Goal: Task Accomplishment & Management: Use online tool/utility

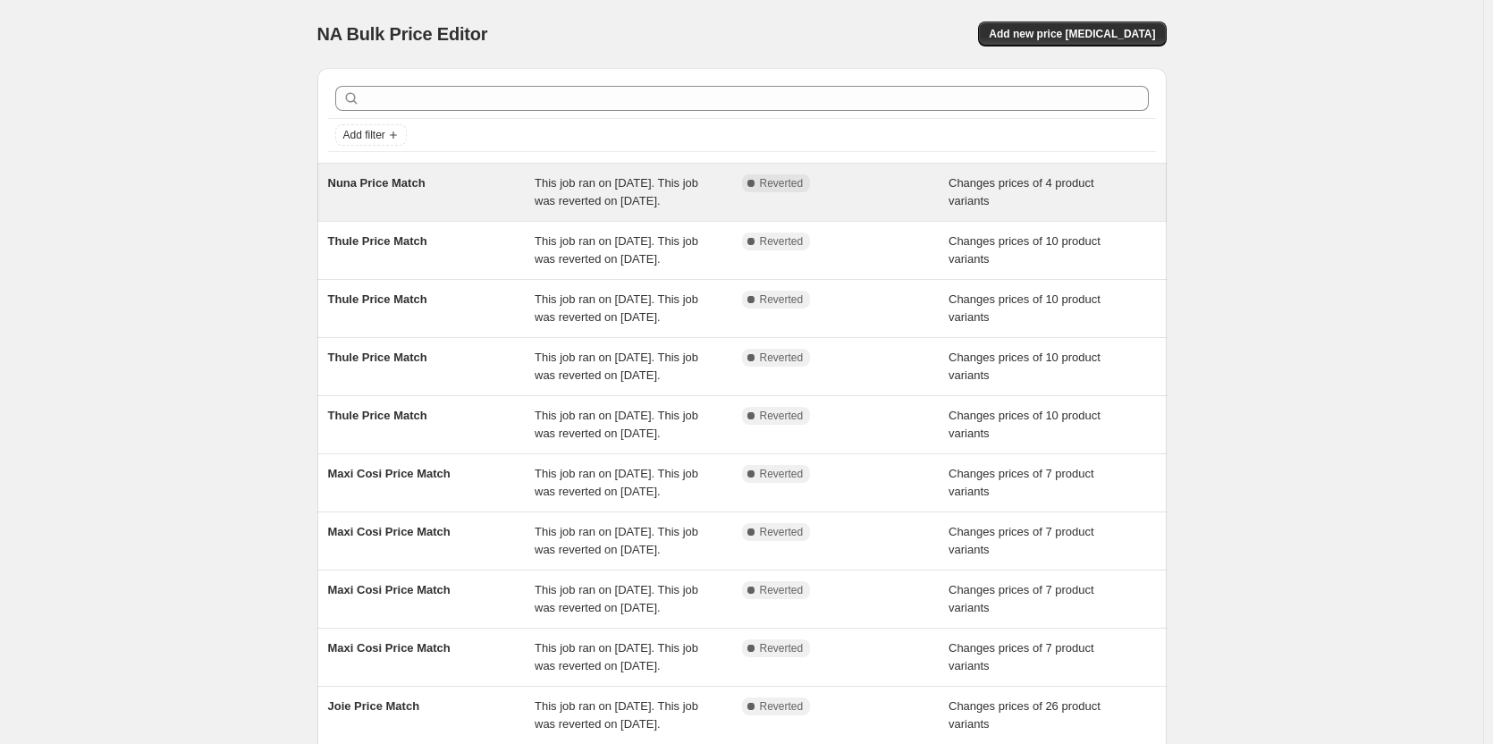
click at [1084, 196] on div "Changes prices of 4 product variants" at bounding box center [1052, 192] width 207 height 36
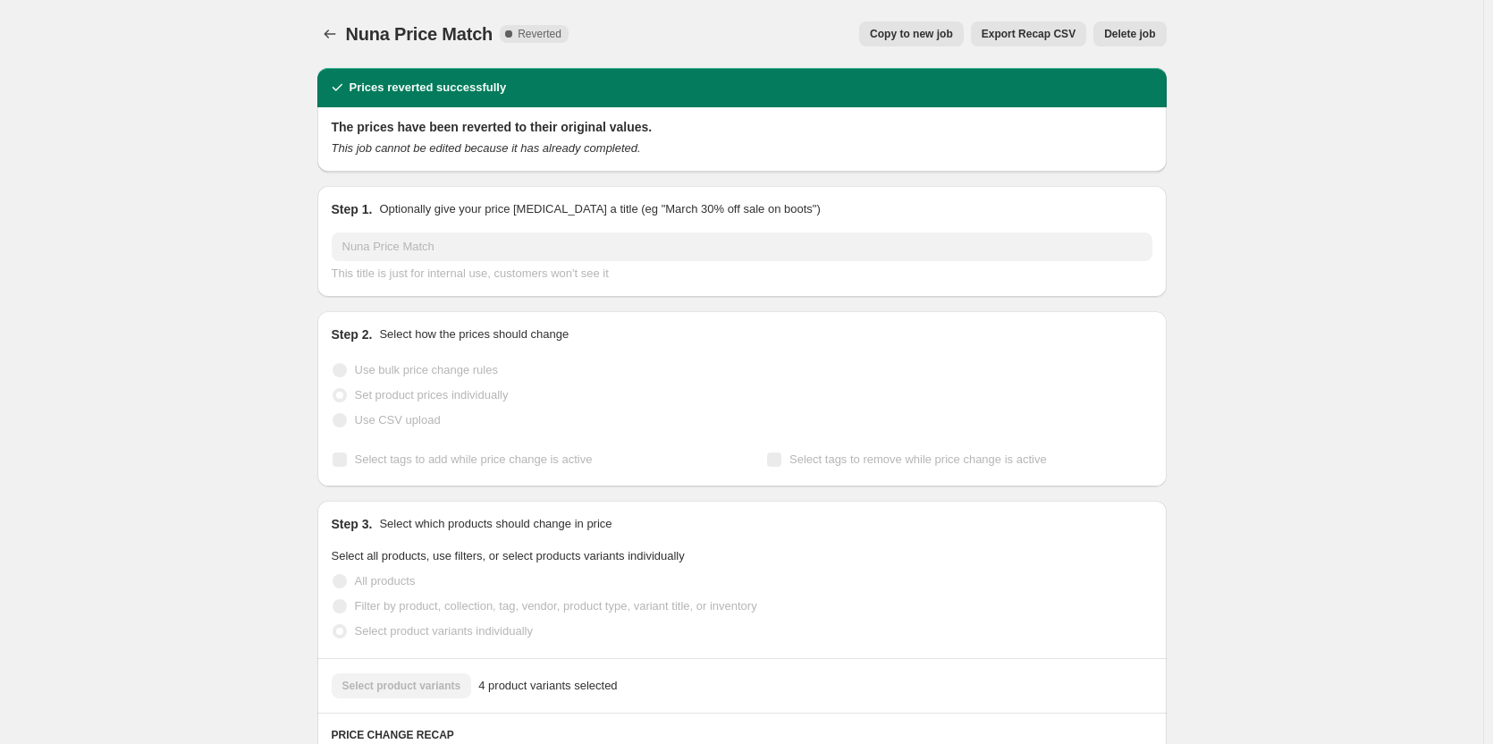
click at [960, 27] on button "Copy to new job" at bounding box center [911, 33] width 105 height 25
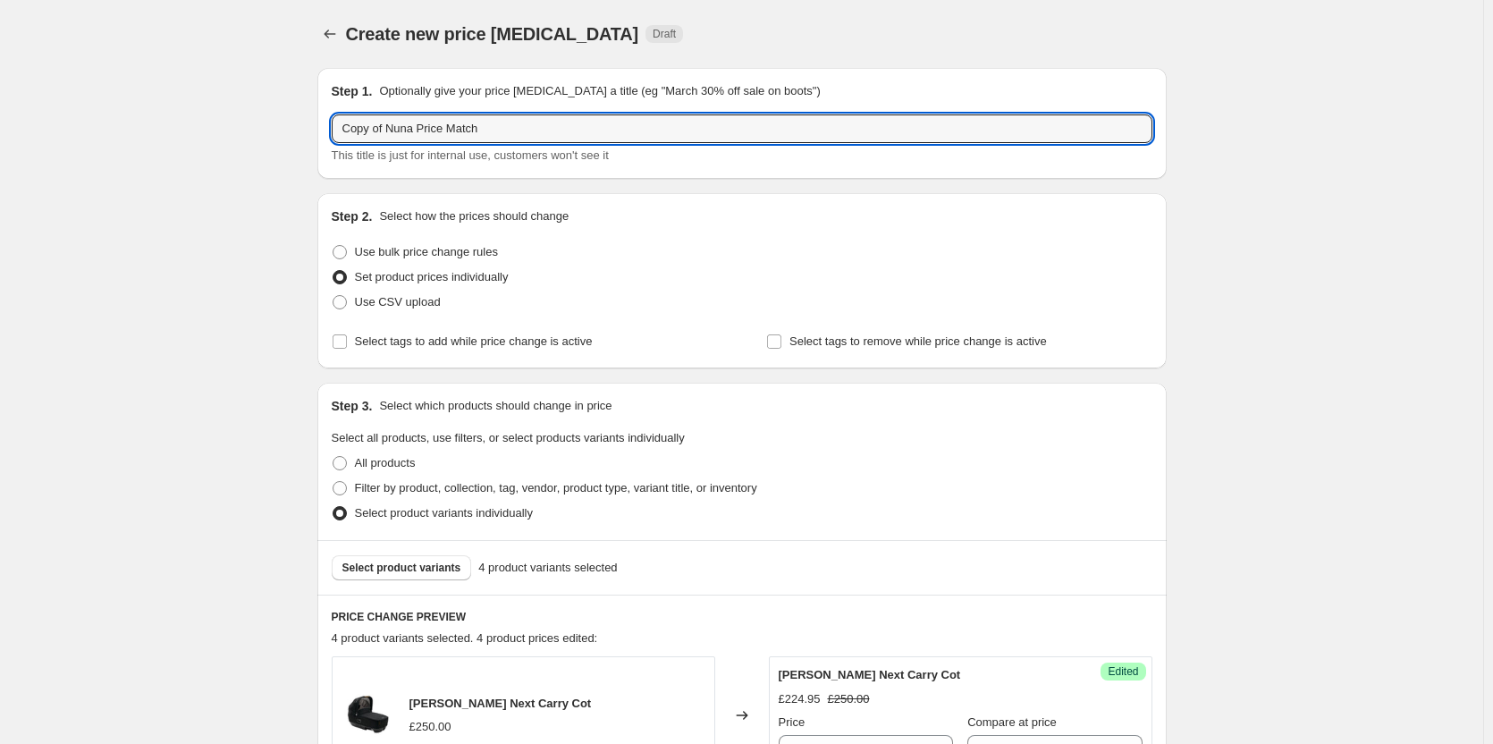
drag, startPoint x: 390, startPoint y: 131, endPoint x: 249, endPoint y: 126, distance: 140.5
click at [249, 126] on div "Create new price change job. This page is ready Create new price change job Dra…" at bounding box center [742, 741] width 1484 height 1483
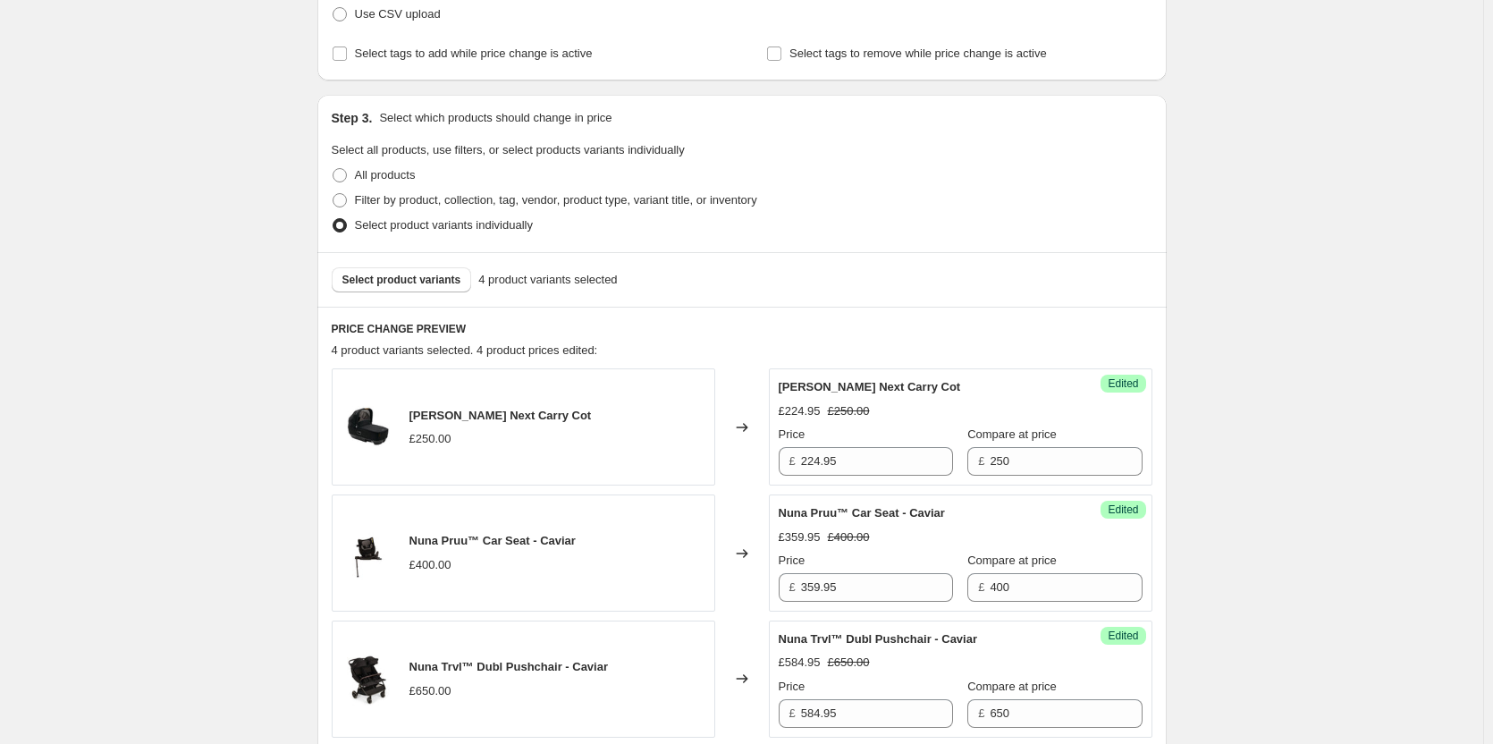
scroll to position [739, 0]
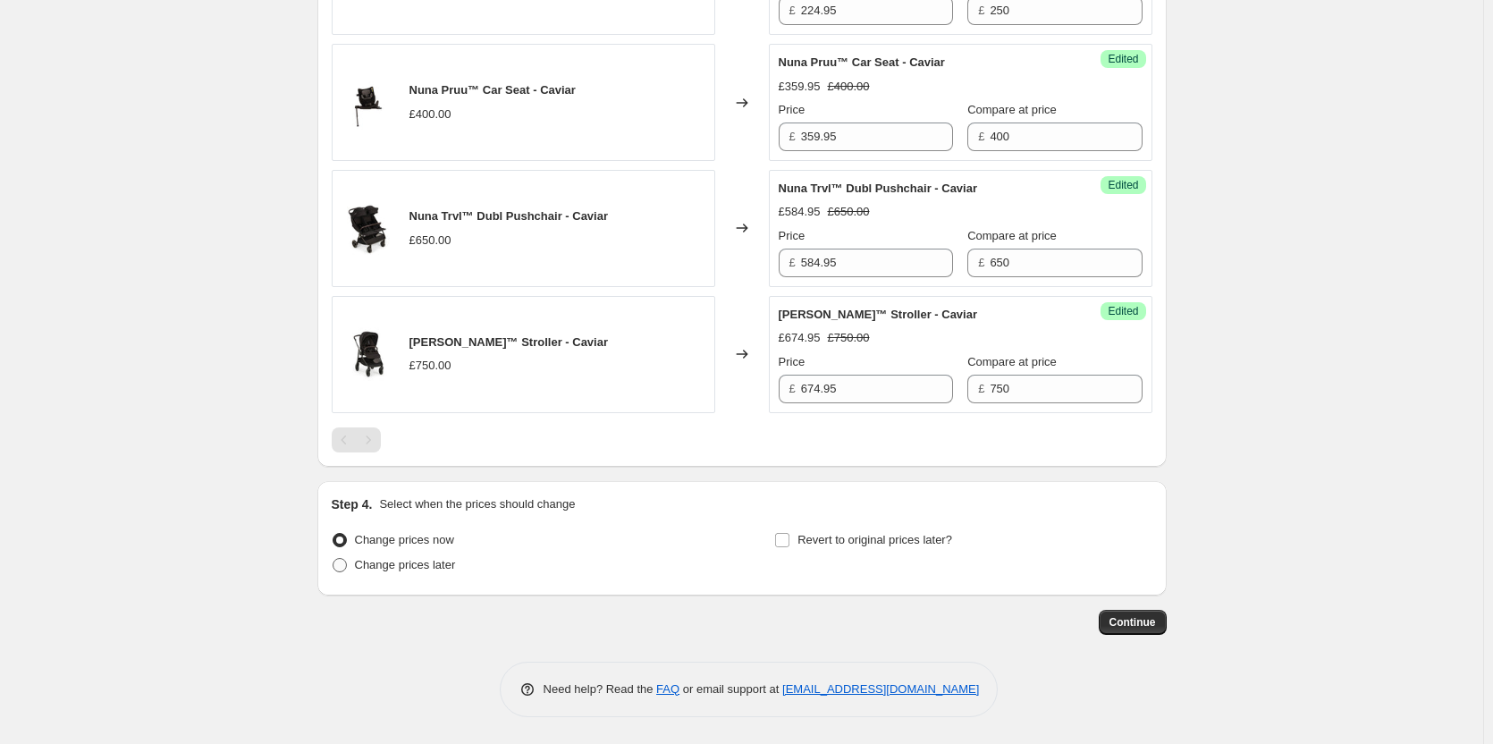
type input "Nuna Price Match"
click at [432, 563] on span "Change prices later" at bounding box center [405, 564] width 101 height 13
click at [334, 559] on input "Change prices later" at bounding box center [333, 558] width 1 height 1
radio input "true"
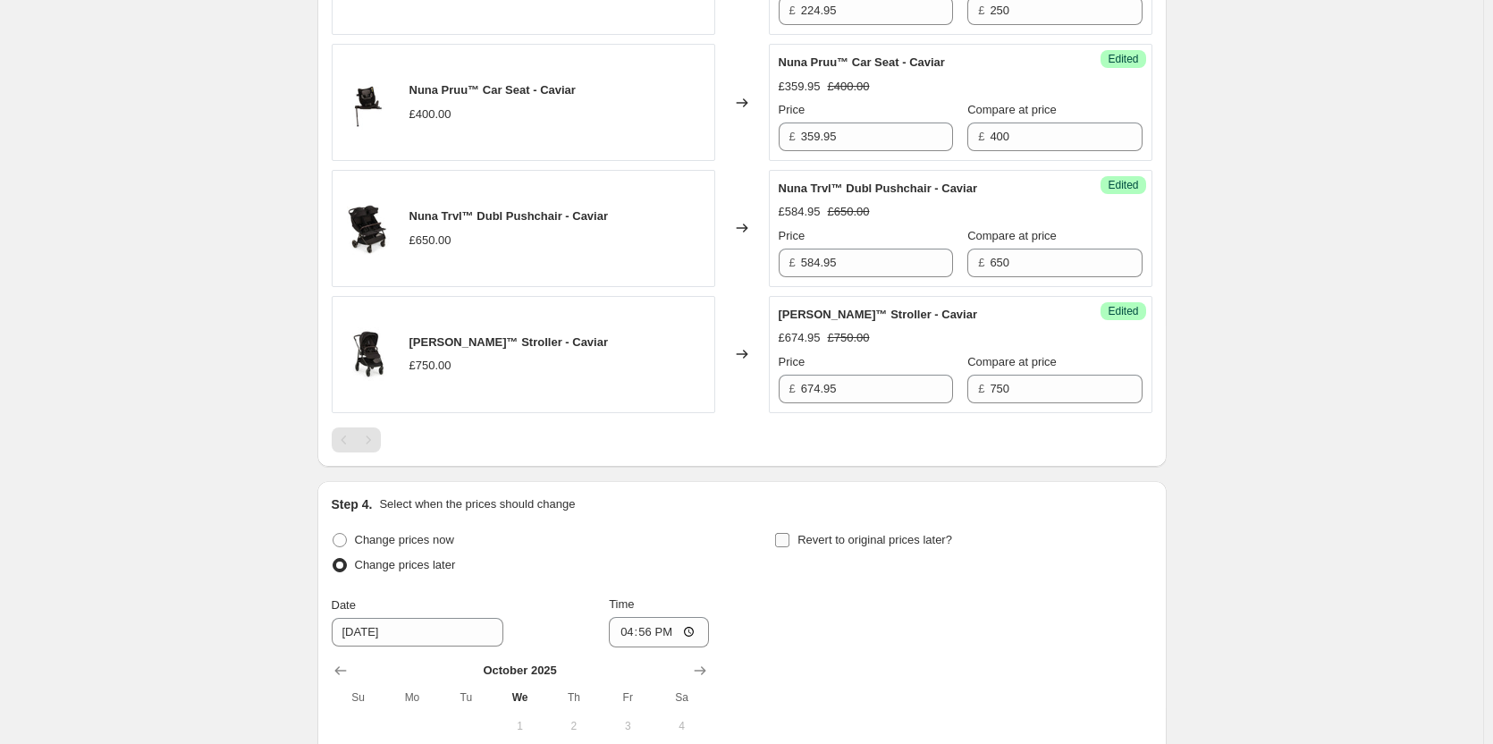
click at [809, 545] on span "Revert to original prices later?" at bounding box center [875, 539] width 155 height 13
click at [790, 545] on input "Revert to original prices later?" at bounding box center [782, 540] width 14 height 14
checkbox input "true"
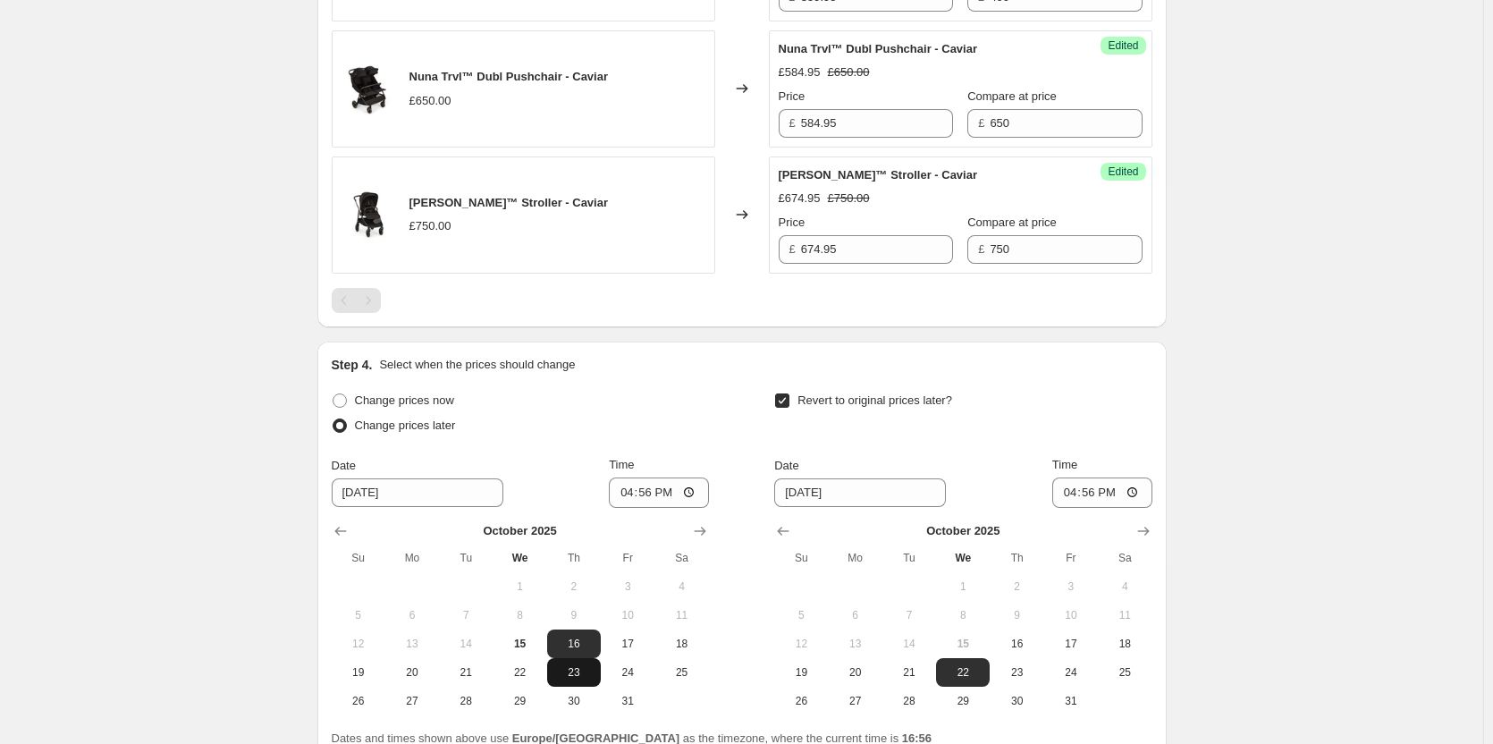
scroll to position [1044, 0]
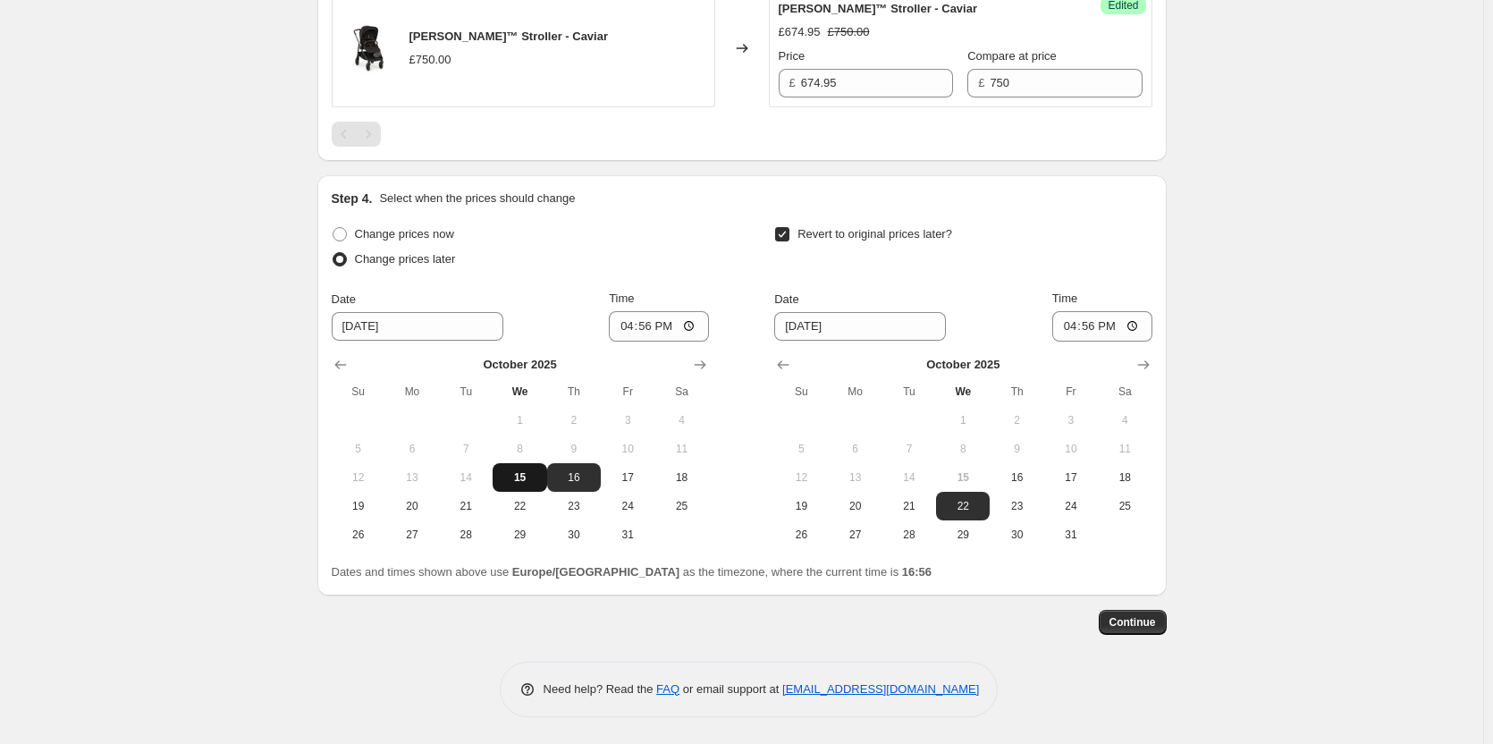
click at [527, 478] on span "15" at bounding box center [519, 477] width 39 height 14
type input "10/15/2025"
click at [1004, 475] on span "16" at bounding box center [1016, 477] width 39 height 14
type input "10/16/2025"
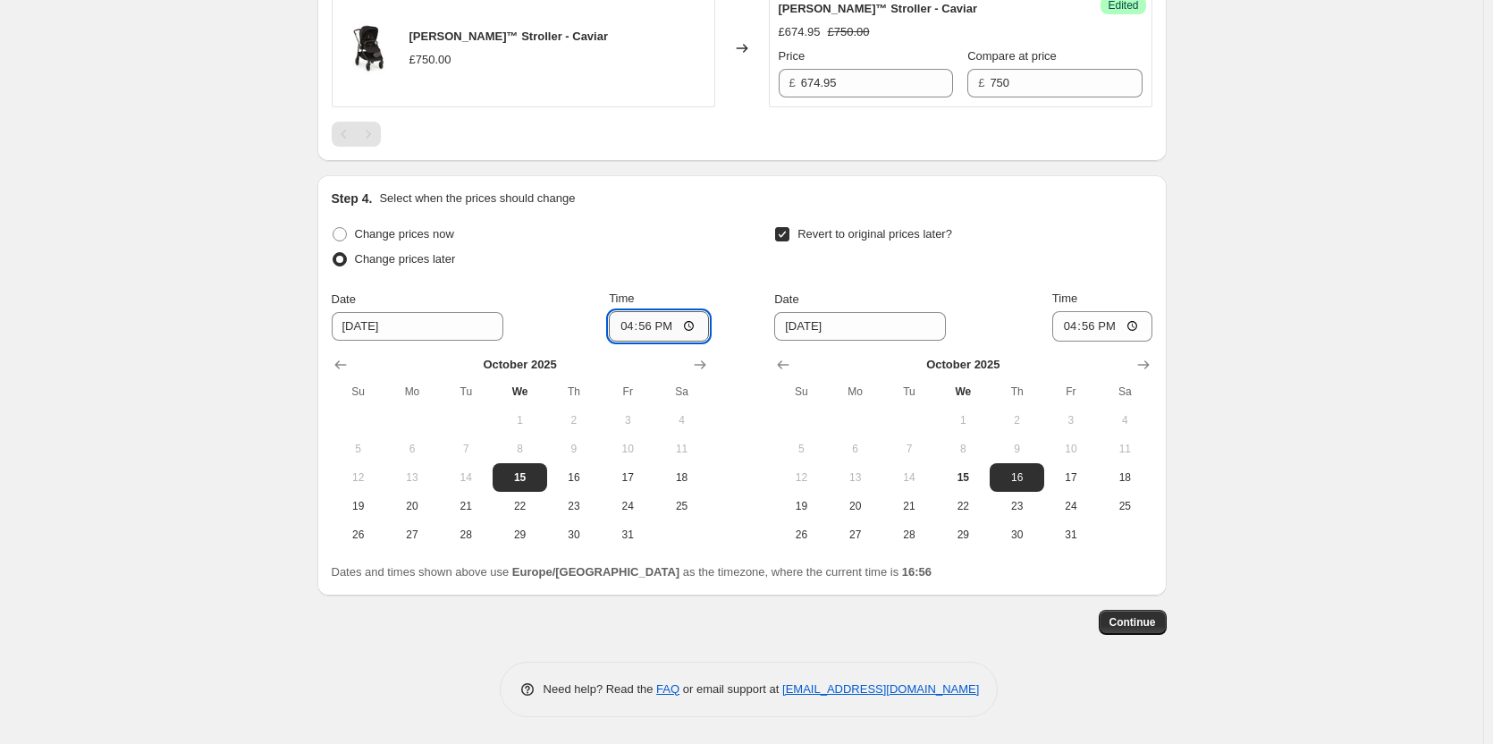
click at [638, 311] on input "16:56" at bounding box center [659, 326] width 100 height 30
type input "18:00"
drag, startPoint x: 1087, startPoint y: 323, endPoint x: 1103, endPoint y: 324, distance: 15.2
click at [1089, 323] on input "16:56" at bounding box center [1103, 326] width 100 height 30
type input "06:00"
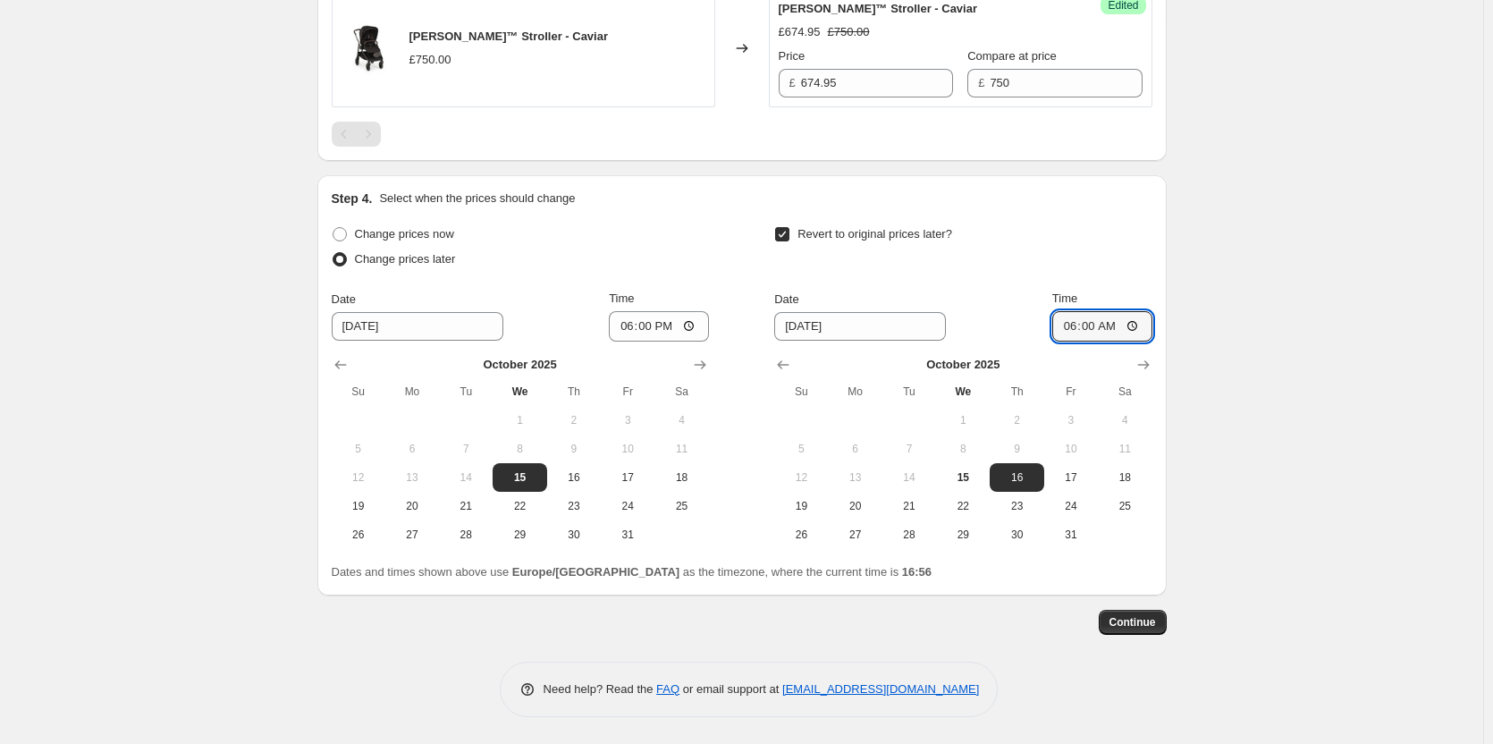
click at [1128, 618] on span "Continue" at bounding box center [1133, 622] width 46 height 14
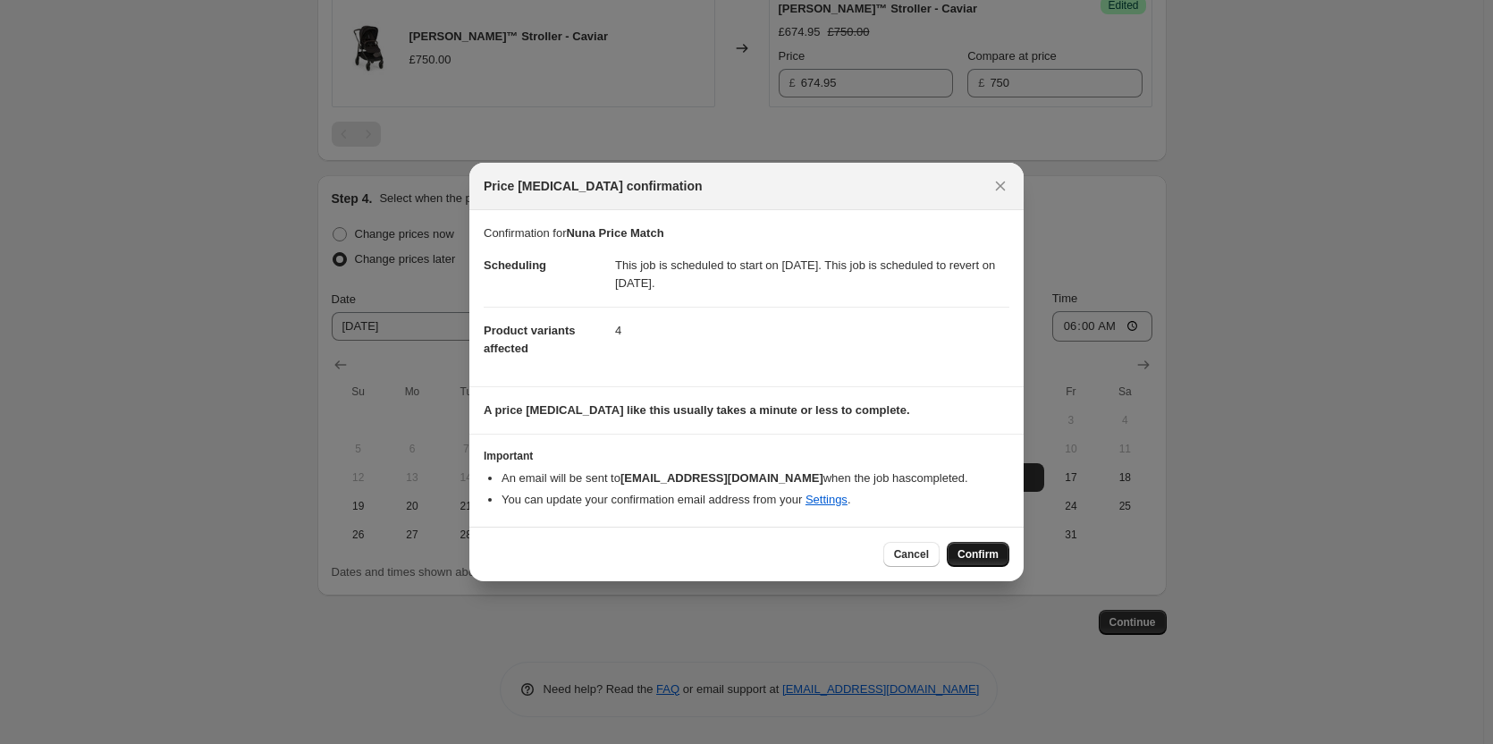
click at [986, 552] on span "Confirm" at bounding box center [978, 554] width 41 height 14
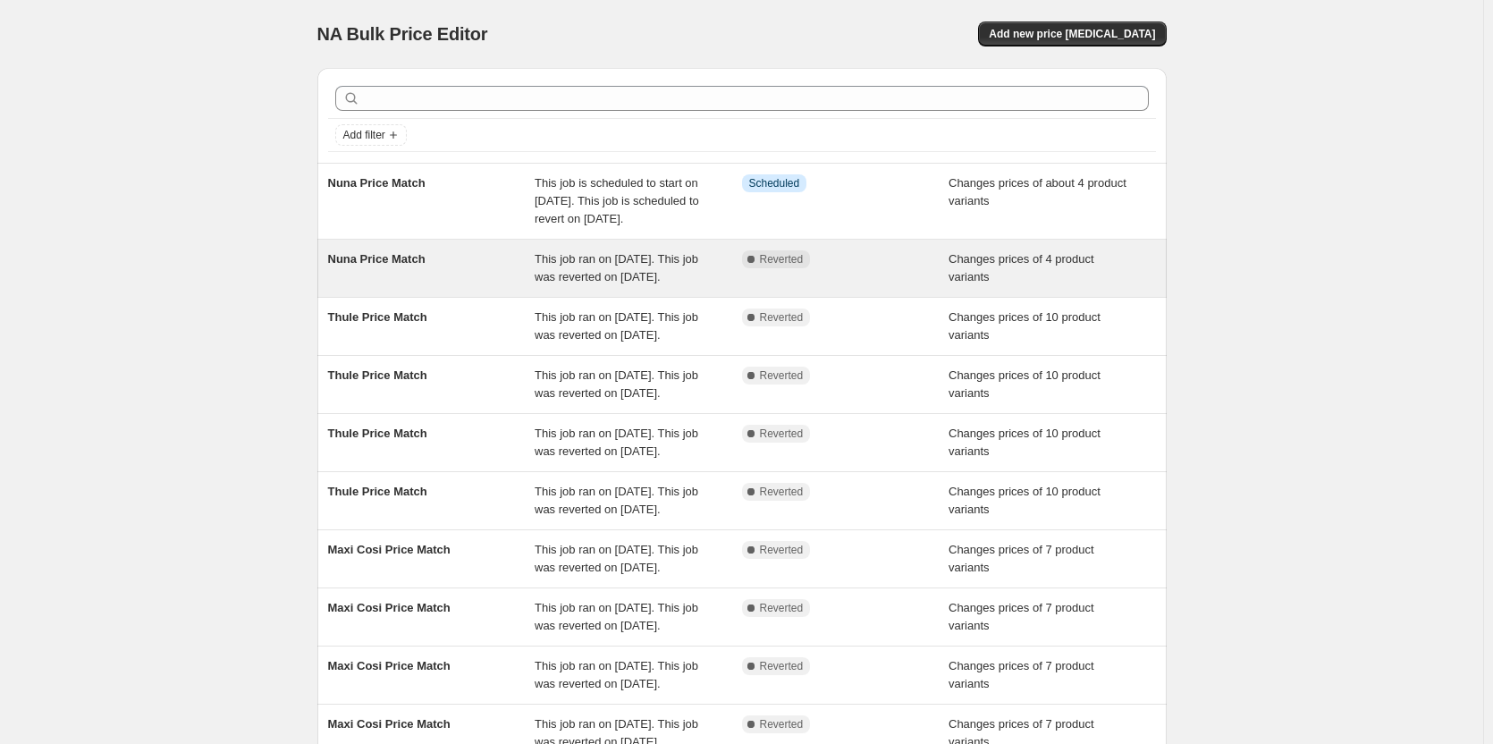
click at [1089, 286] on div "Changes prices of 4 product variants" at bounding box center [1052, 268] width 207 height 36
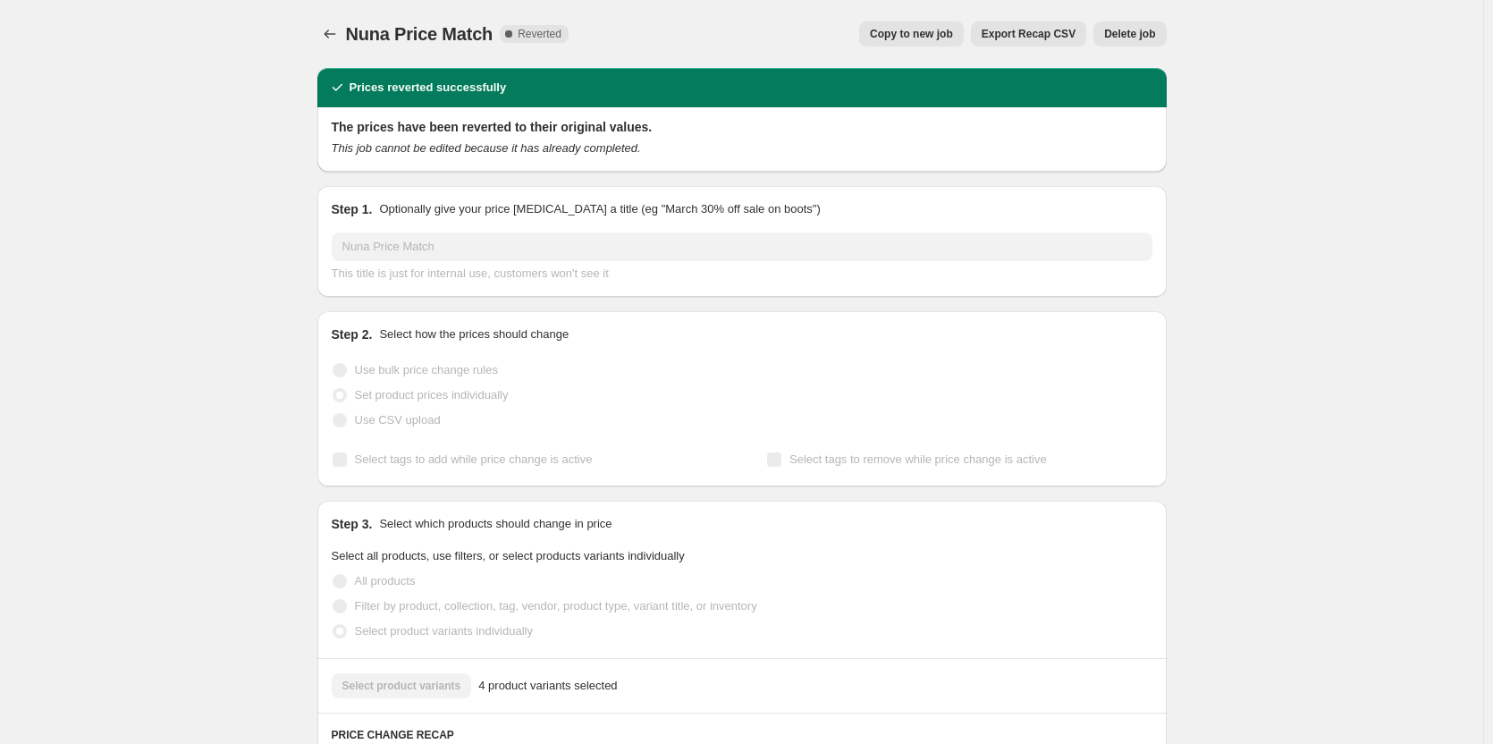
click at [1120, 45] on button "Delete job" at bounding box center [1130, 33] width 72 height 25
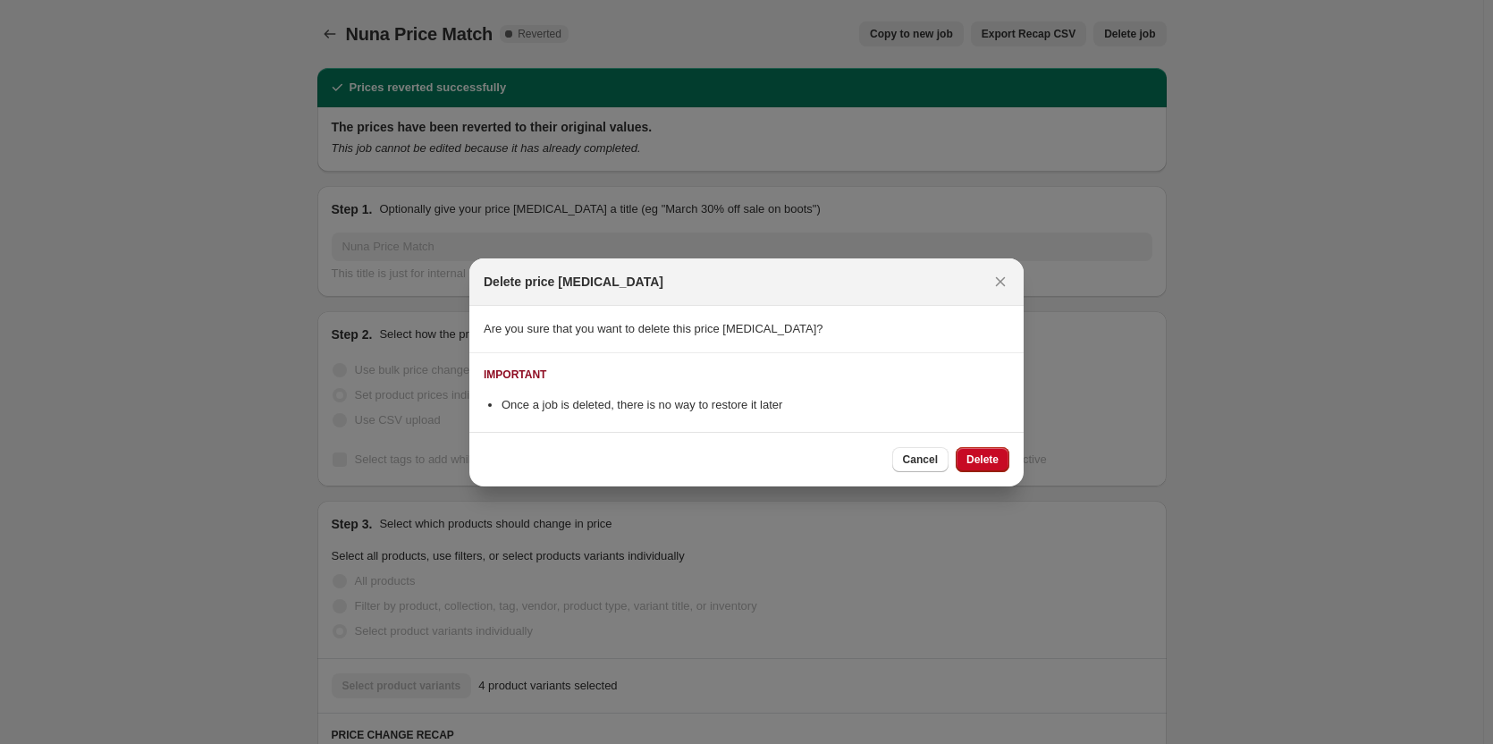
click at [992, 458] on span "Delete" at bounding box center [983, 459] width 32 height 14
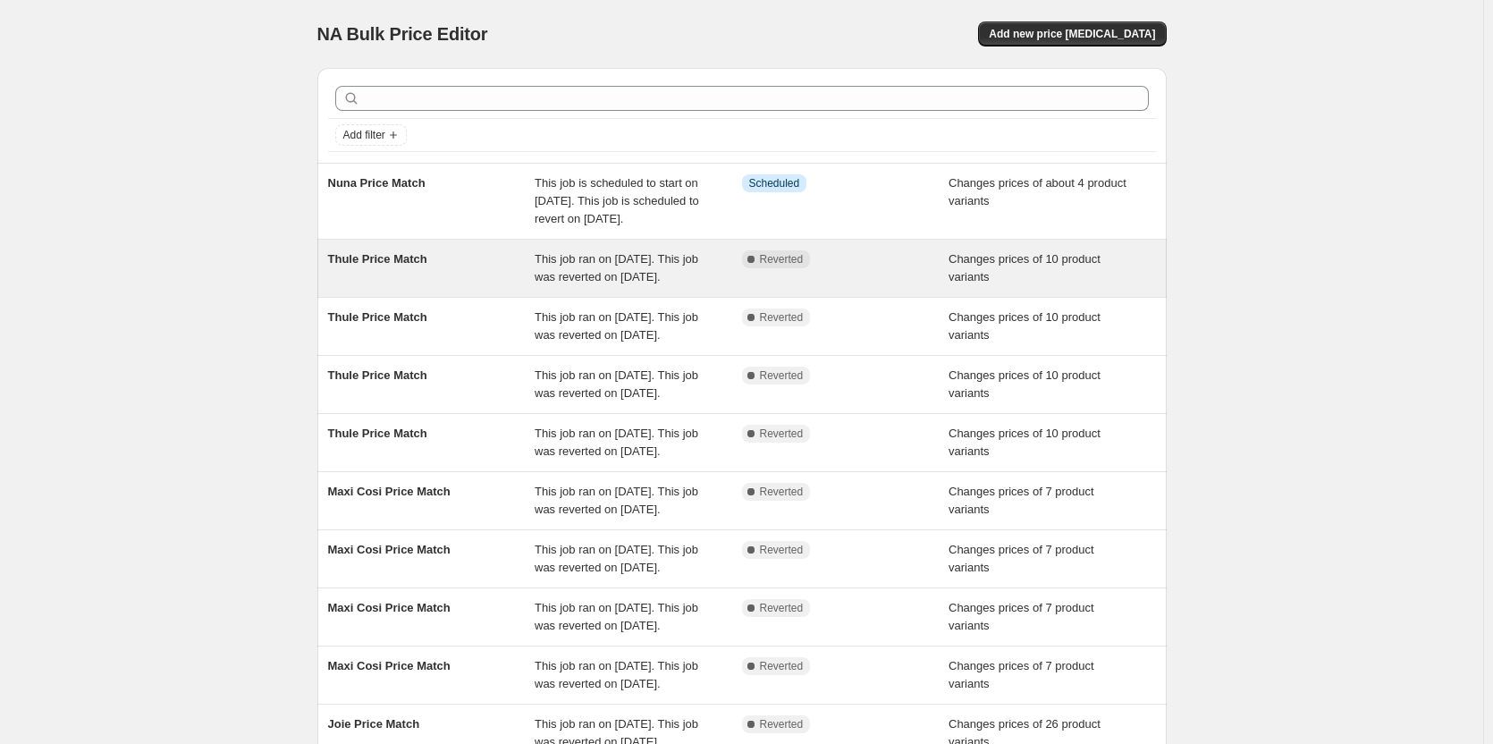
click at [827, 286] on div "Complete Reverted" at bounding box center [845, 268] width 207 height 36
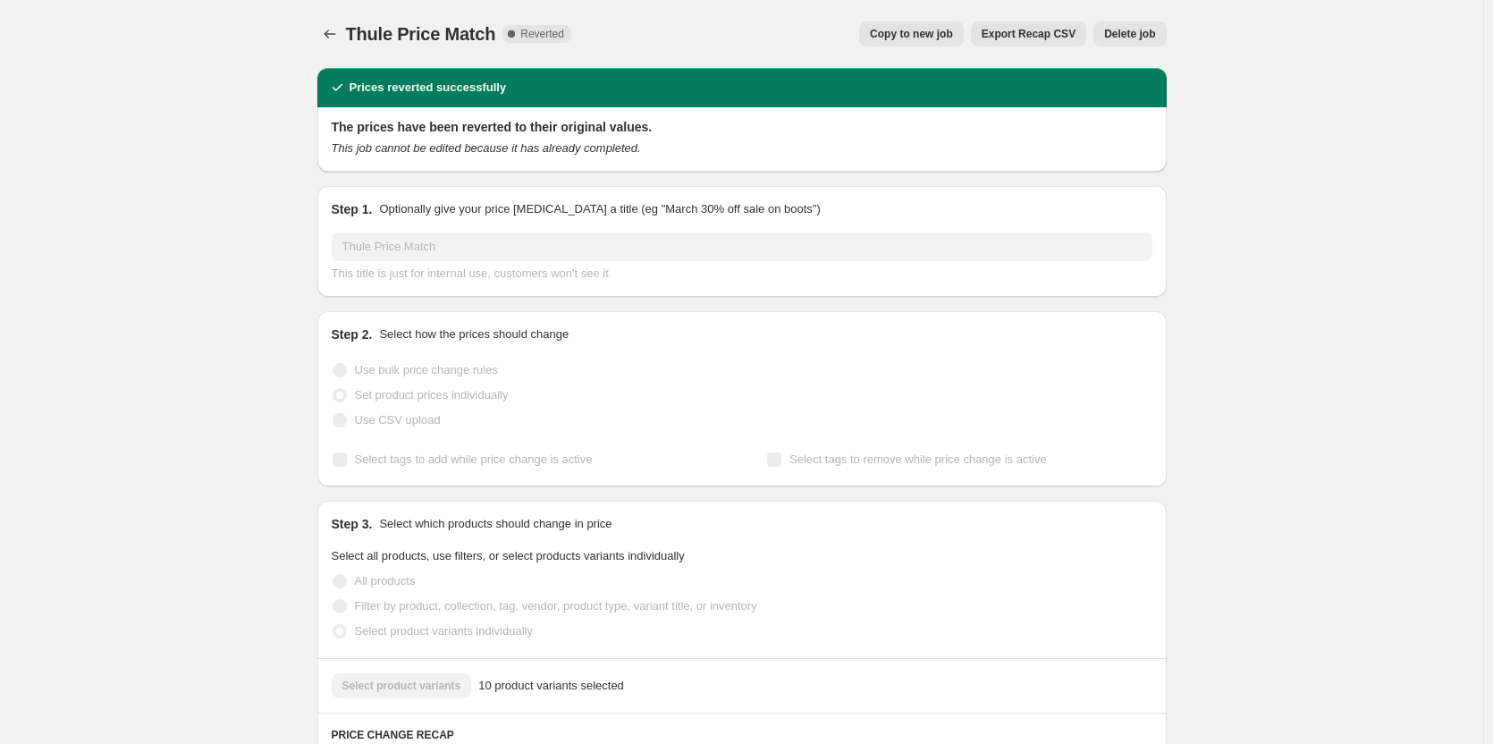
click at [932, 40] on span "Copy to new job" at bounding box center [911, 34] width 83 height 14
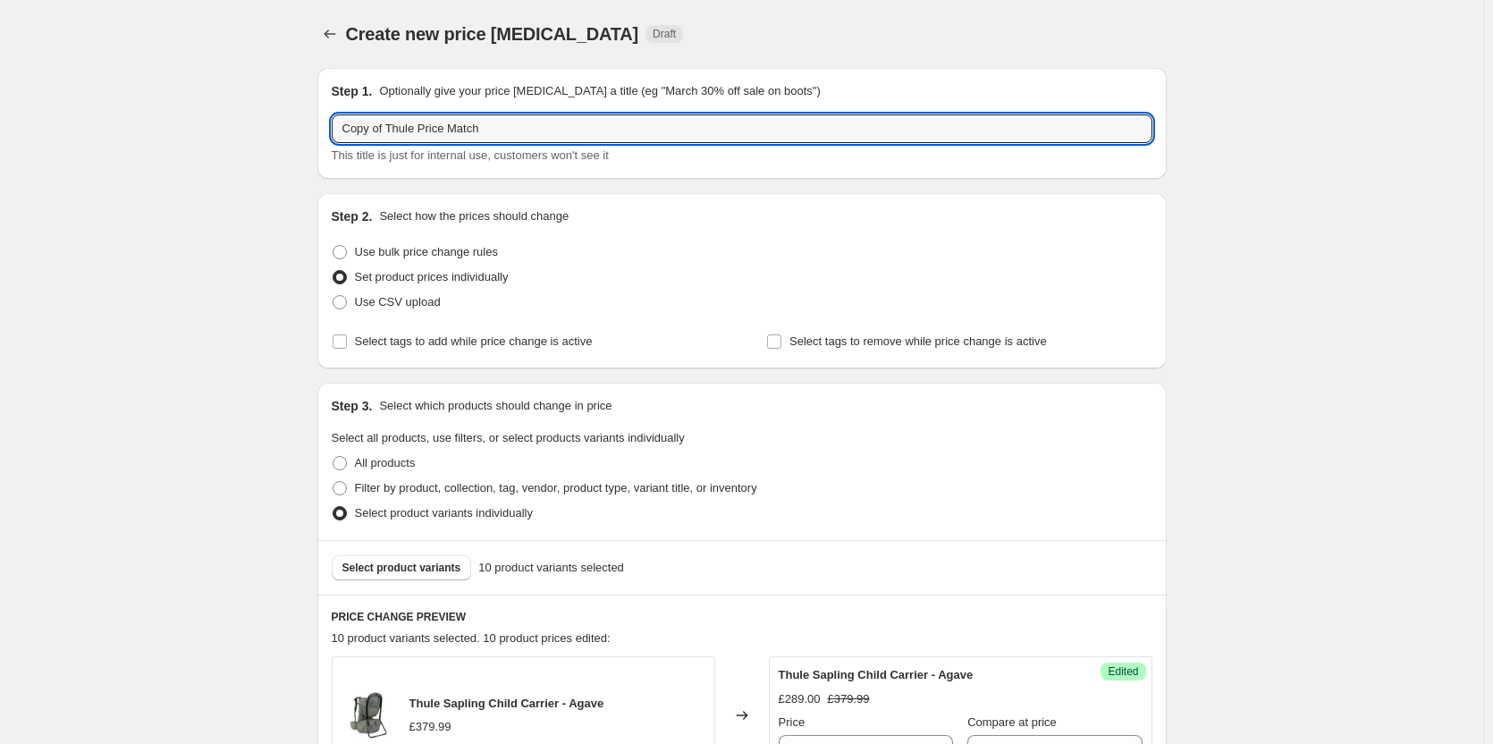
drag, startPoint x: 386, startPoint y: 124, endPoint x: 219, endPoint y: 123, distance: 167.2
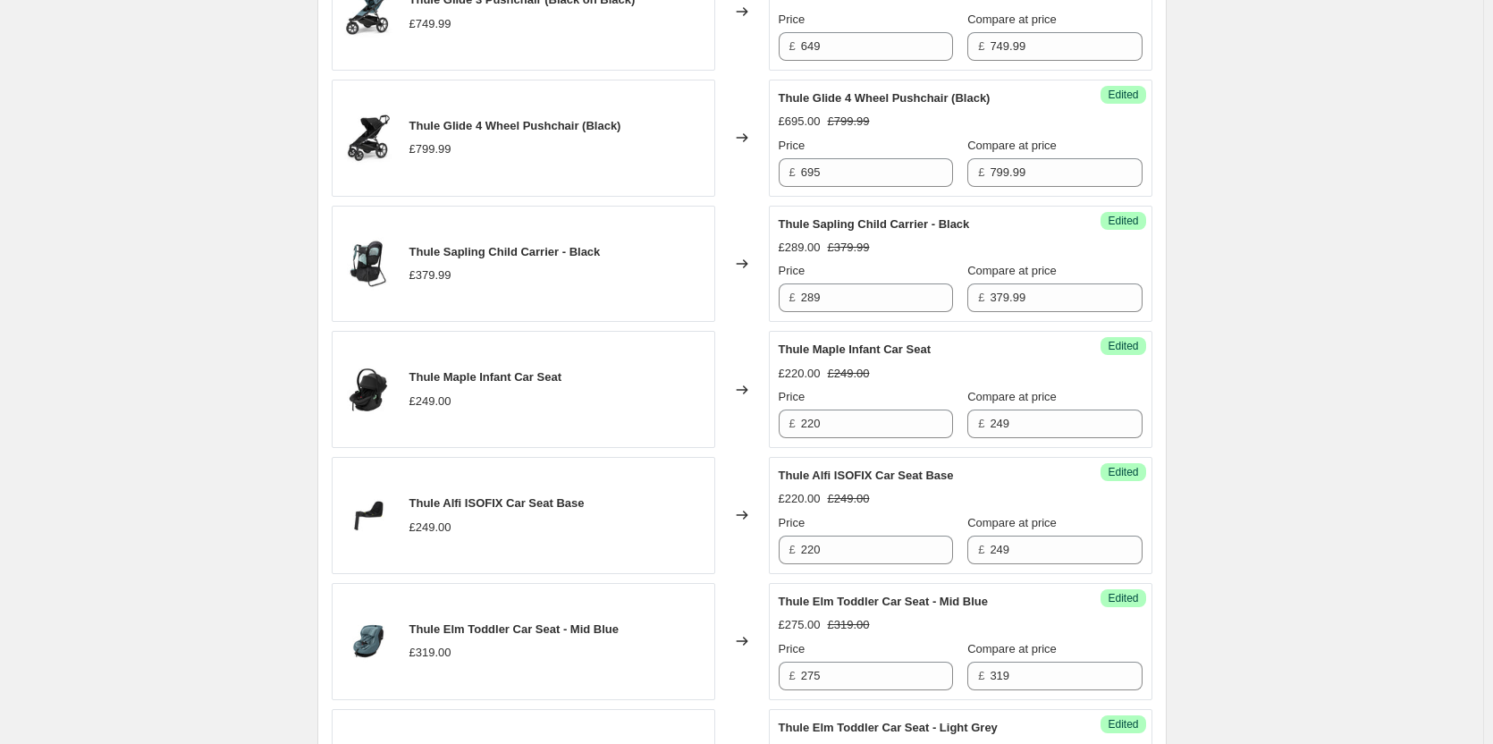
scroll to position [1493, 0]
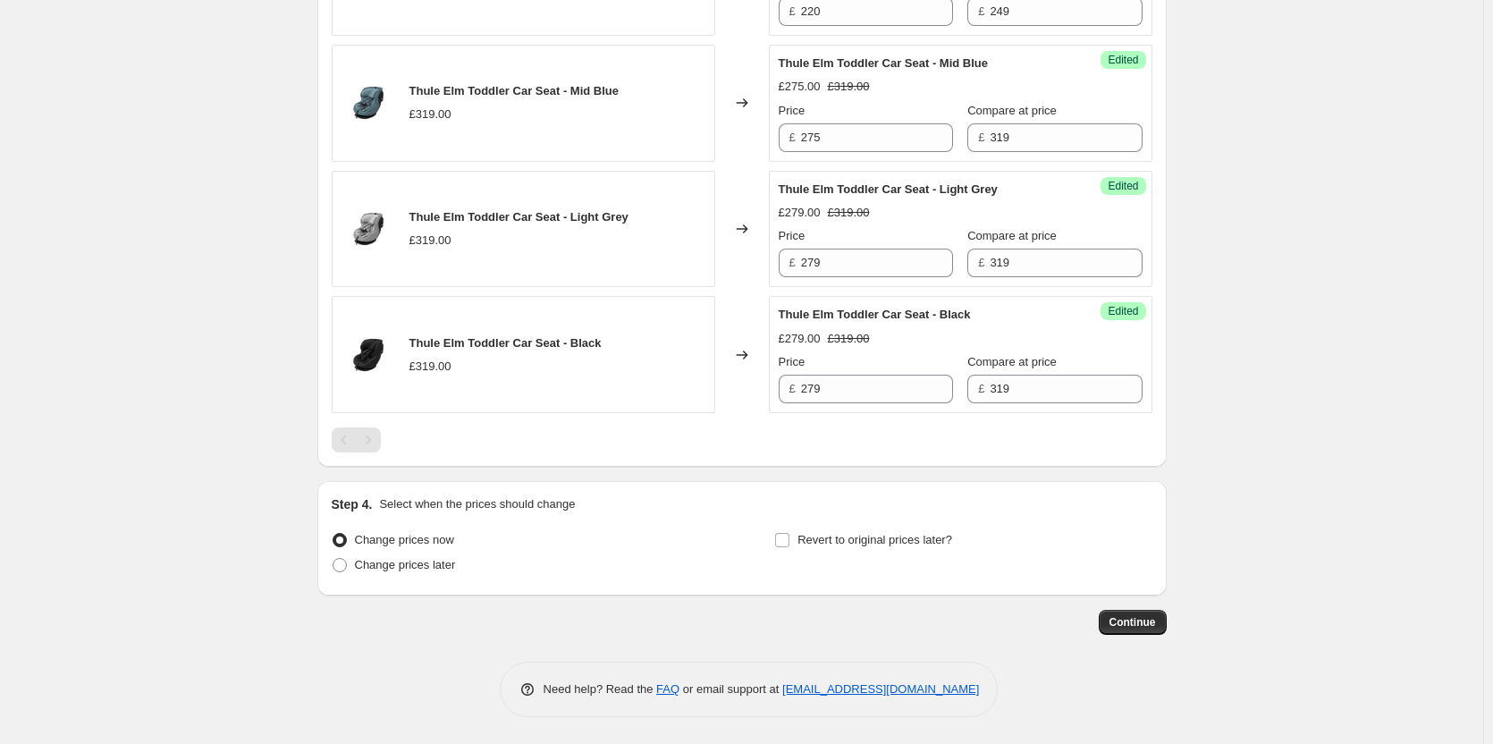
type input "Thule Price Match"
click at [461, 567] on div "Change prices later" at bounding box center [520, 565] width 377 height 25
click at [441, 562] on span "Change prices later" at bounding box center [405, 564] width 101 height 13
click at [334, 559] on input "Change prices later" at bounding box center [333, 558] width 1 height 1
radio input "true"
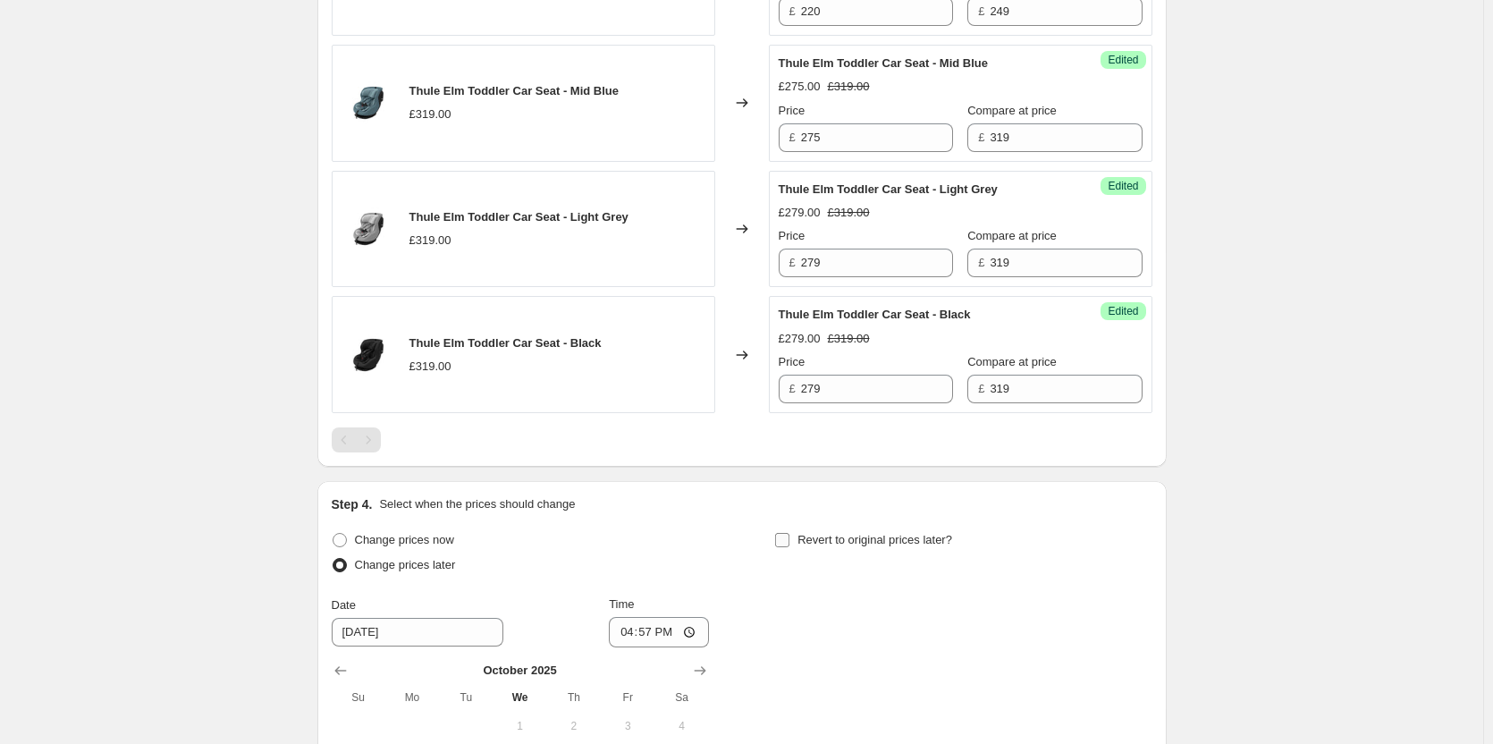
click at [849, 539] on span "Revert to original prices later?" at bounding box center [875, 539] width 155 height 13
click at [790, 539] on input "Revert to original prices later?" at bounding box center [782, 540] width 14 height 14
checkbox input "true"
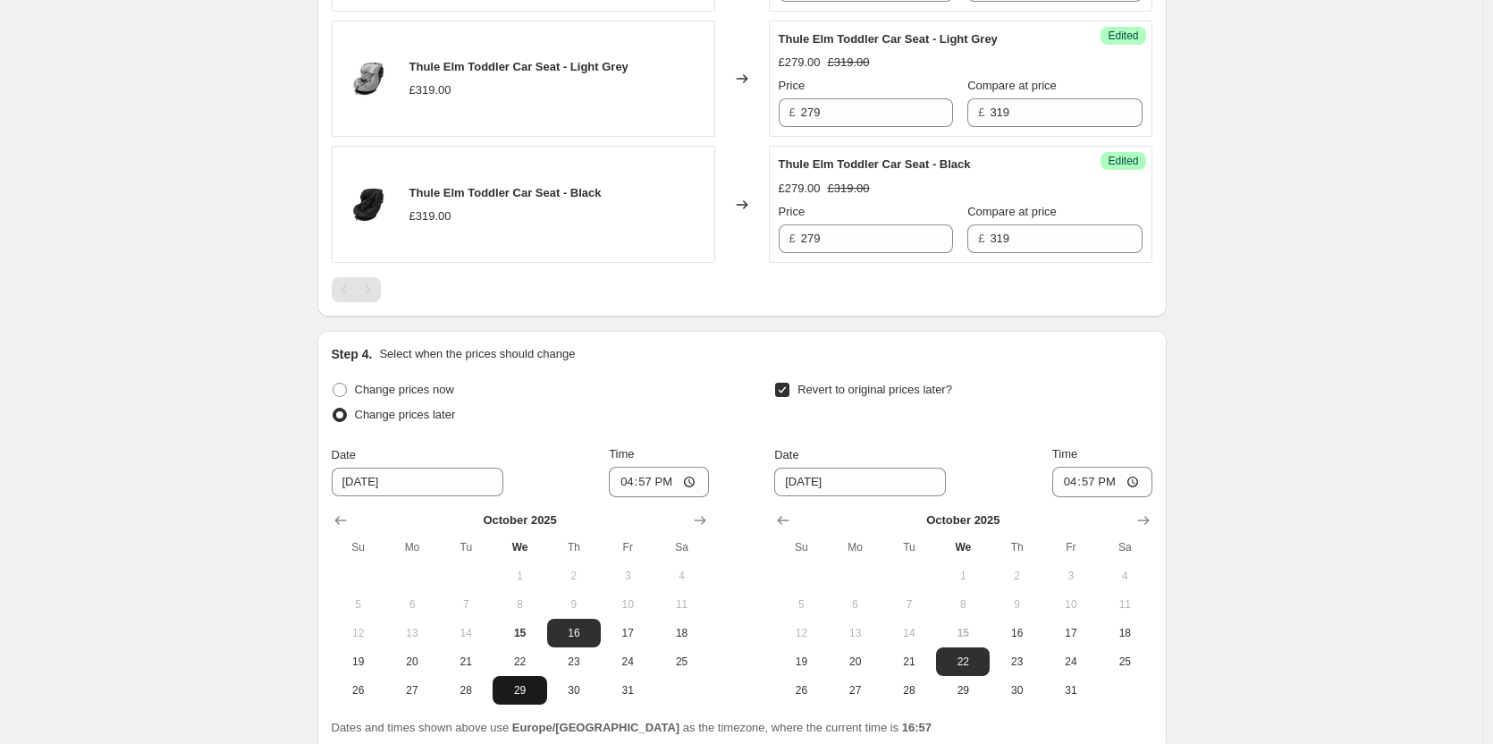
scroll to position [1799, 0]
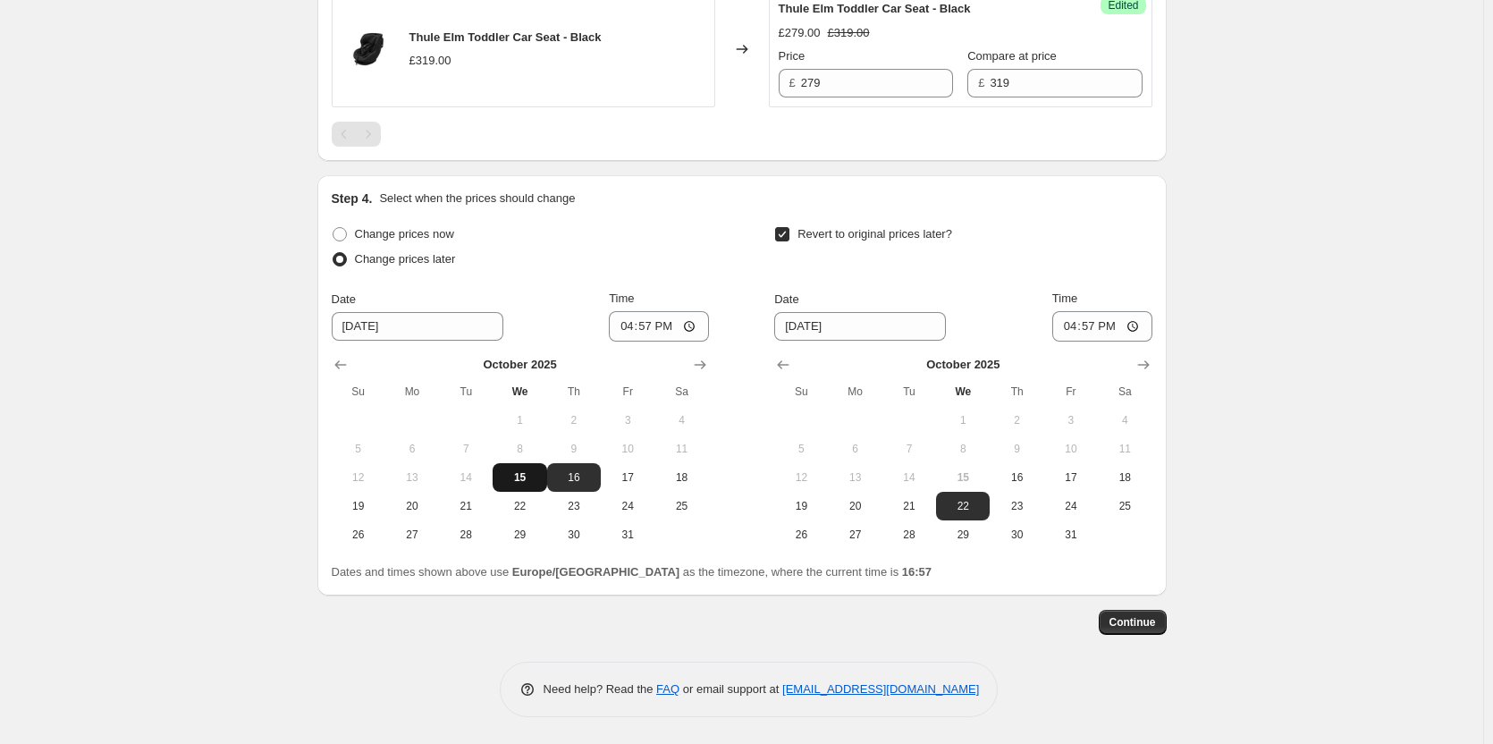
click at [545, 483] on button "15" at bounding box center [520, 477] width 54 height 29
type input "10/15/2025"
click at [1050, 479] on button "17" at bounding box center [1071, 477] width 54 height 29
drag, startPoint x: 1037, startPoint y: 480, endPoint x: 1027, endPoint y: 481, distance: 10.8
click at [1036, 480] on span "16" at bounding box center [1016, 477] width 39 height 14
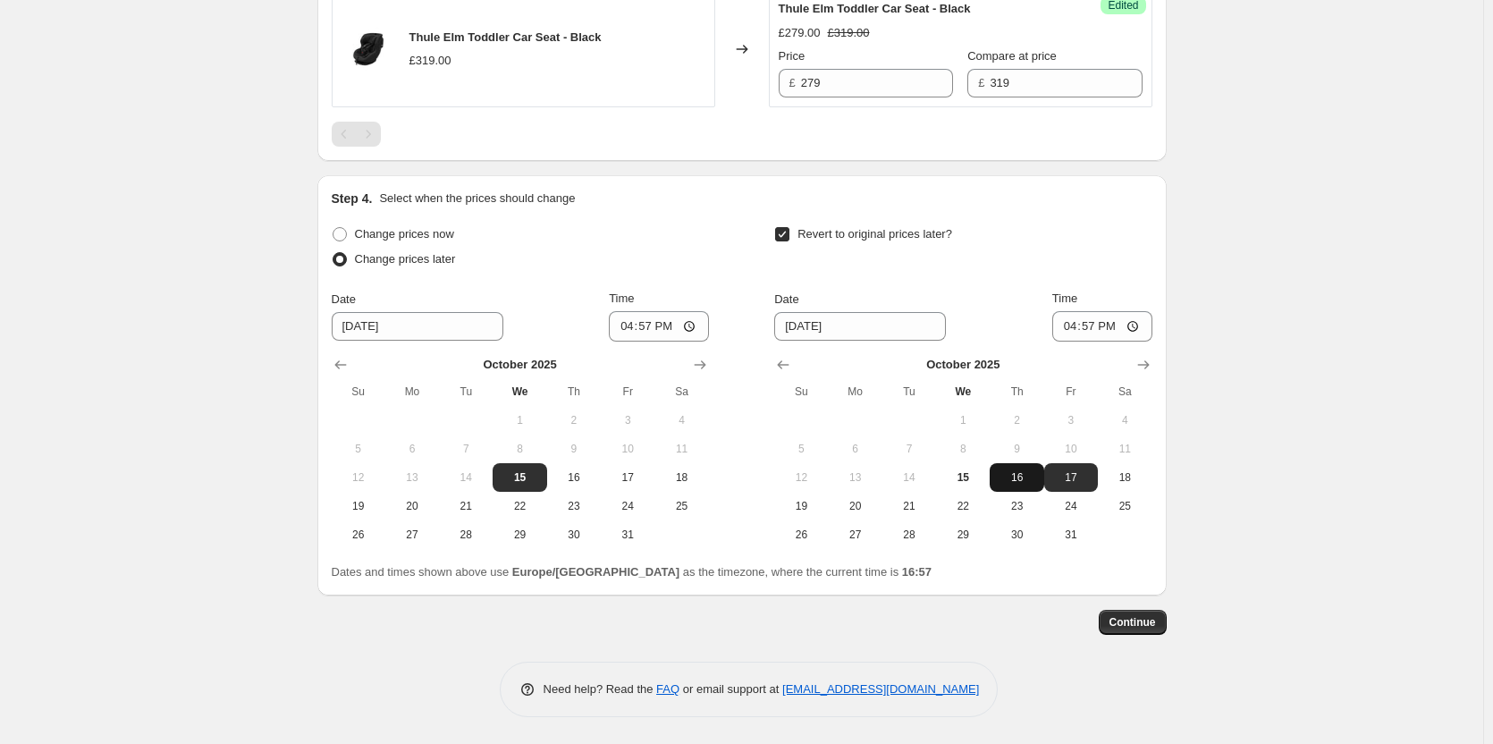
type input "10/16/2025"
click at [654, 320] on input "16:57" at bounding box center [659, 326] width 100 height 30
type input "18:00"
click at [1094, 323] on input "06:57" at bounding box center [1103, 326] width 100 height 30
type input "06:00"
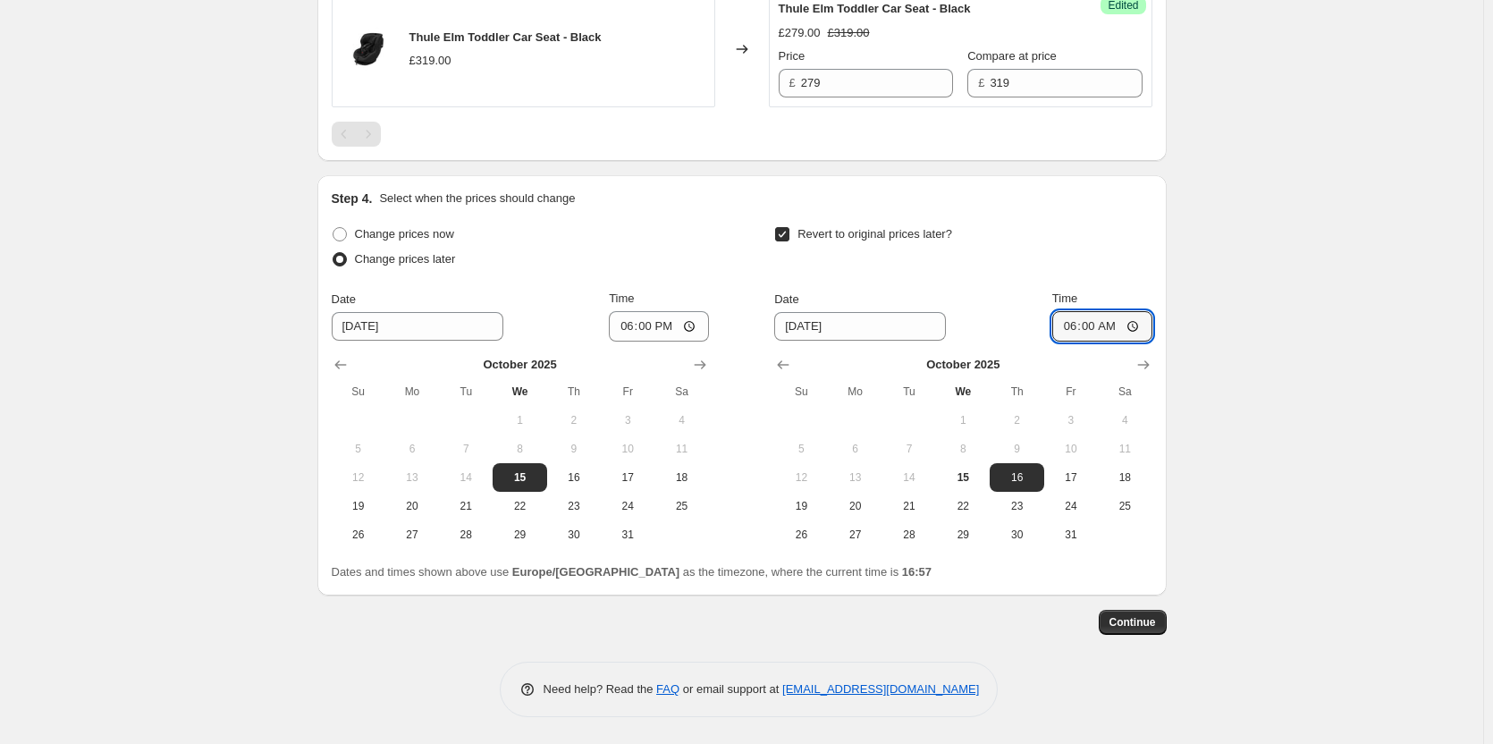
click at [1063, 309] on div "Date 10/16/2025 Time 06:00" at bounding box center [962, 316] width 377 height 52
click at [1144, 620] on span "Continue" at bounding box center [1133, 622] width 46 height 14
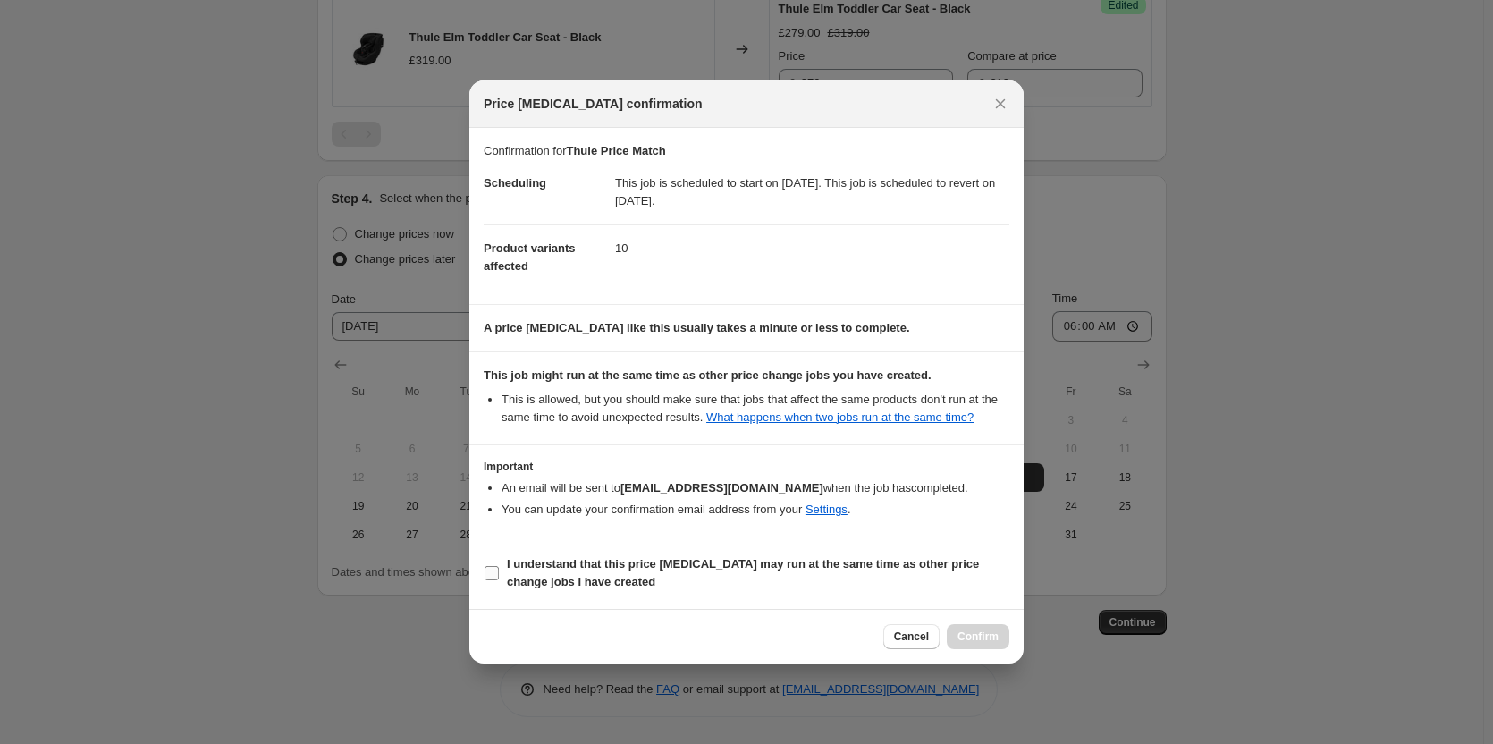
click at [813, 553] on label "I understand that this price change job may run at the same time as other price…" at bounding box center [747, 573] width 526 height 43
click at [499, 566] on input "I understand that this price change job may run at the same time as other price…" at bounding box center [492, 573] width 14 height 14
checkbox input "true"
click at [999, 646] on button "Confirm" at bounding box center [978, 636] width 63 height 25
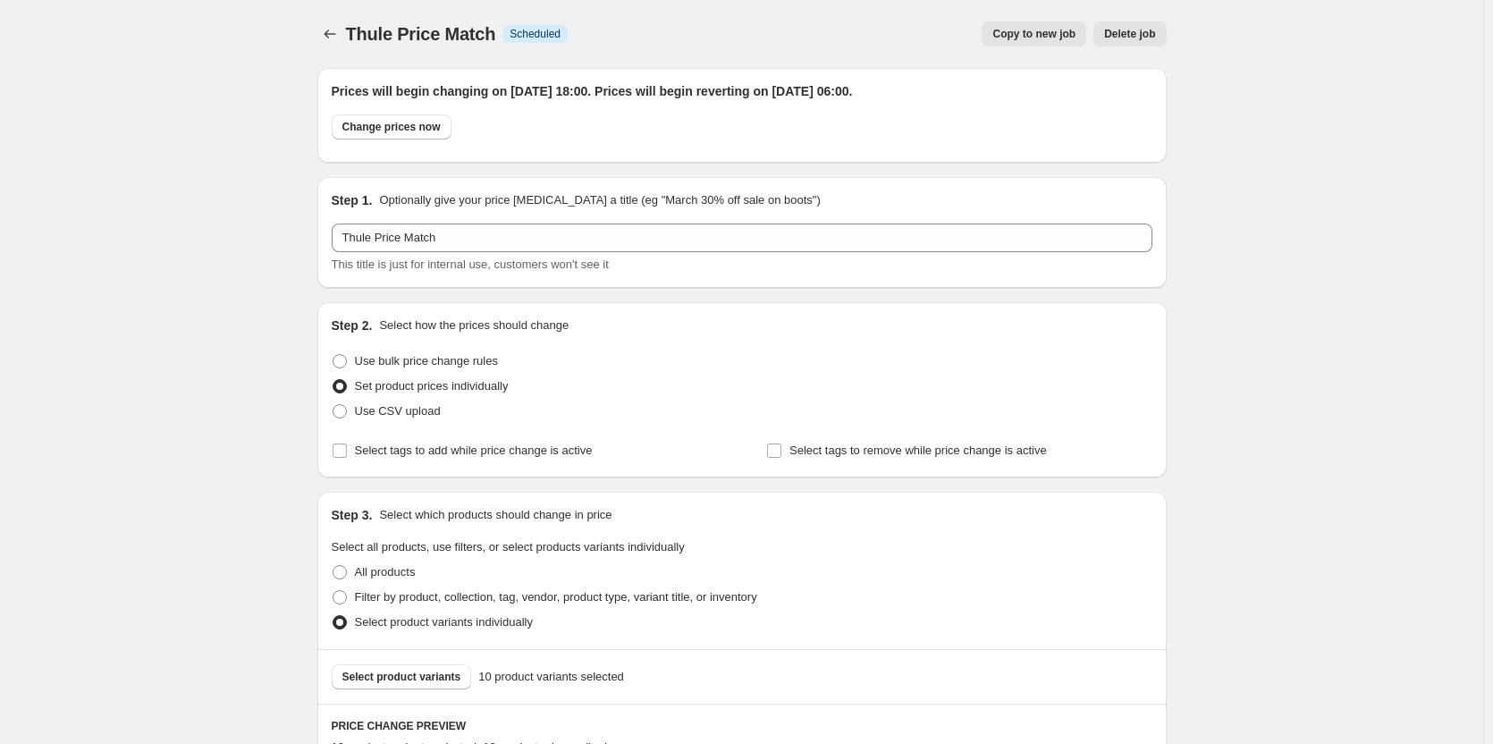
scroll to position [1799, 0]
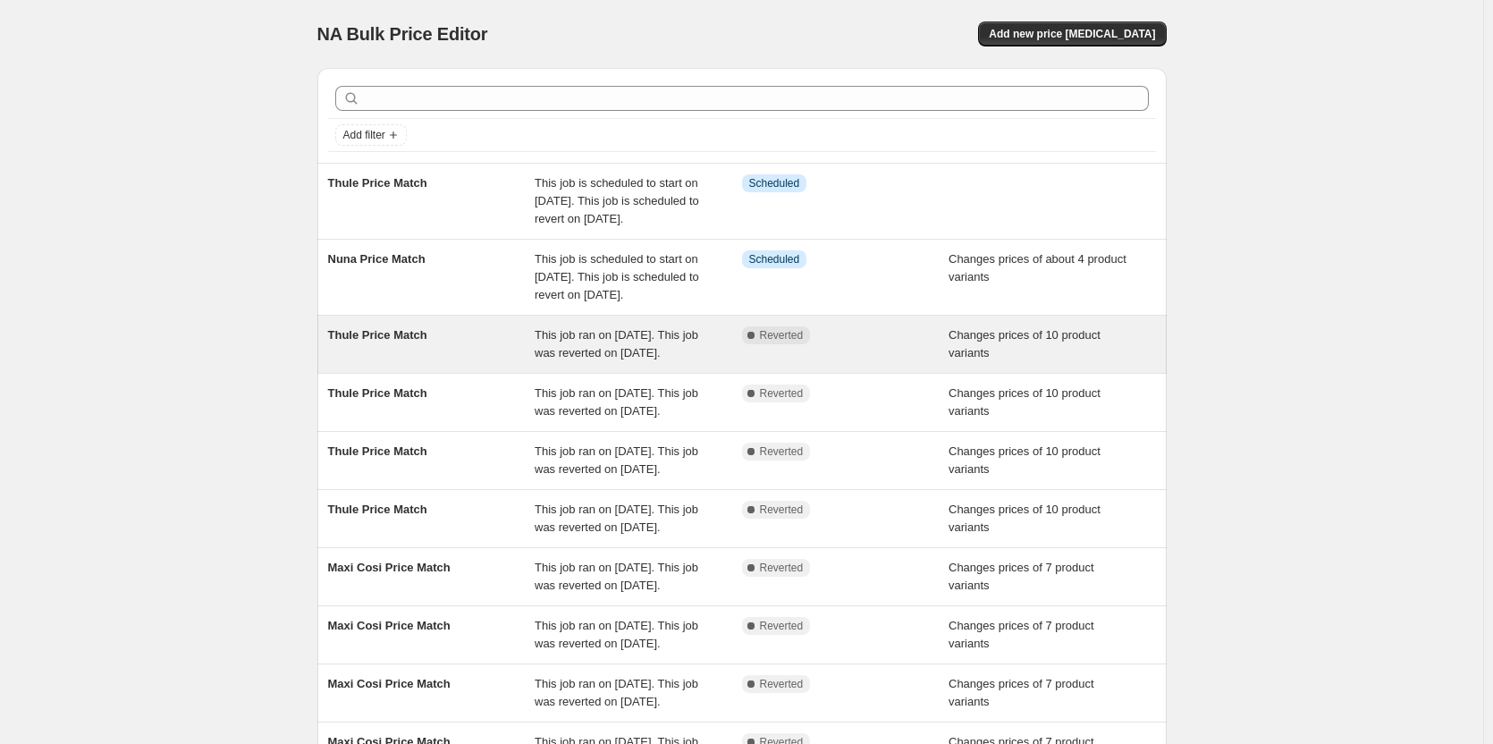
click at [771, 342] on span "Reverted" at bounding box center [782, 335] width 44 height 14
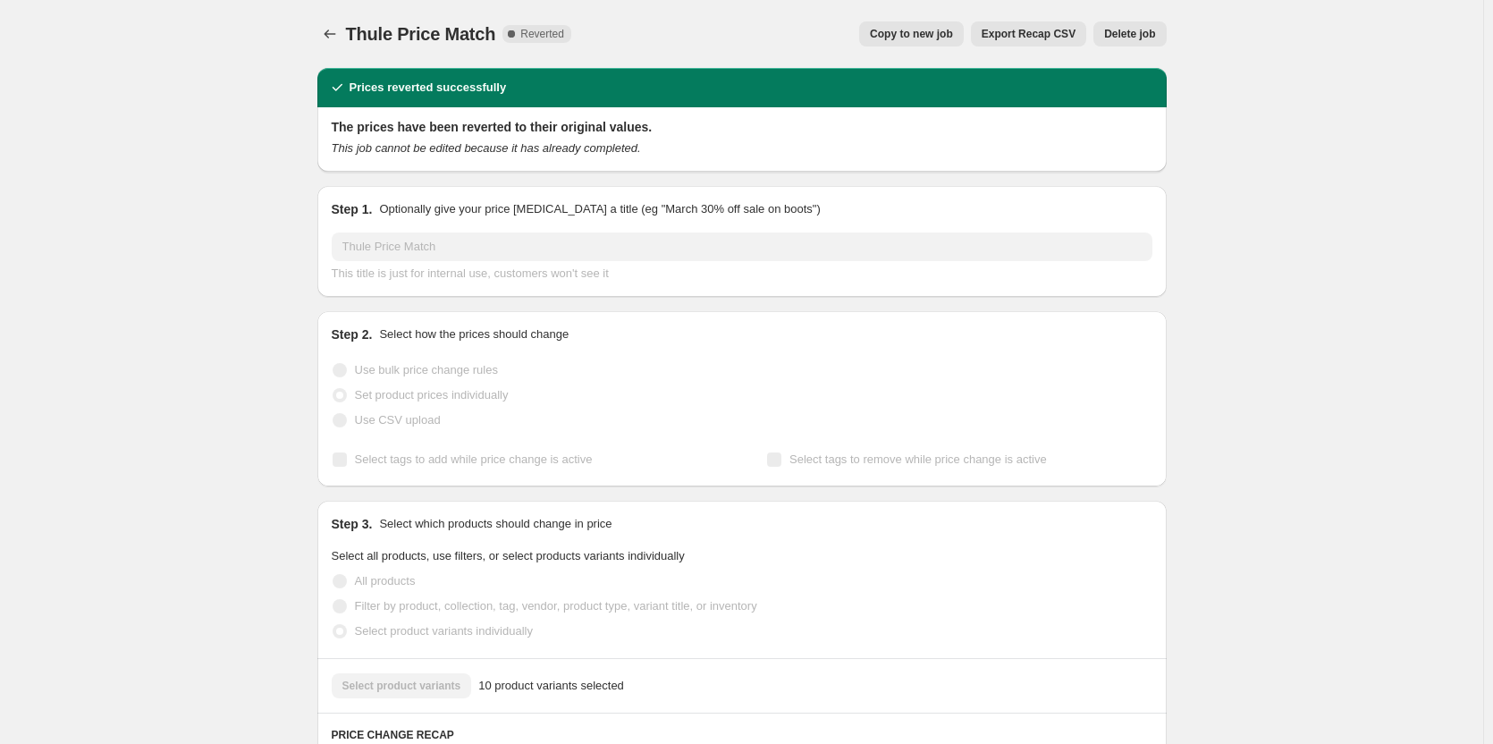
click at [1132, 30] on span "Delete job" at bounding box center [1129, 34] width 51 height 14
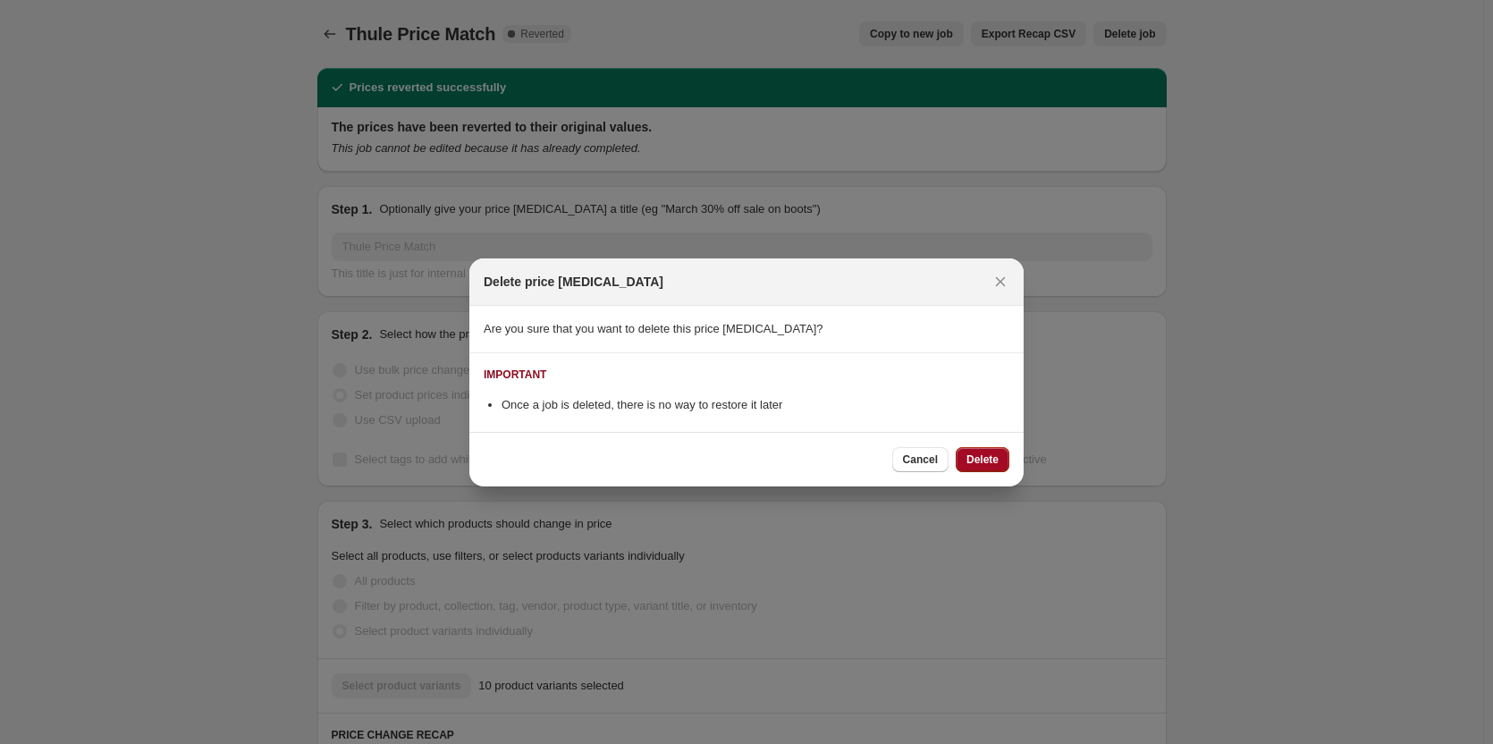
click at [979, 458] on span "Delete" at bounding box center [983, 459] width 32 height 14
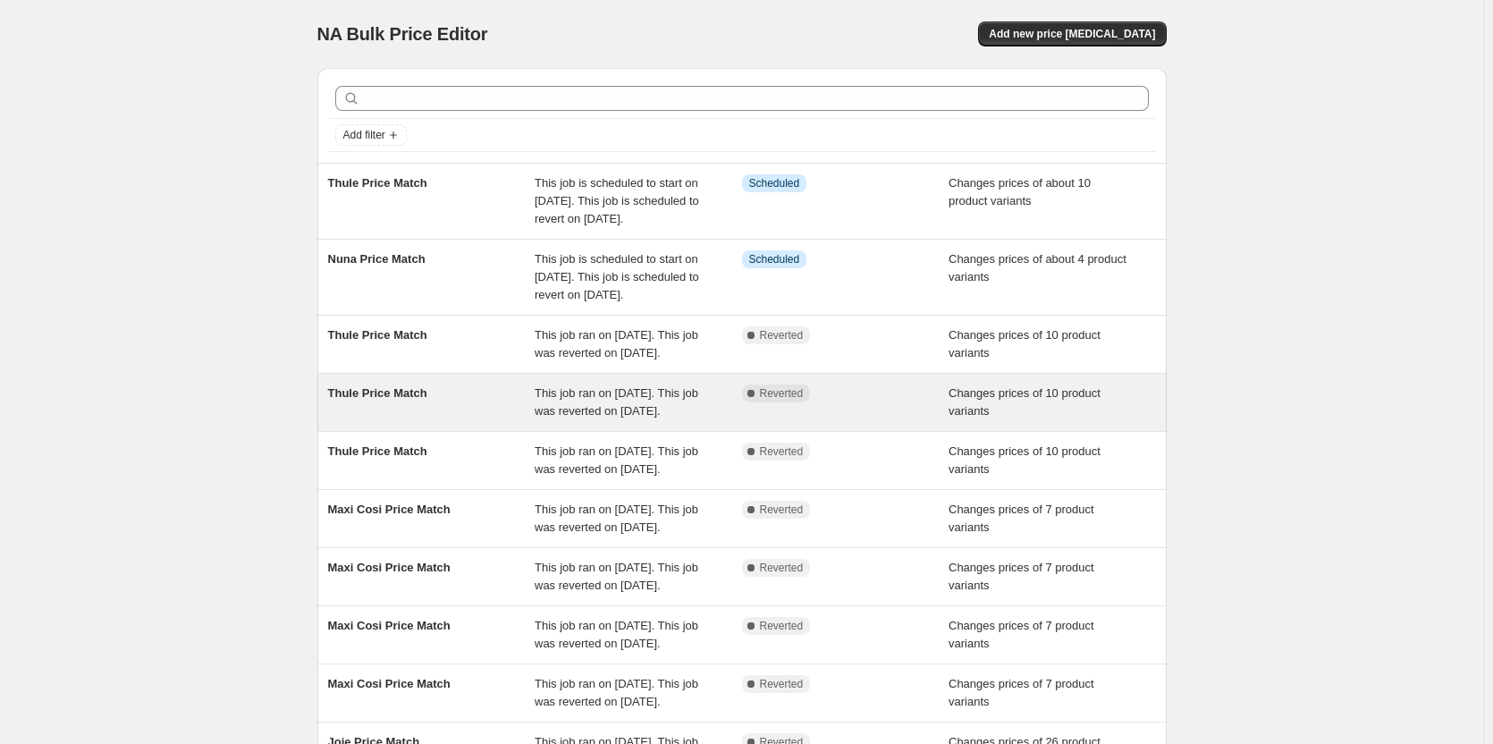
click at [972, 418] on span "Changes prices of 10 product variants" at bounding box center [1025, 401] width 152 height 31
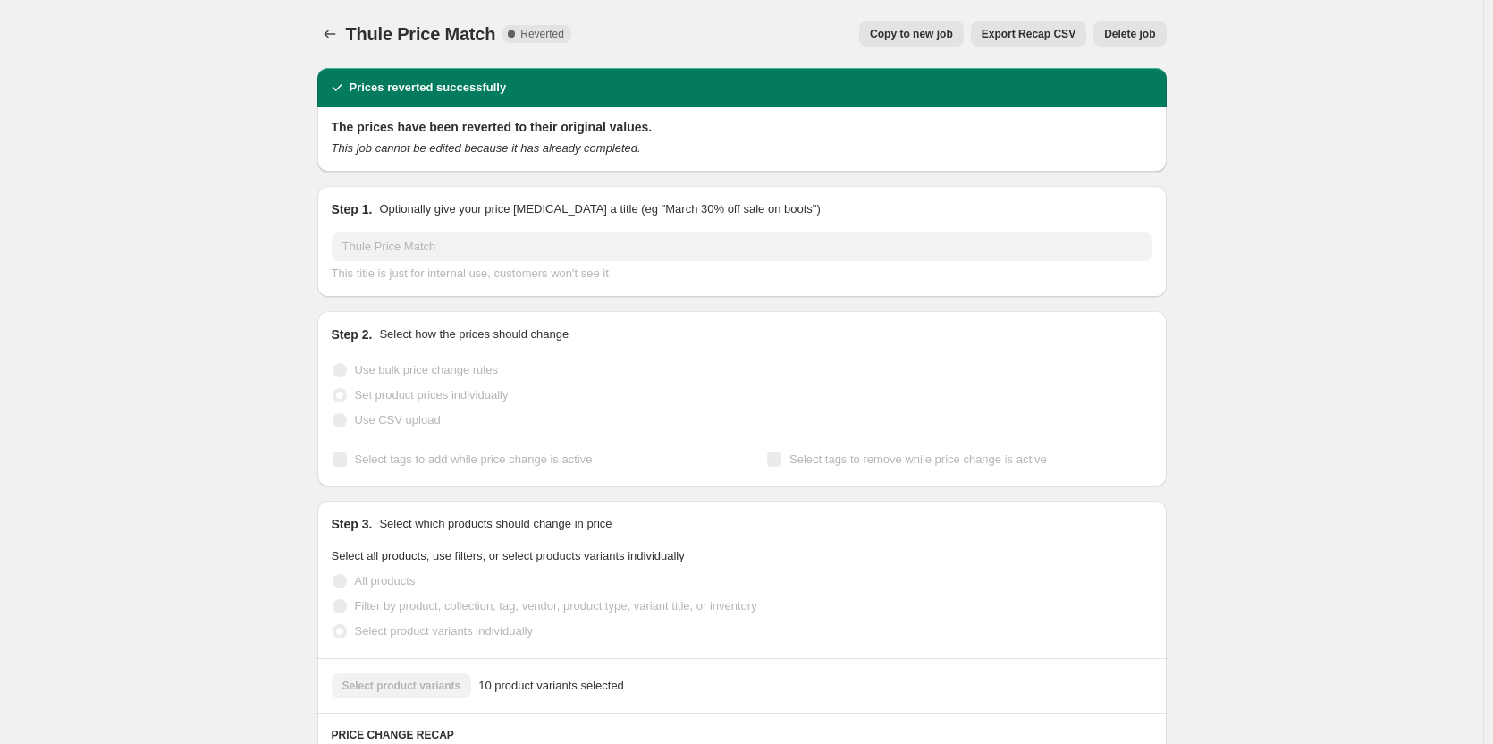
click at [1139, 23] on button "Delete job" at bounding box center [1130, 33] width 72 height 25
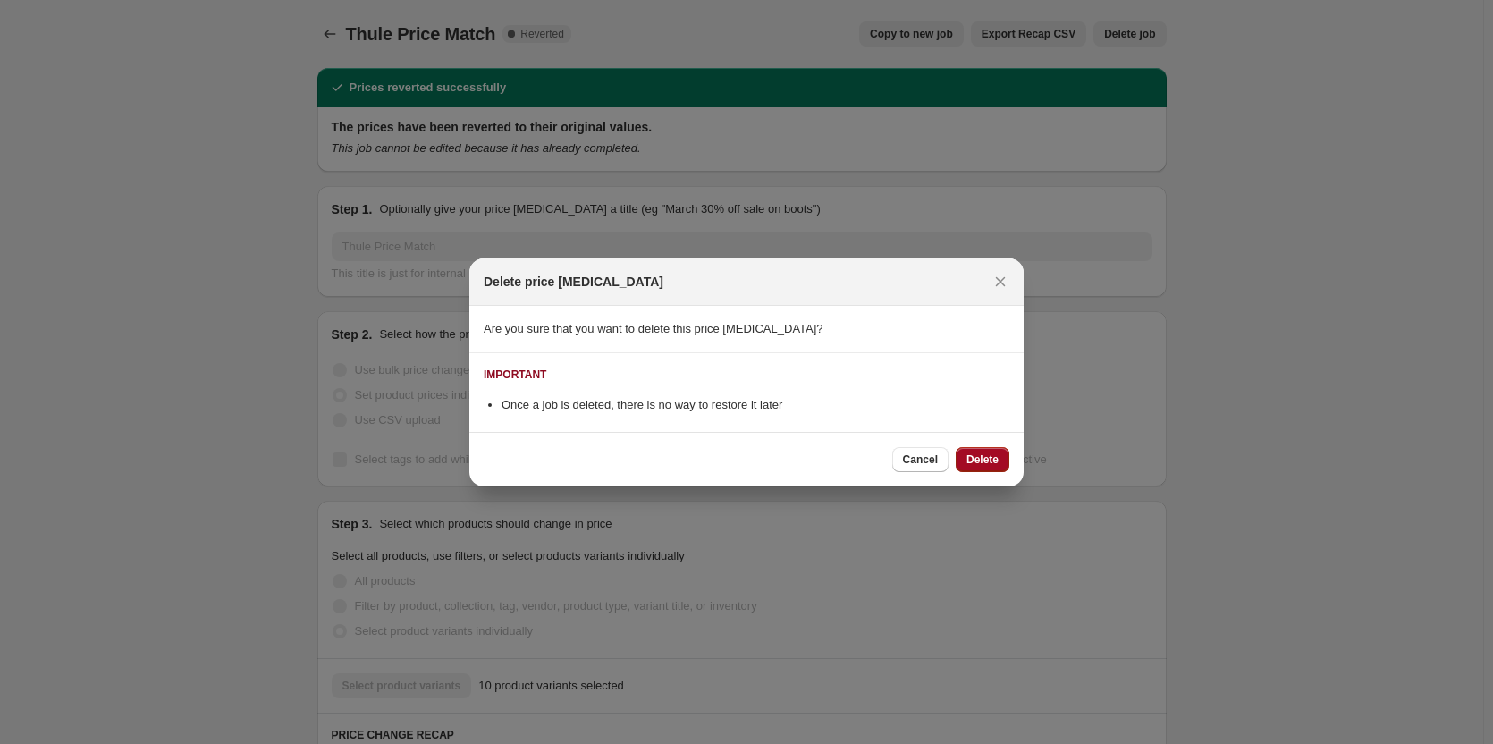
click at [1000, 462] on button "Delete" at bounding box center [983, 459] width 54 height 25
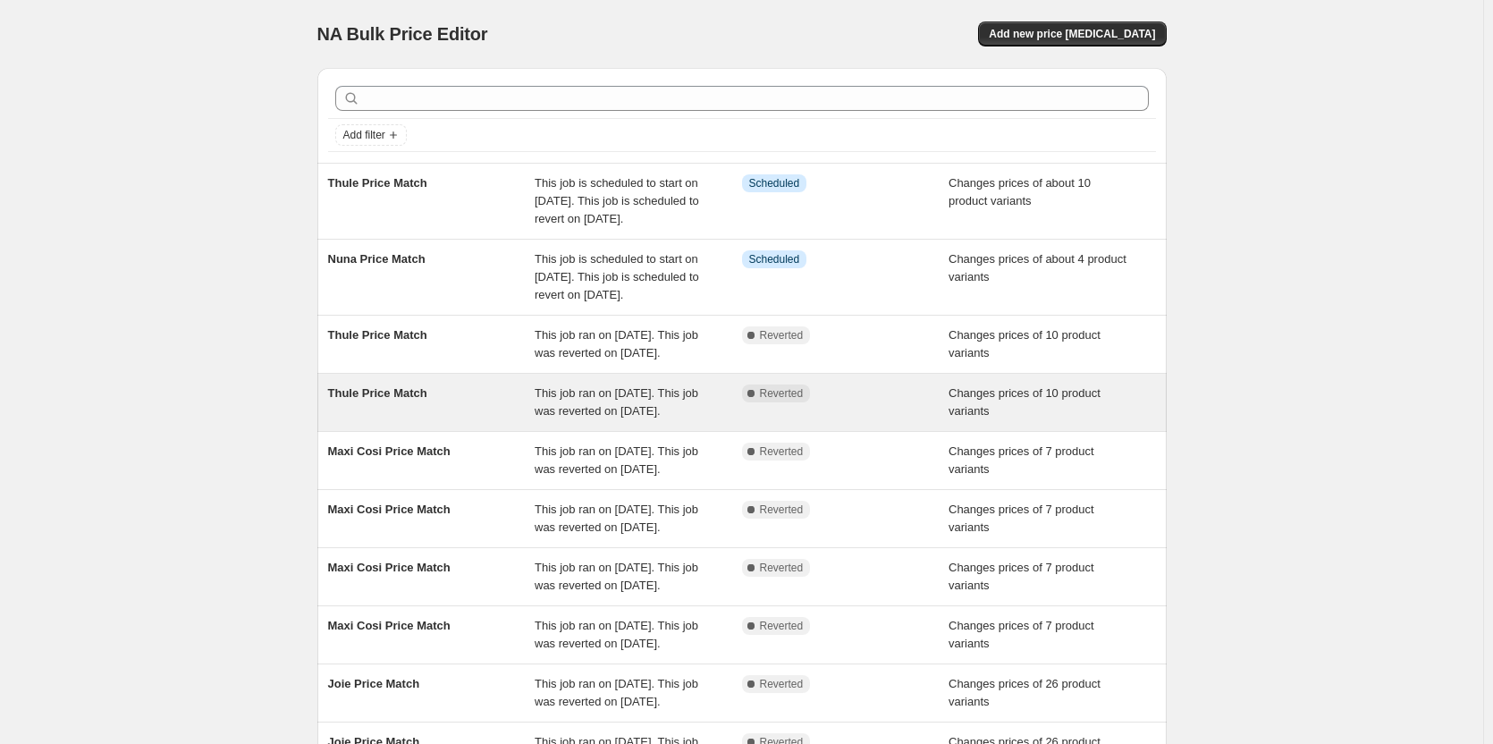
click at [868, 420] on div "Complete Reverted" at bounding box center [845, 403] width 207 height 36
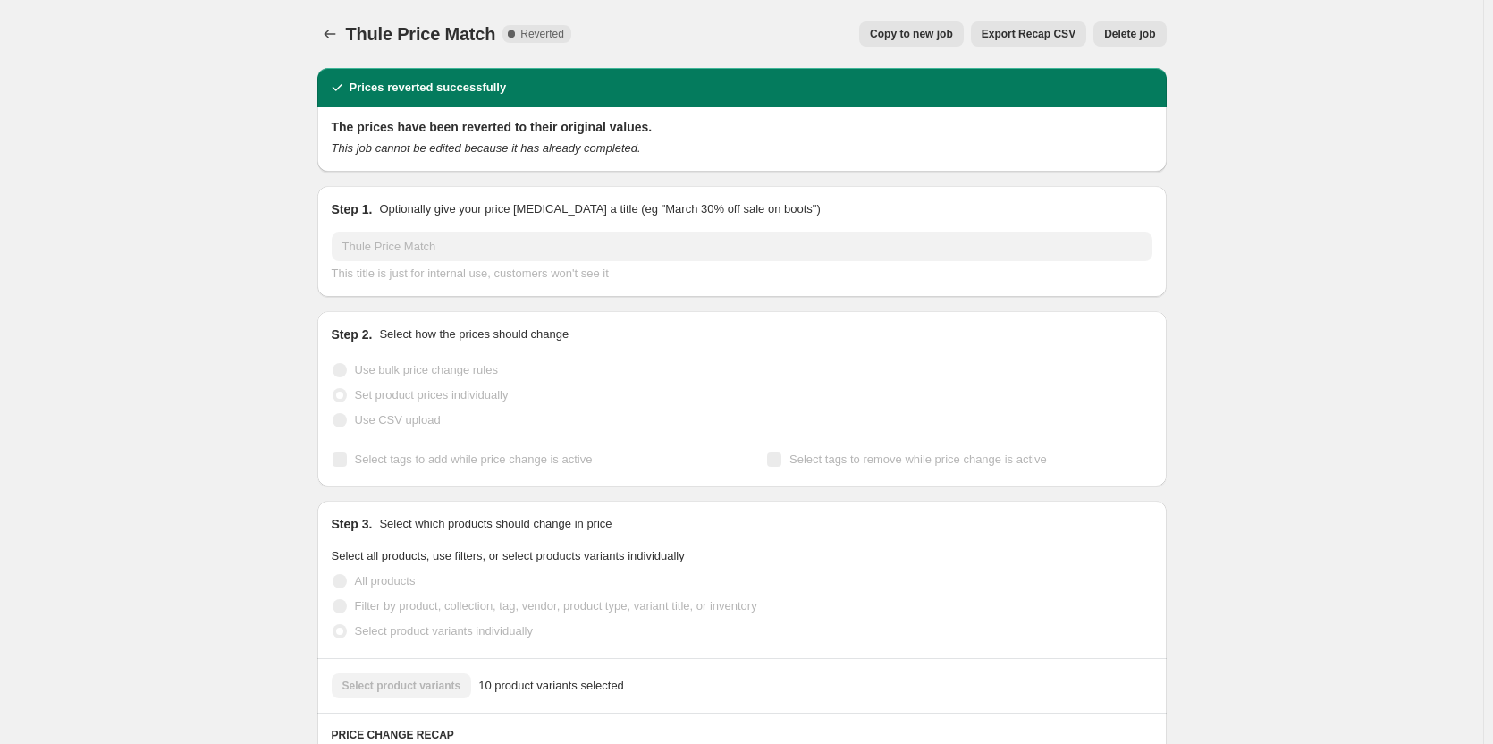
click at [1152, 35] on span "Delete job" at bounding box center [1129, 34] width 51 height 14
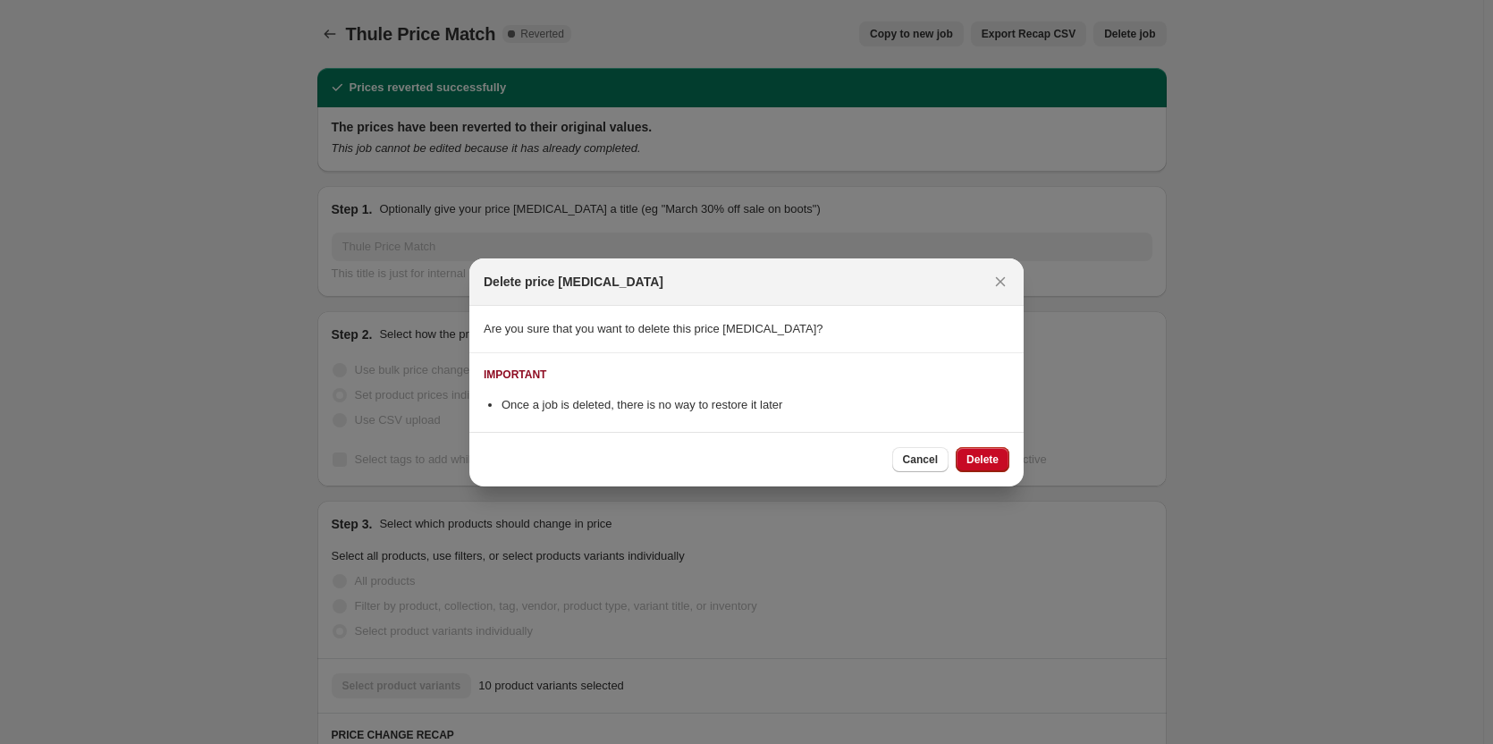
click at [974, 469] on button "Delete" at bounding box center [983, 459] width 54 height 25
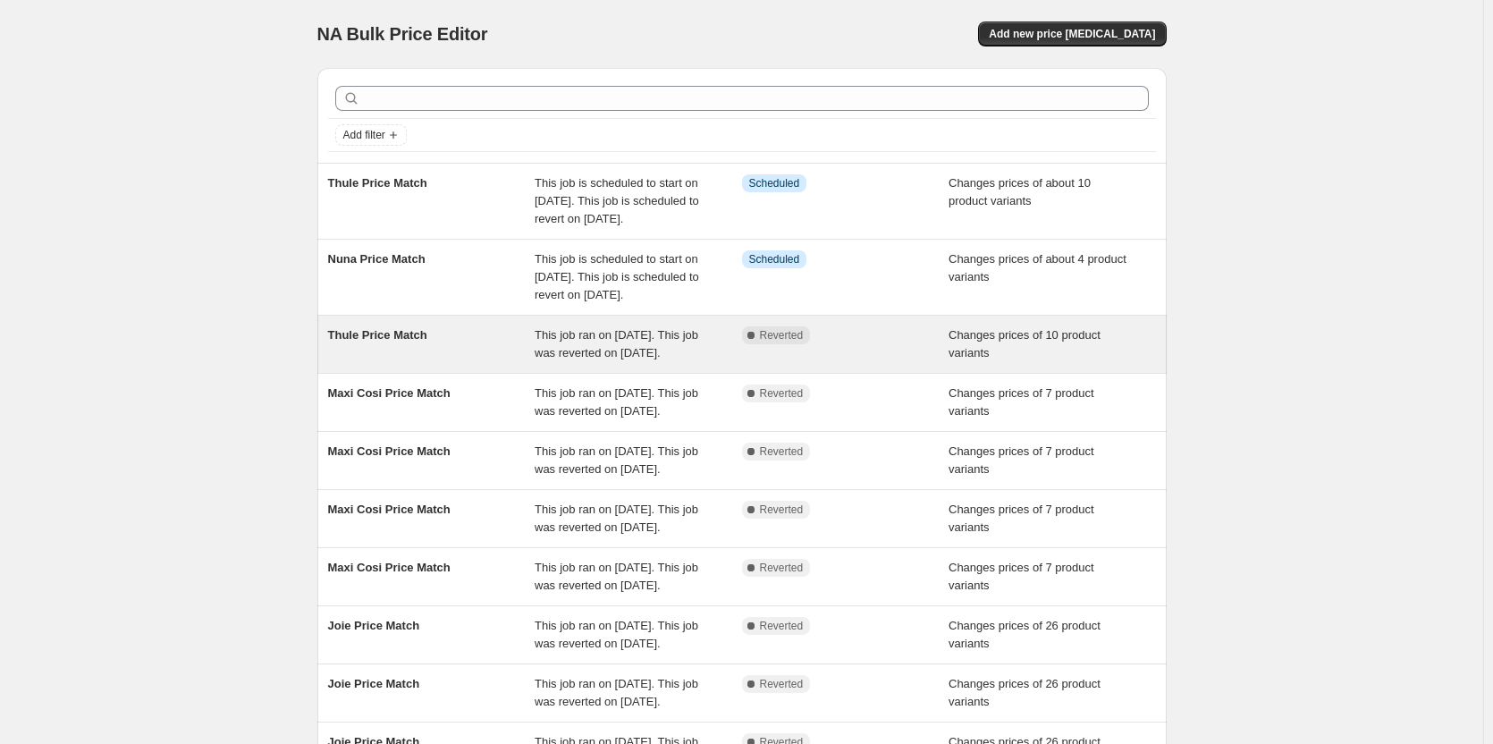
click at [964, 359] on span "Changes prices of 10 product variants" at bounding box center [1025, 343] width 152 height 31
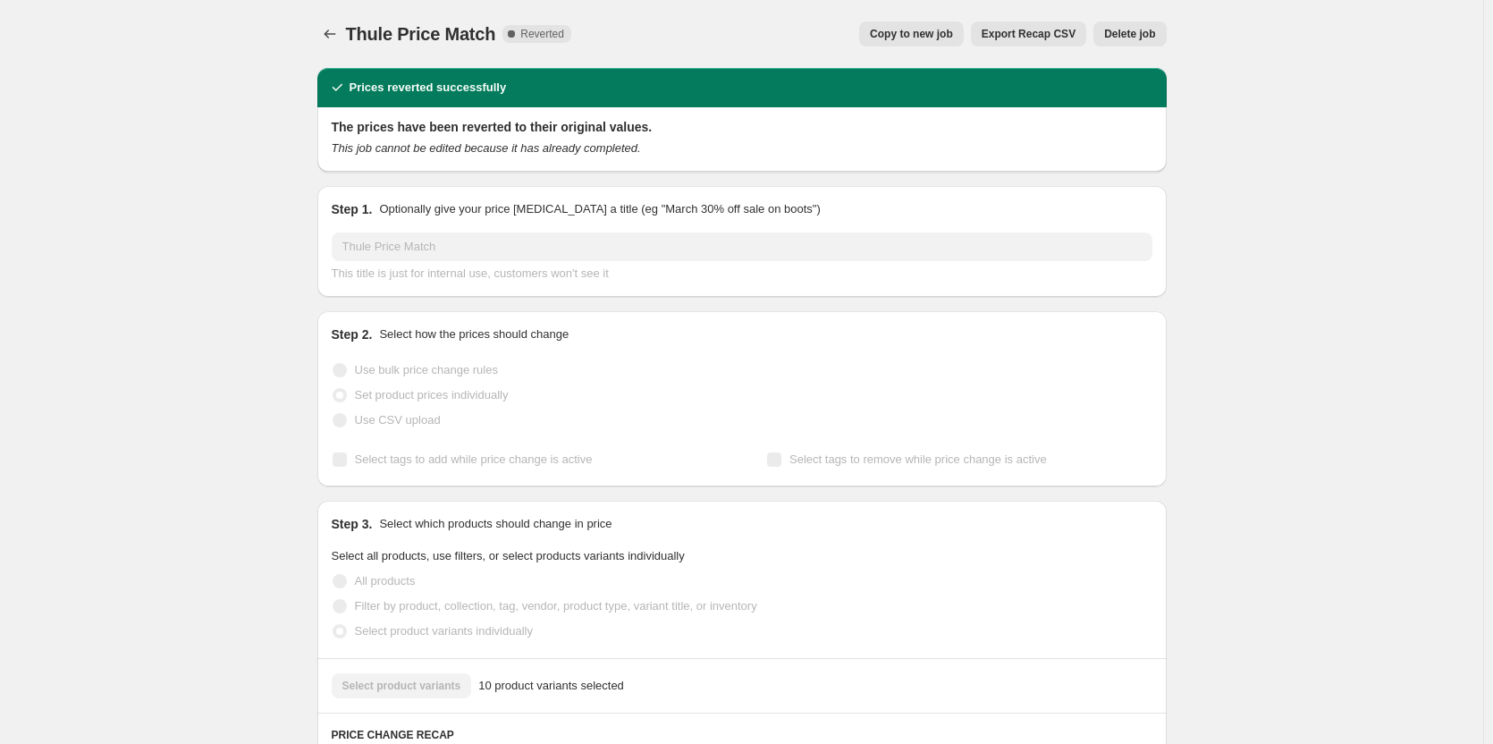
click at [1131, 42] on button "Delete job" at bounding box center [1130, 33] width 72 height 25
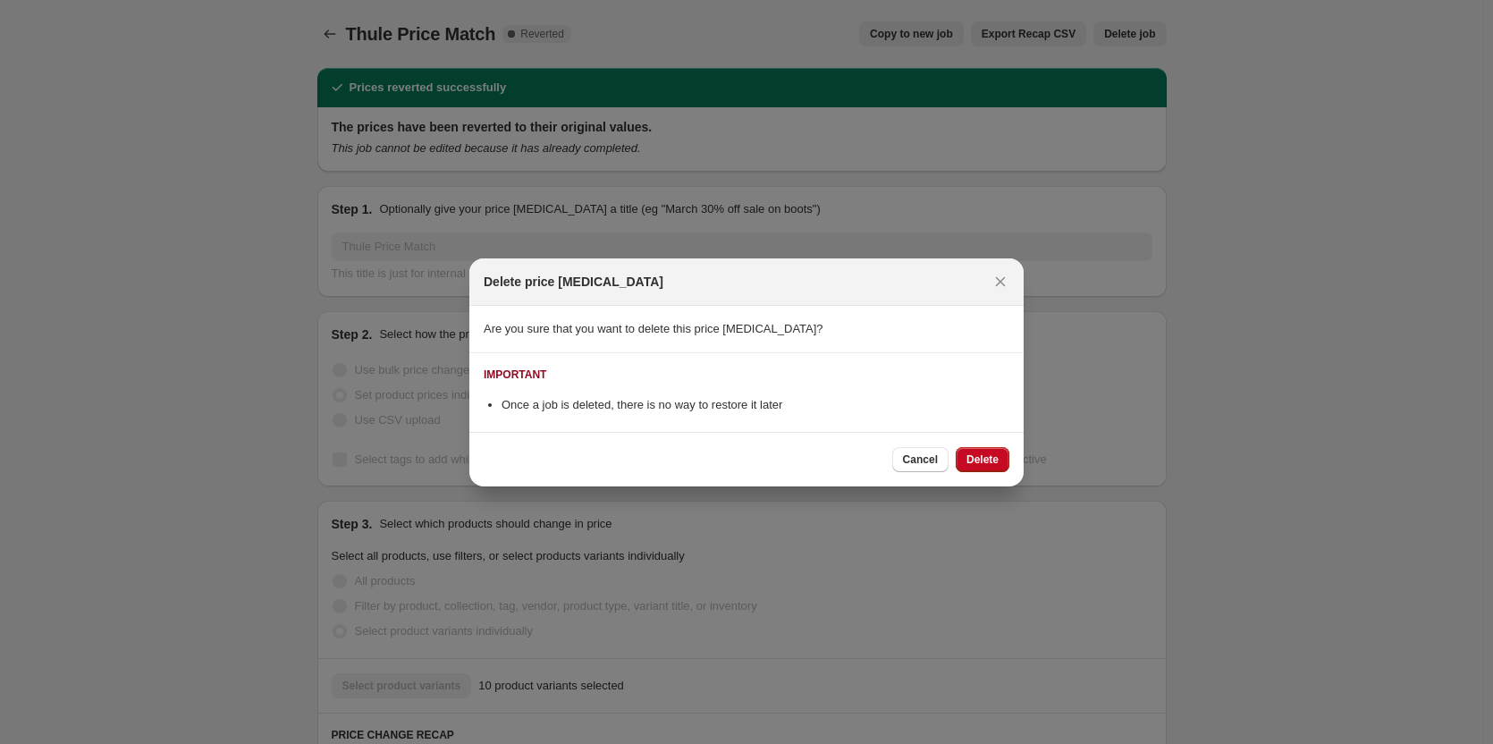
click at [985, 459] on span "Delete" at bounding box center [983, 459] width 32 height 14
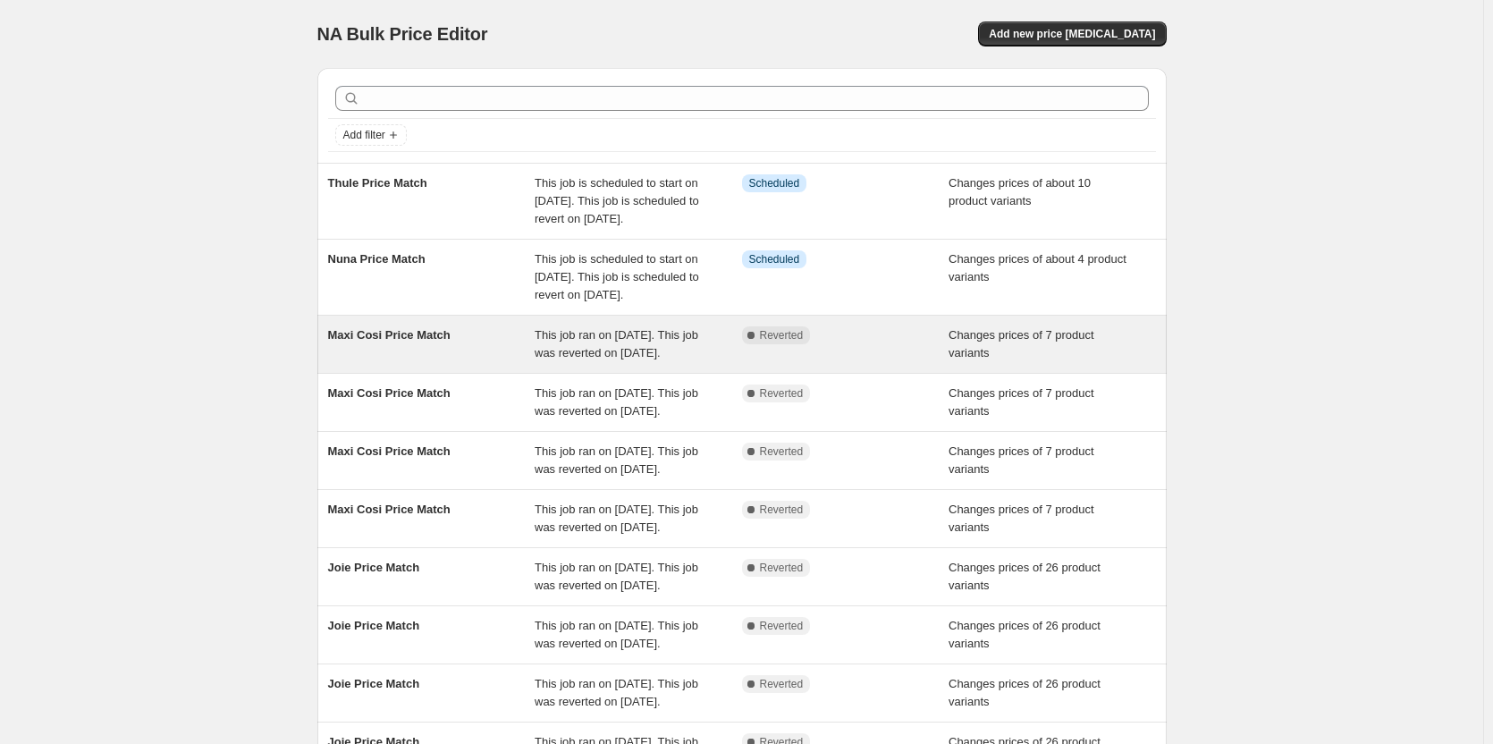
click at [801, 362] on div "Complete Reverted" at bounding box center [845, 344] width 207 height 36
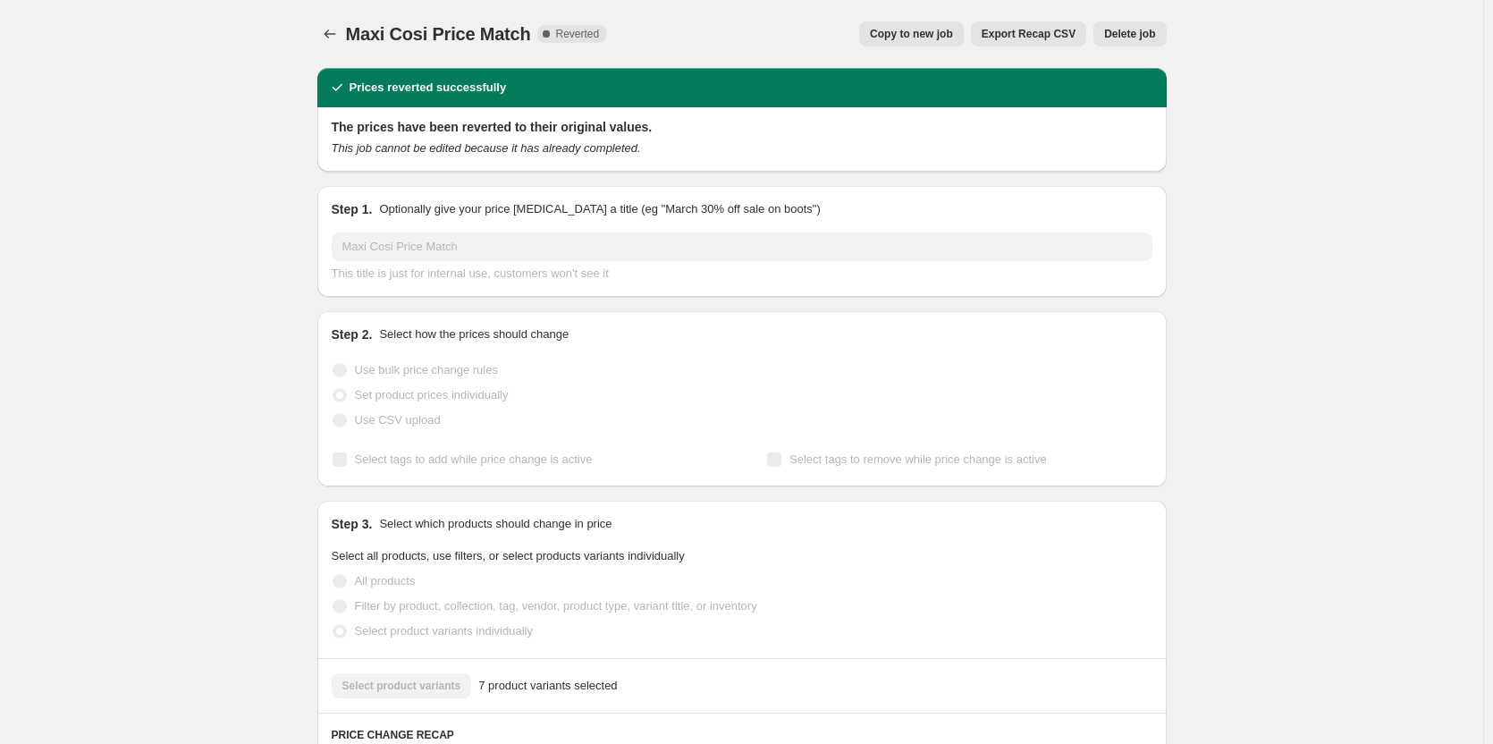
click at [892, 30] on span "Copy to new job" at bounding box center [911, 34] width 83 height 14
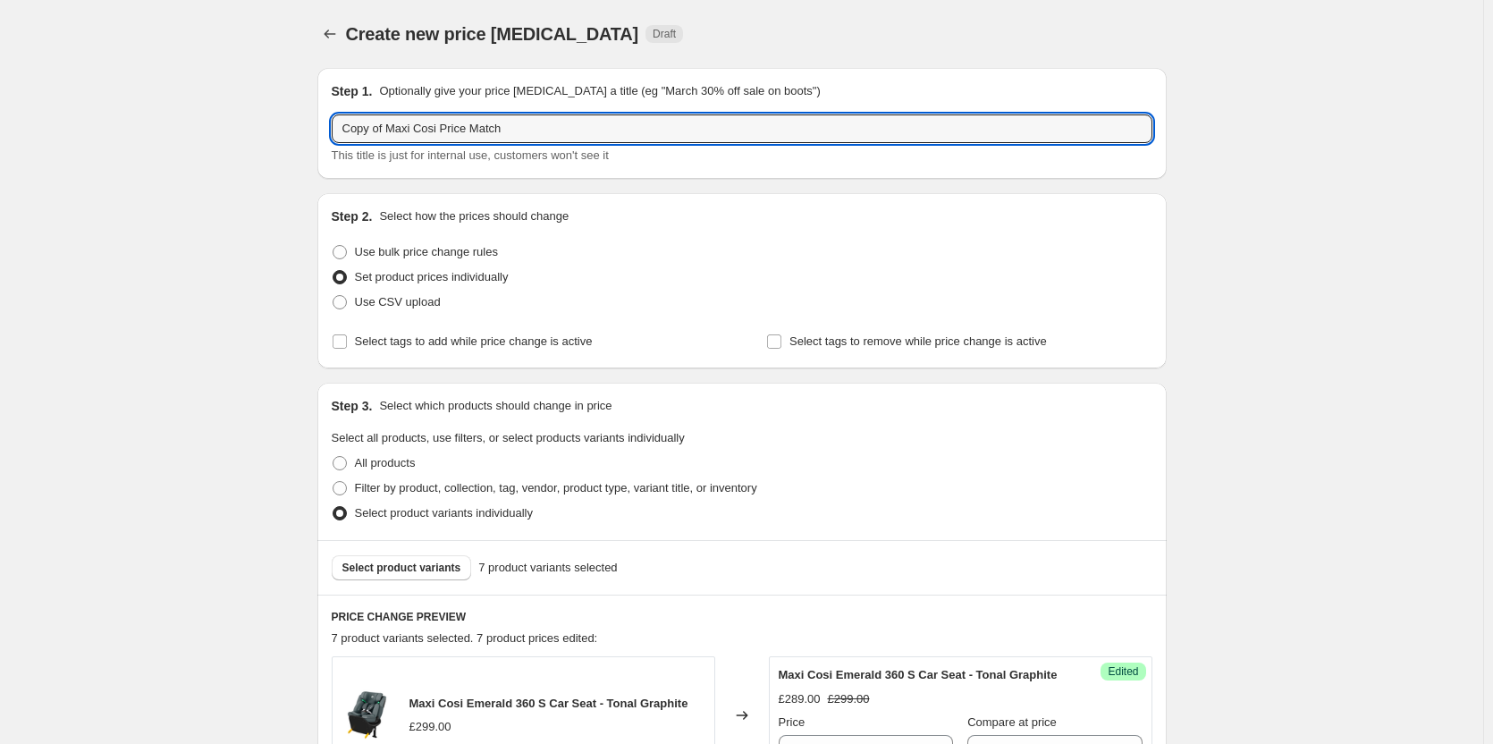
drag, startPoint x: 363, startPoint y: 128, endPoint x: 320, endPoint y: 122, distance: 43.4
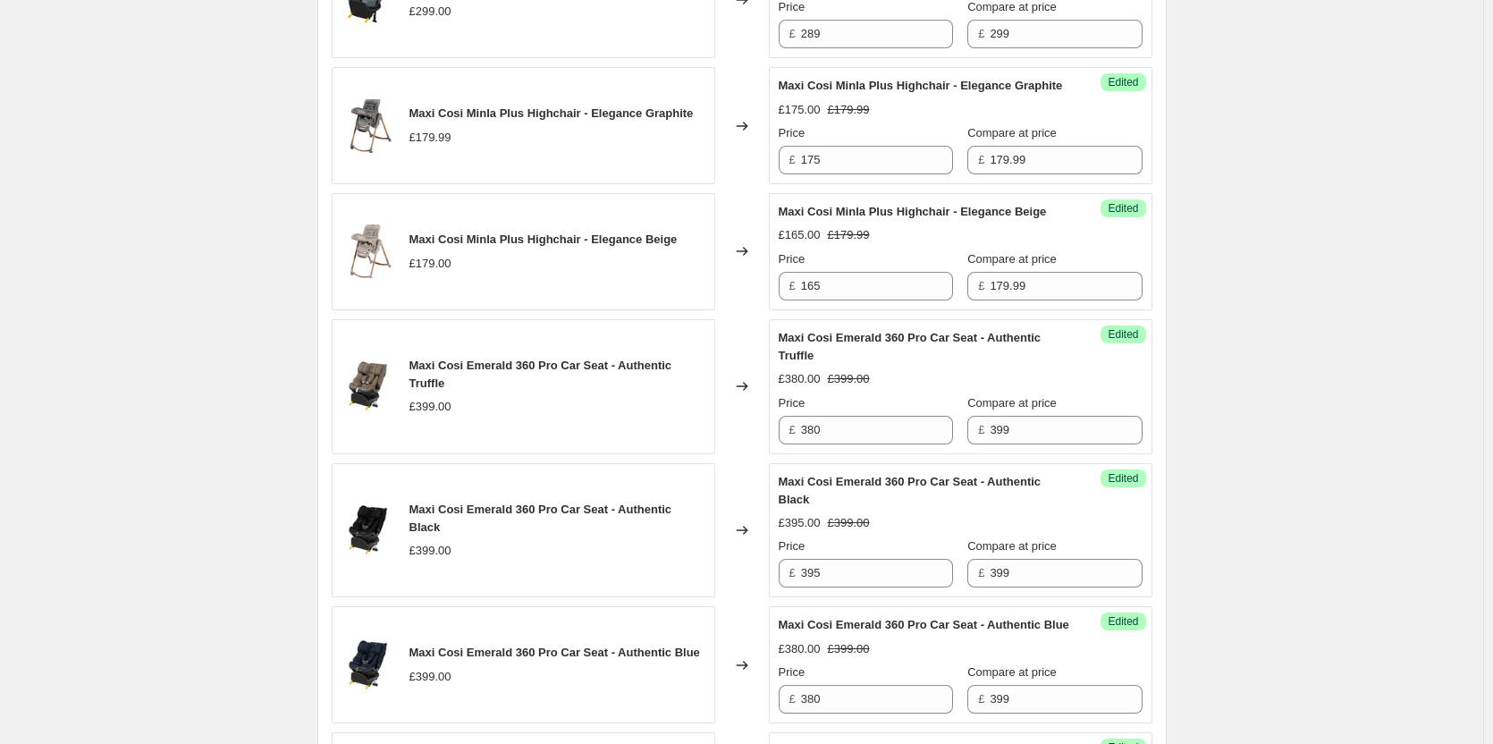
scroll to position [1223, 0]
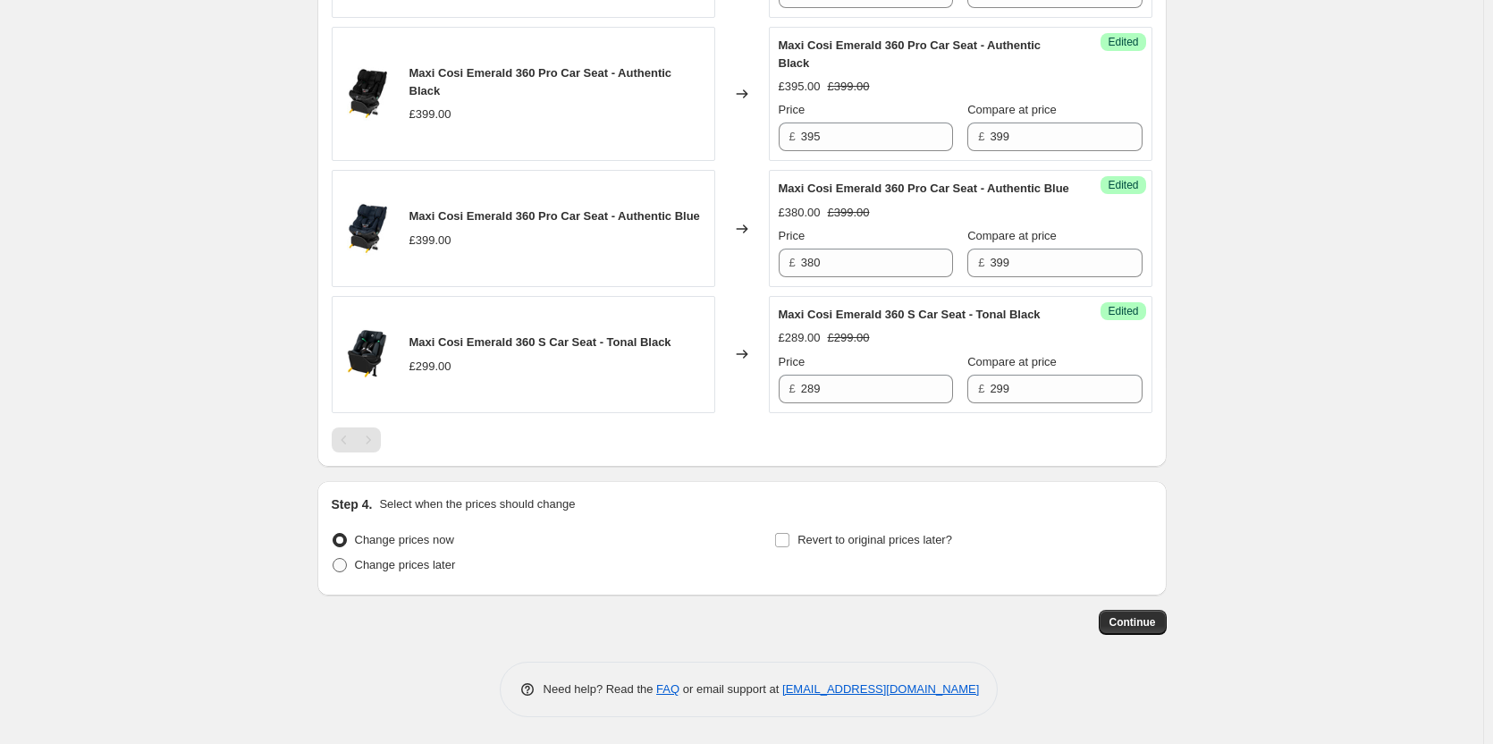
type input "Maxi Cosi Price Match"
click at [376, 570] on span "Change prices later" at bounding box center [405, 564] width 101 height 13
click at [334, 559] on input "Change prices later" at bounding box center [333, 558] width 1 height 1
radio input "true"
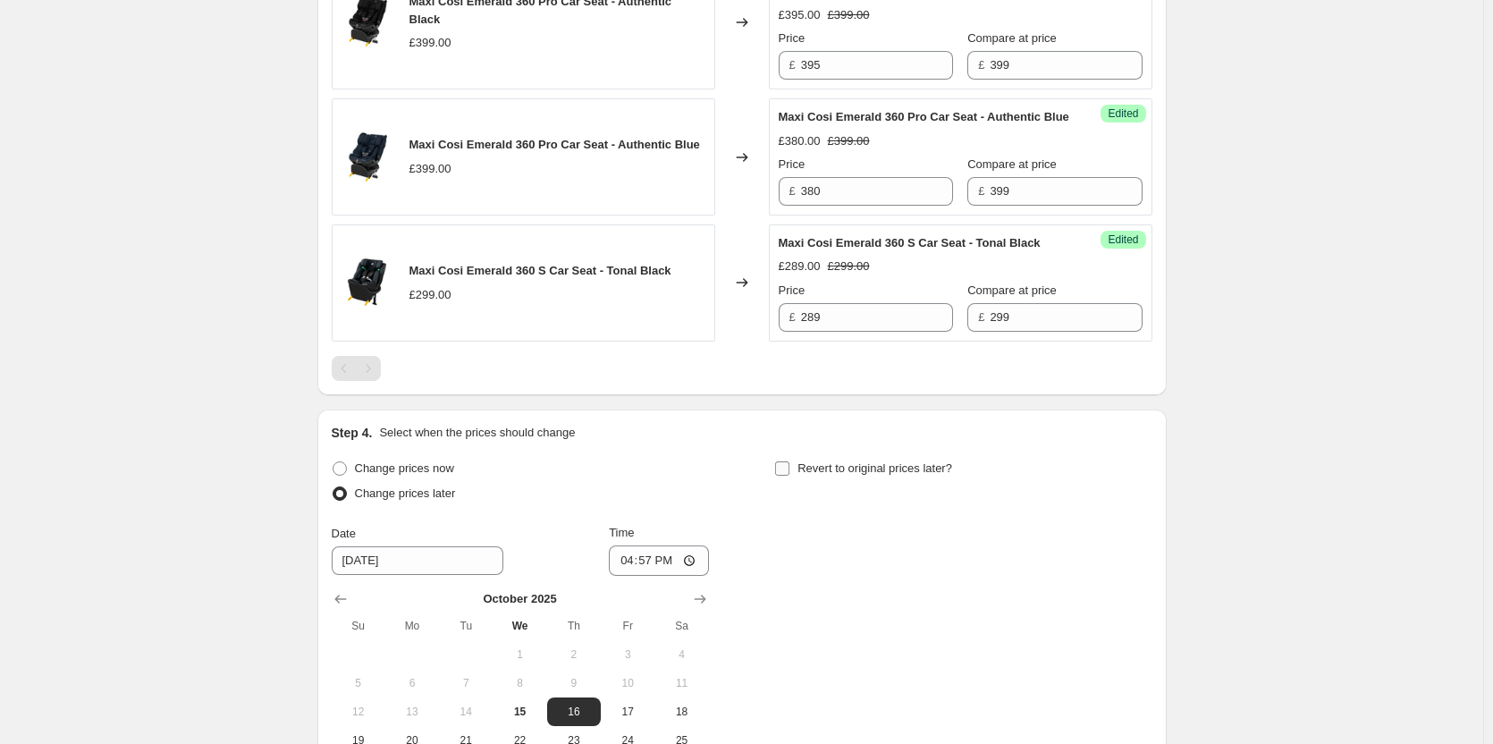
click at [824, 475] on span "Revert to original prices later?" at bounding box center [875, 467] width 155 height 13
click at [790, 476] on input "Revert to original prices later?" at bounding box center [782, 468] width 14 height 14
checkbox input "true"
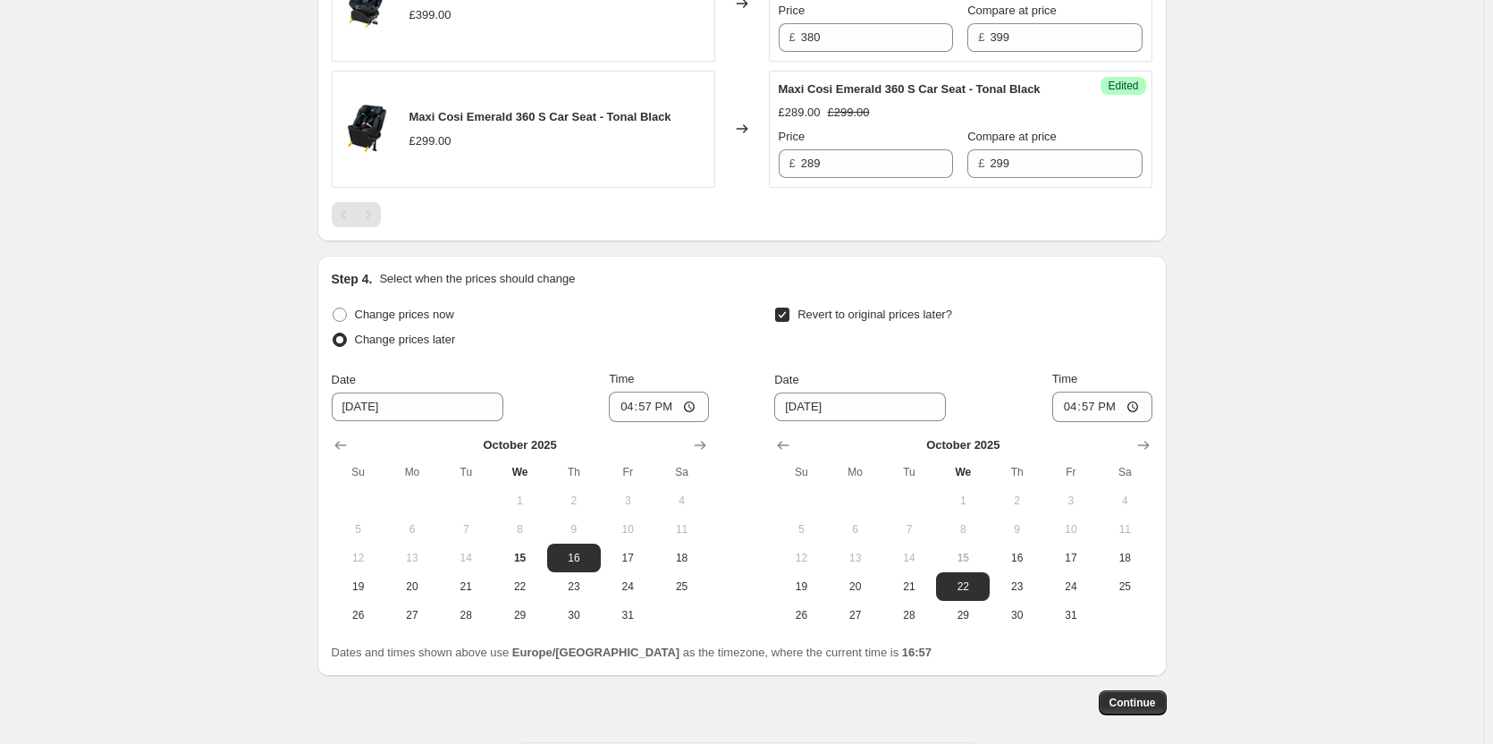
scroll to position [1529, 0]
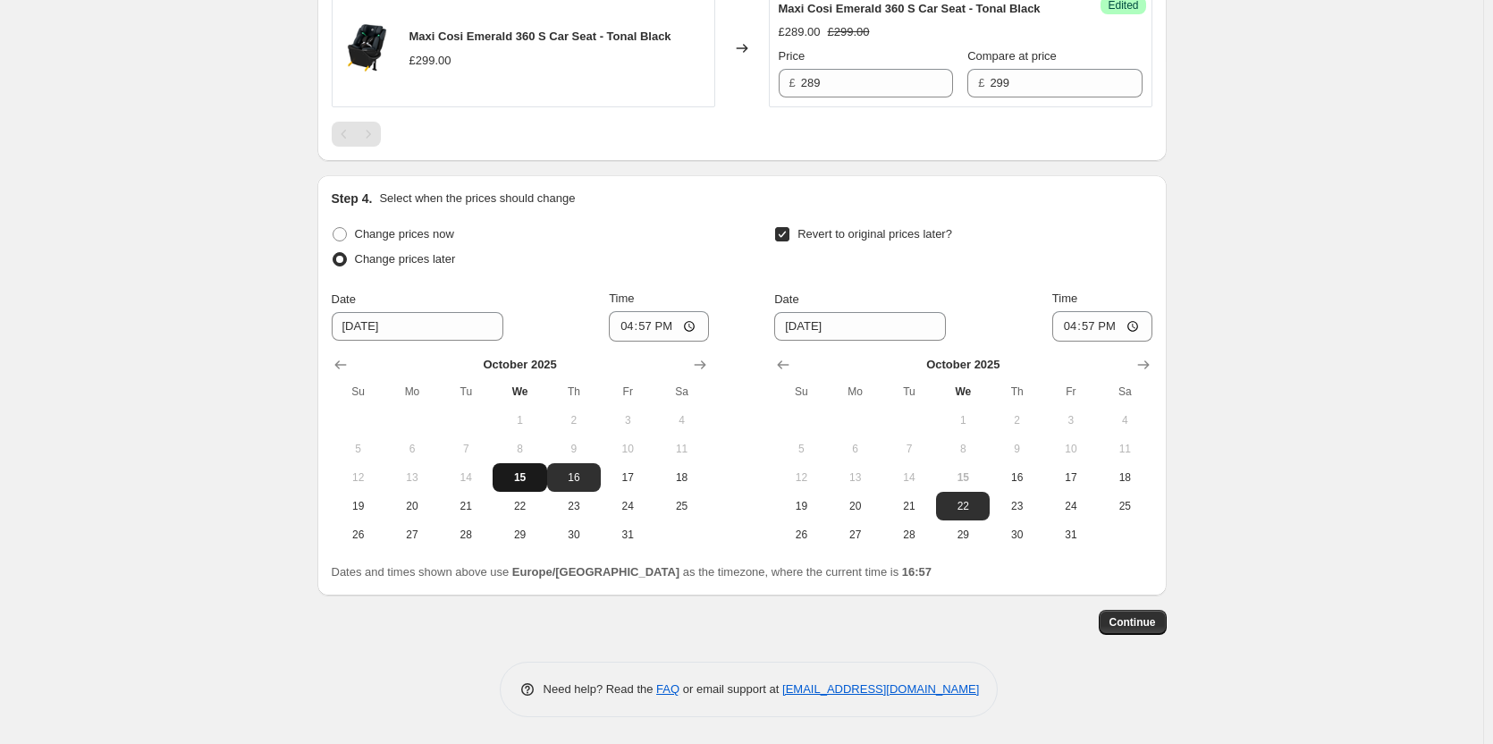
click at [528, 478] on span "15" at bounding box center [519, 477] width 39 height 14
type input "10/15/2025"
click at [1015, 474] on span "16" at bounding box center [1016, 477] width 39 height 14
type input "10/16/2025"
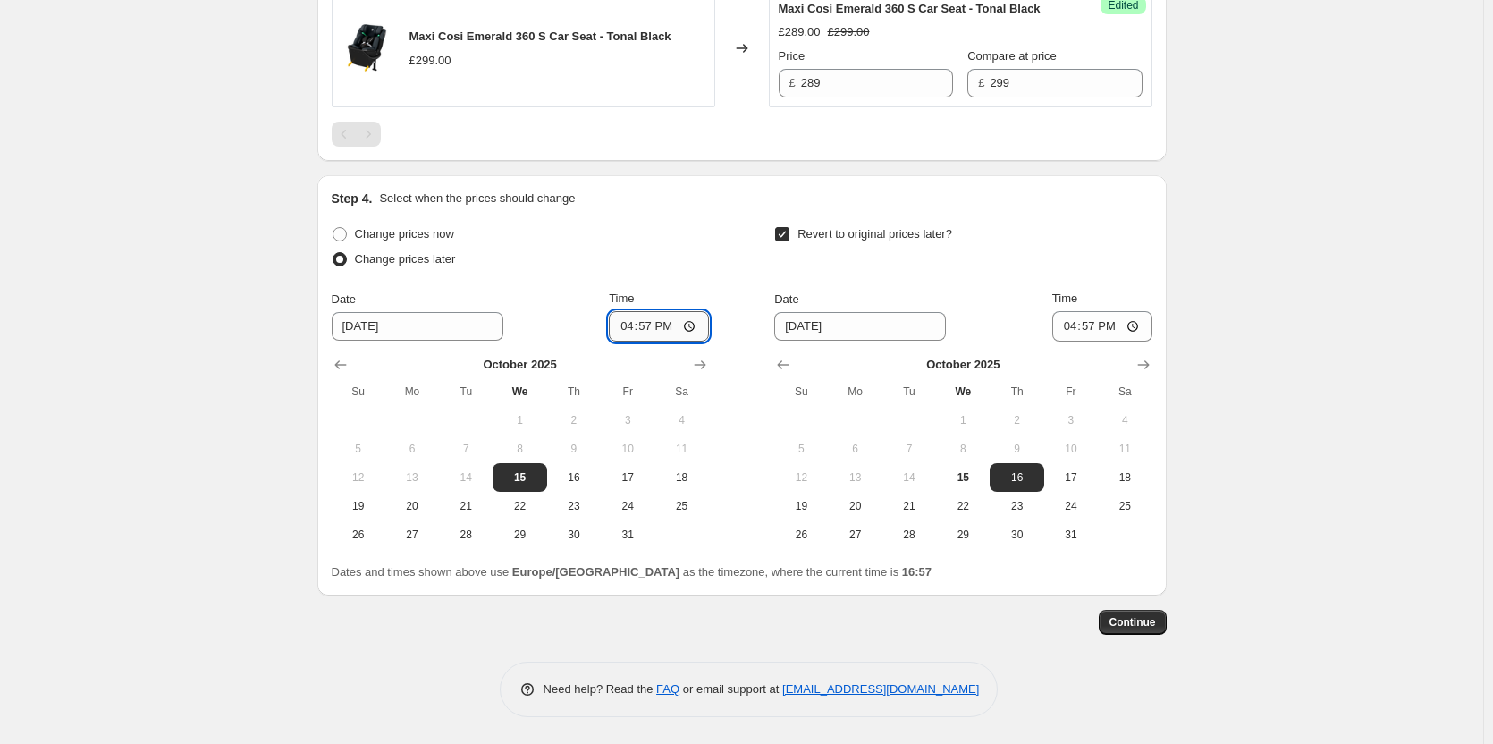
click at [647, 319] on input "16:57" at bounding box center [659, 326] width 100 height 30
type input "18:00"
click at [1096, 324] on input "16:57" at bounding box center [1103, 326] width 100 height 30
type input "06:00"
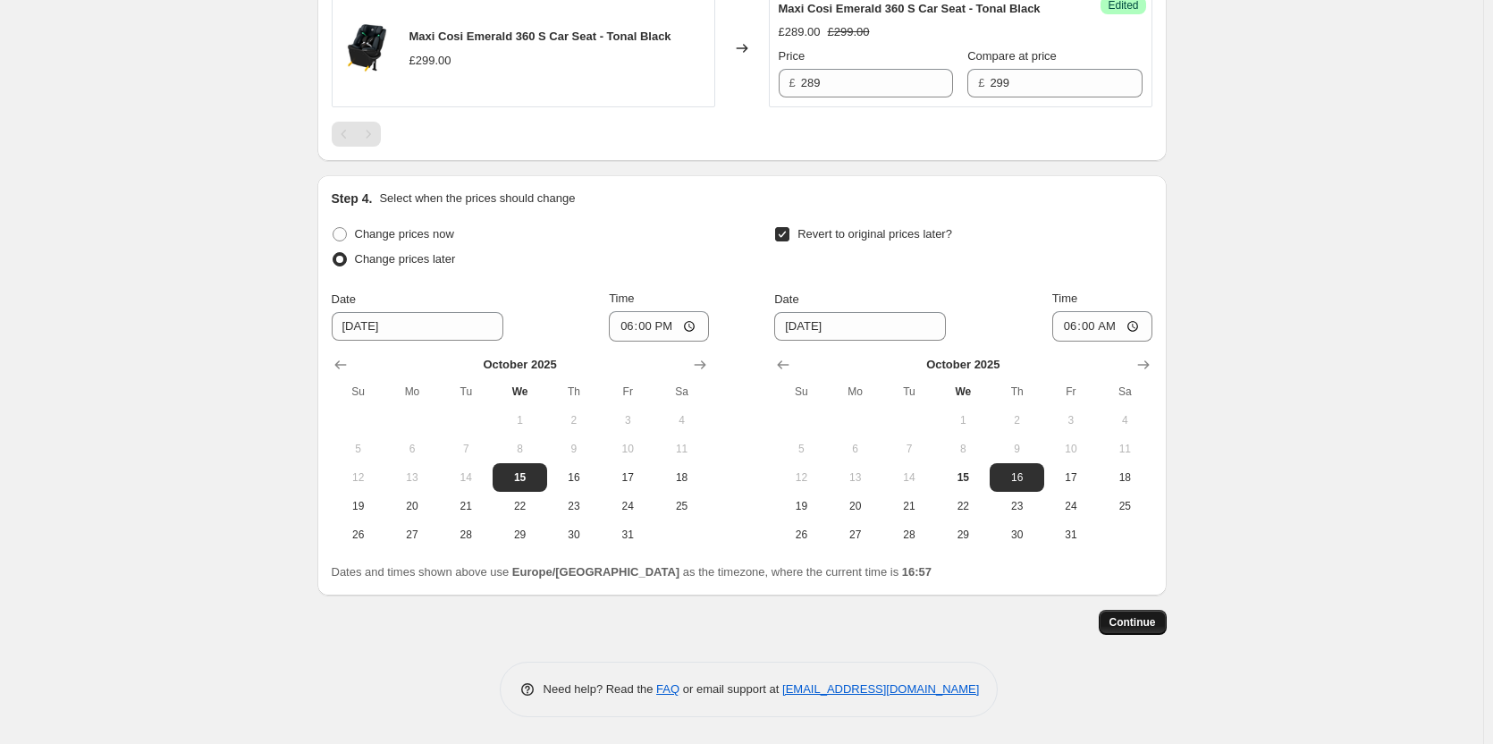
click at [1155, 620] on span "Continue" at bounding box center [1133, 622] width 46 height 14
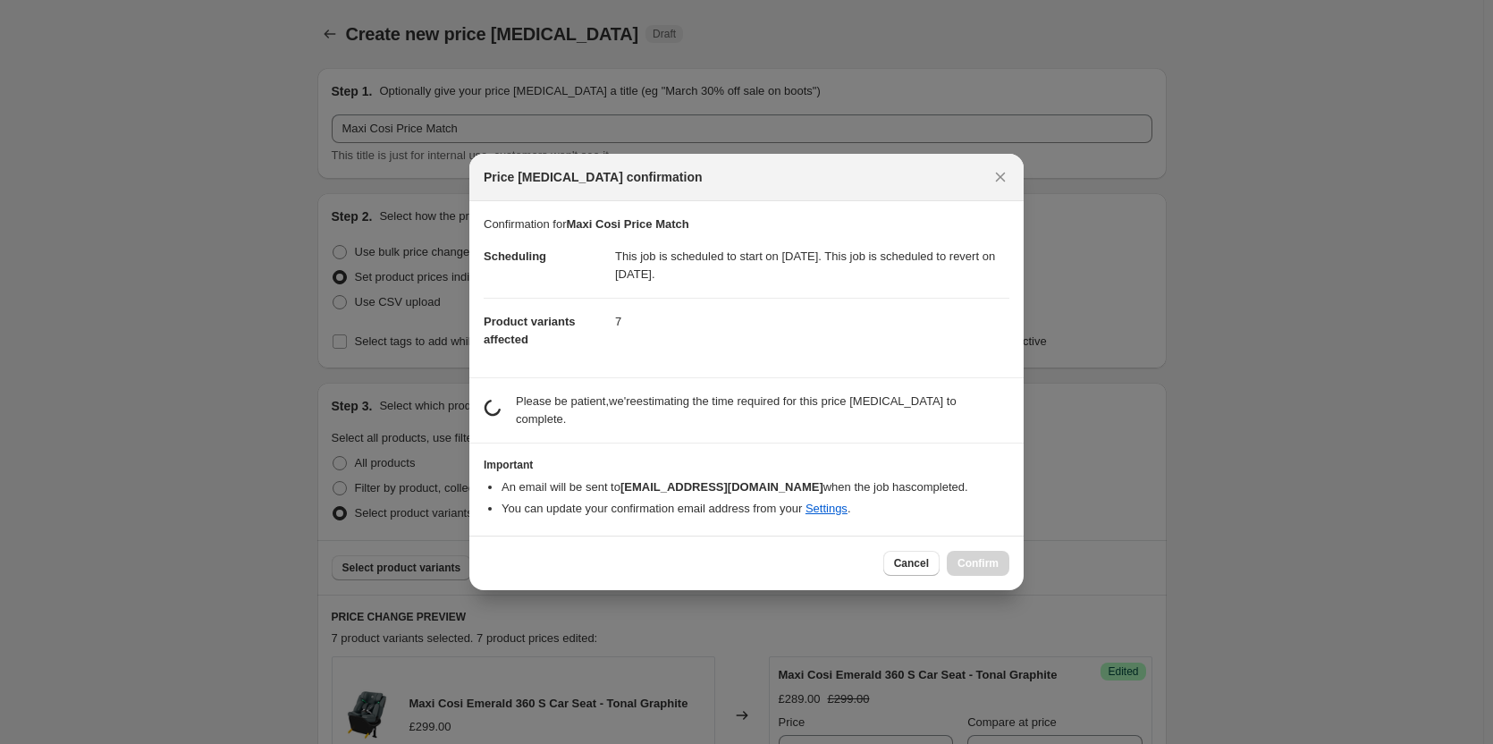
scroll to position [0, 0]
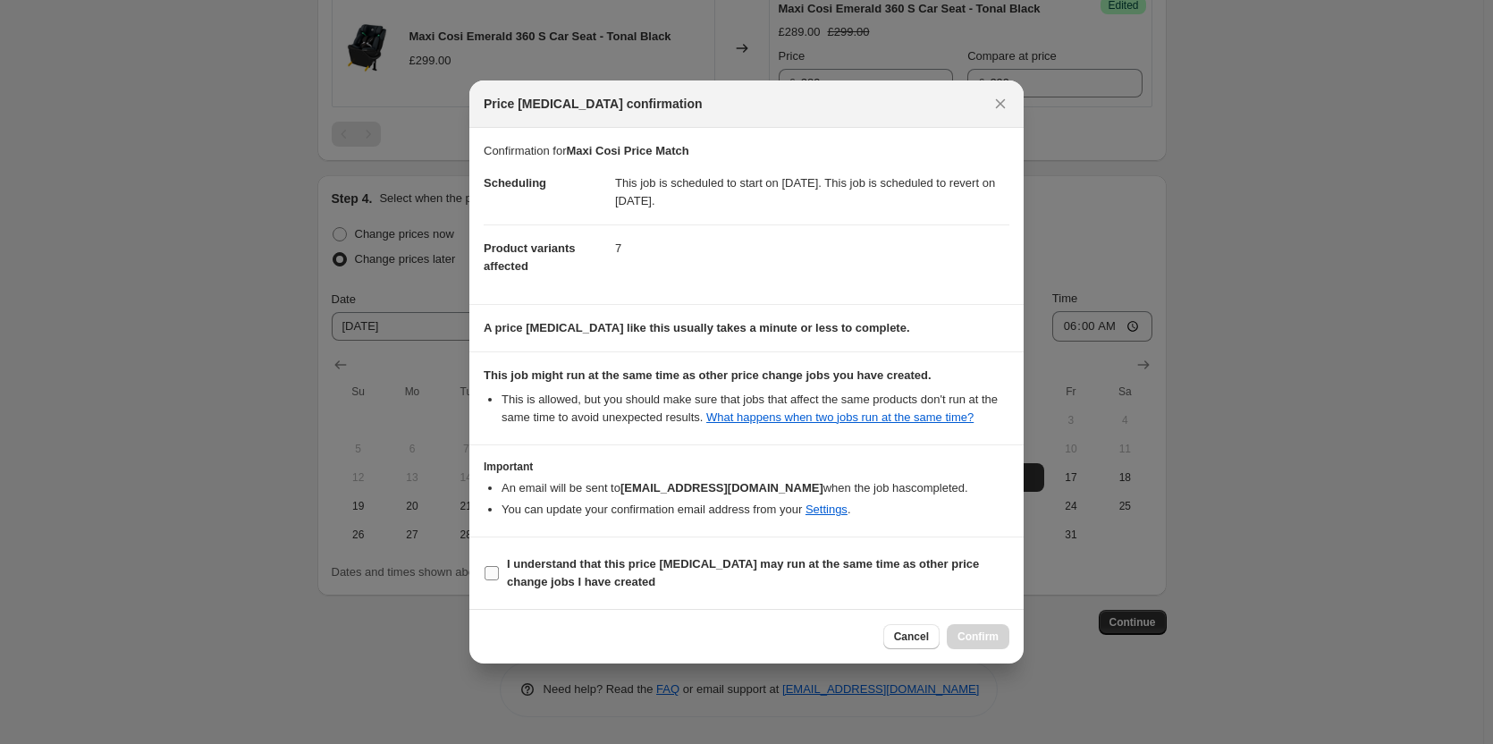
click at [697, 559] on b "I understand that this price change job may run at the same time as other price…" at bounding box center [743, 572] width 472 height 31
click at [499, 566] on input "I understand that this price change job may run at the same time as other price…" at bounding box center [492, 573] width 14 height 14
checkbox input "true"
click at [977, 630] on button "Confirm" at bounding box center [978, 636] width 63 height 25
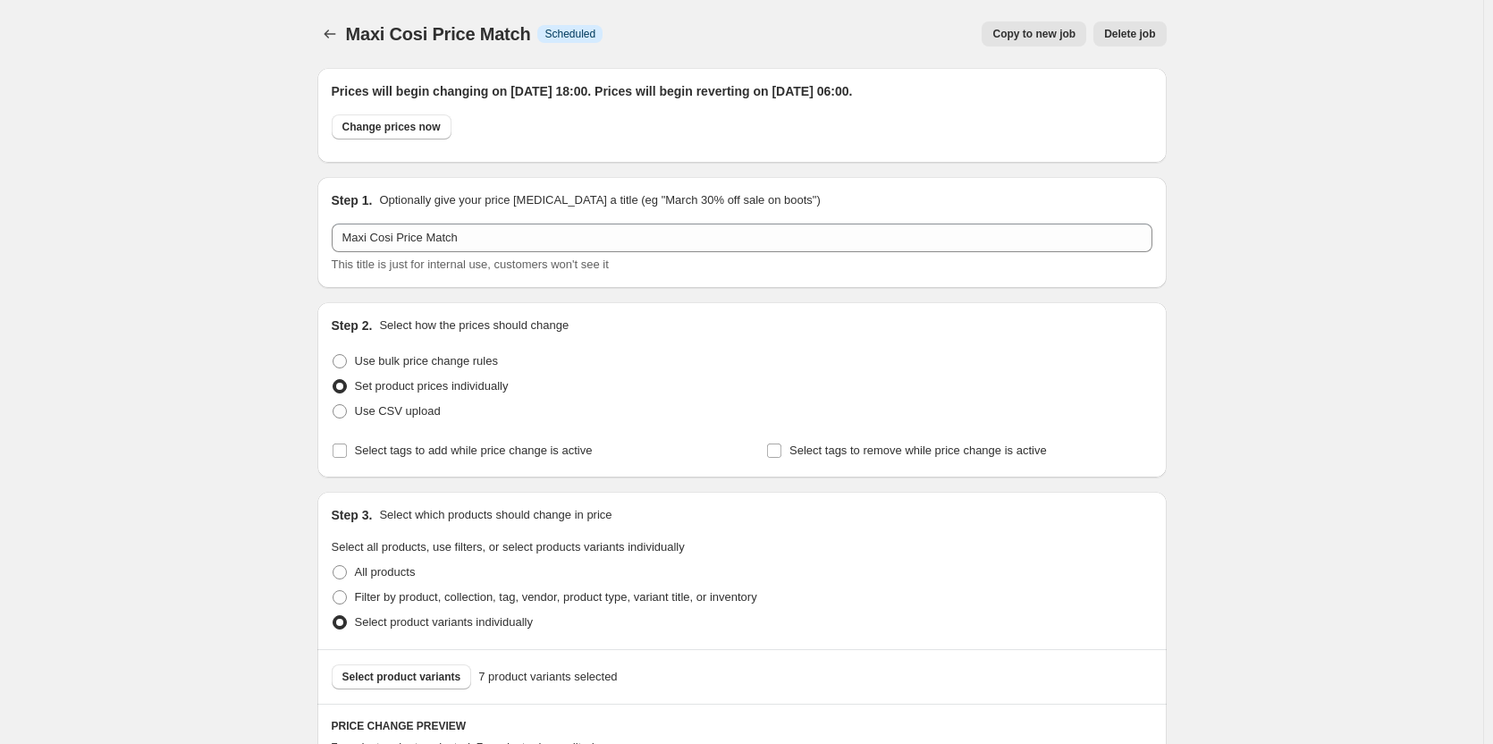
scroll to position [1529, 0]
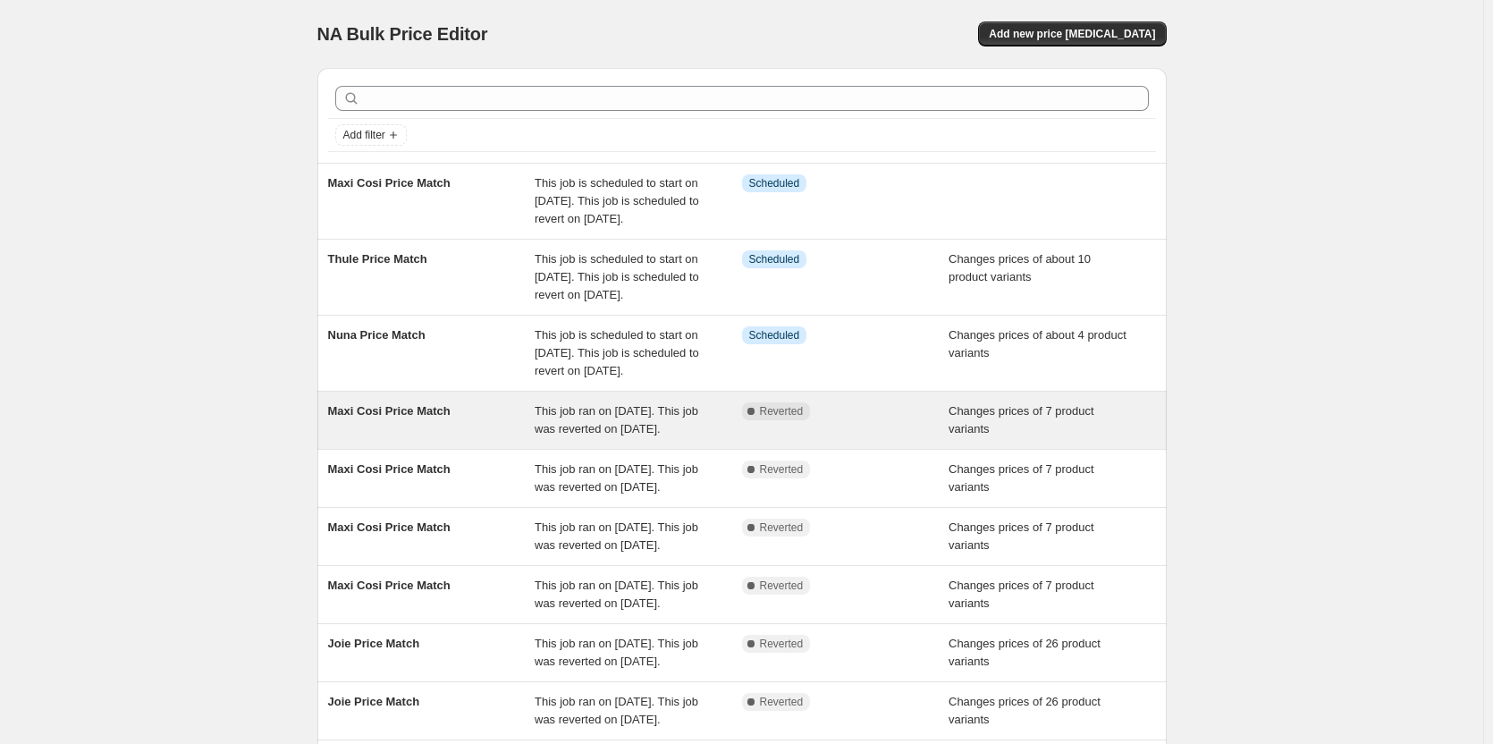
click at [984, 438] on div "Changes prices of 7 product variants" at bounding box center [1052, 420] width 207 height 36
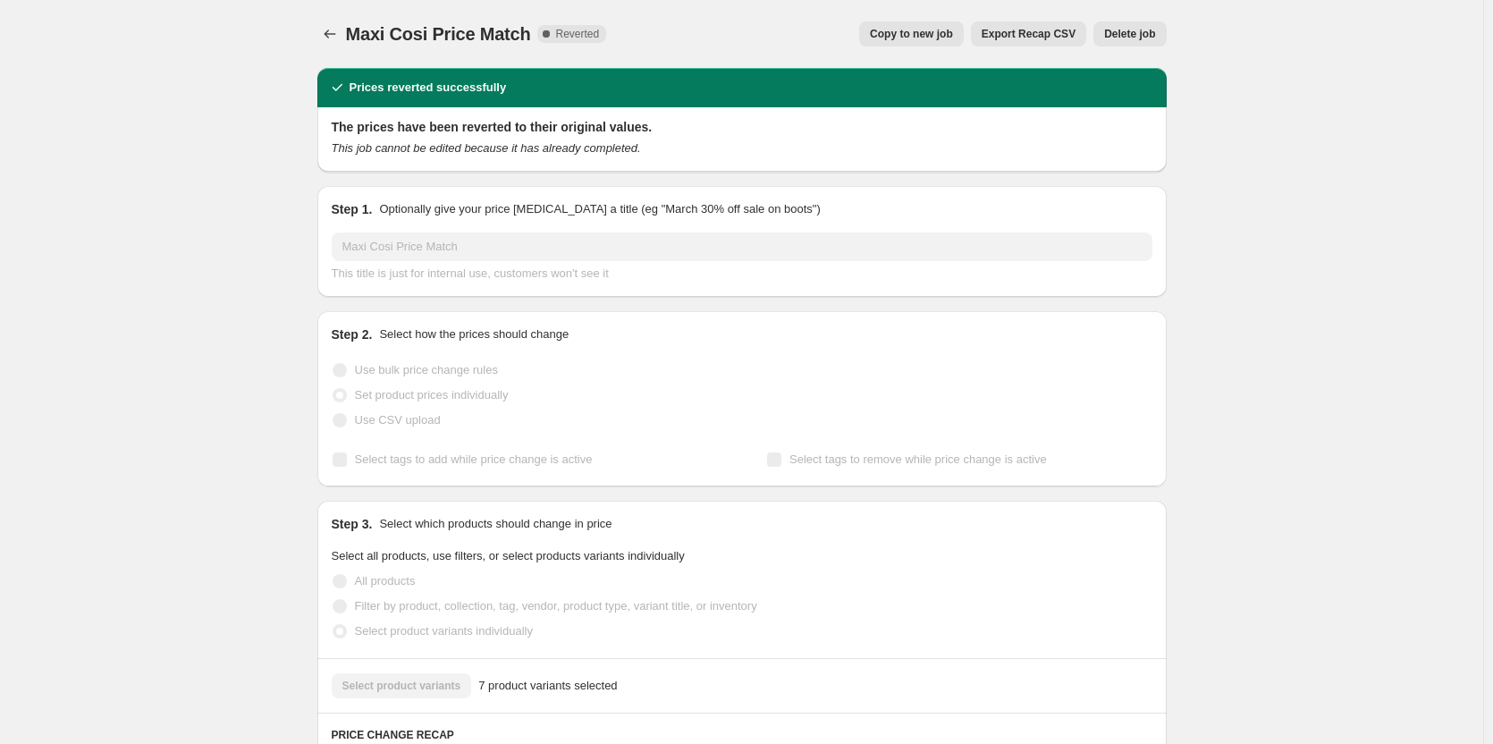
click at [1113, 35] on span "Delete job" at bounding box center [1129, 34] width 51 height 14
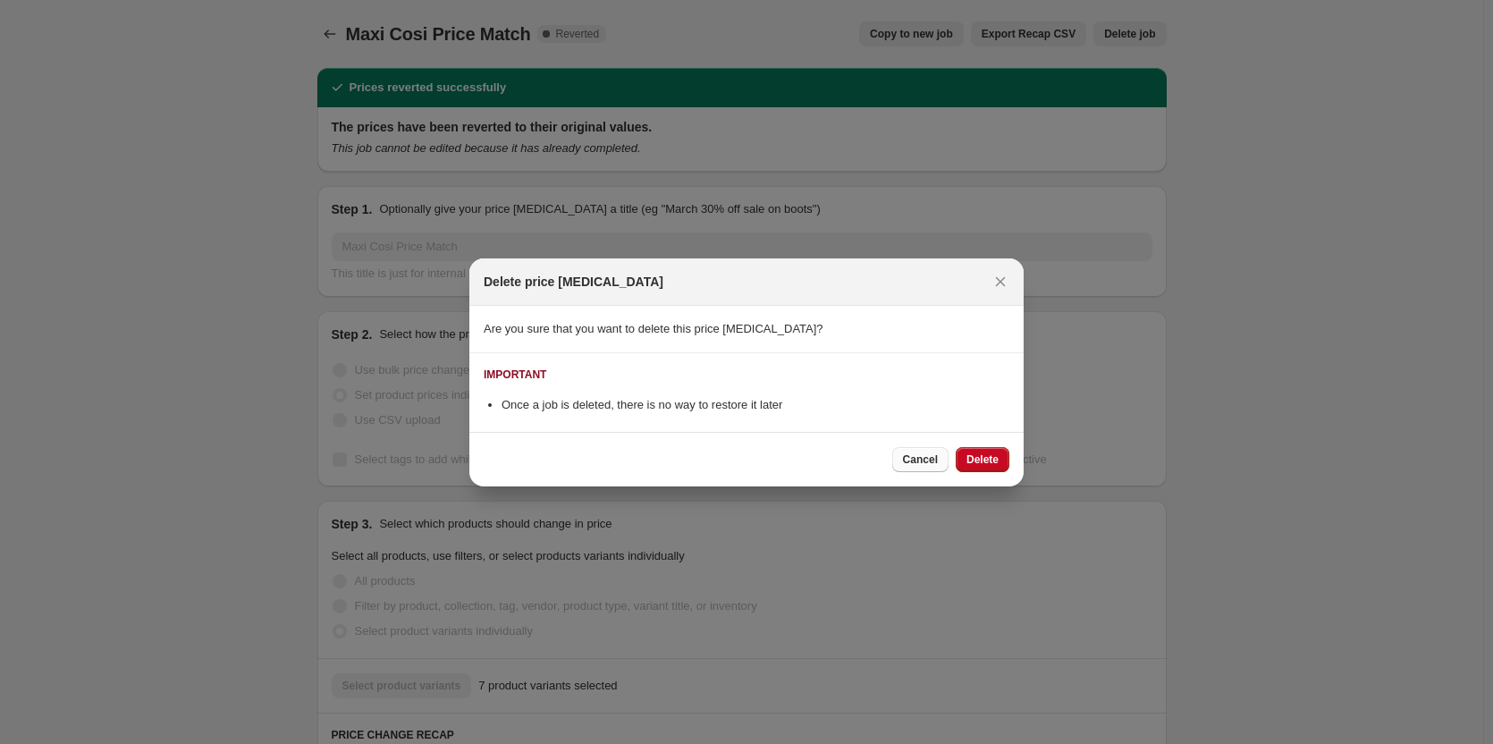
click at [947, 468] on button "Cancel" at bounding box center [920, 459] width 56 height 25
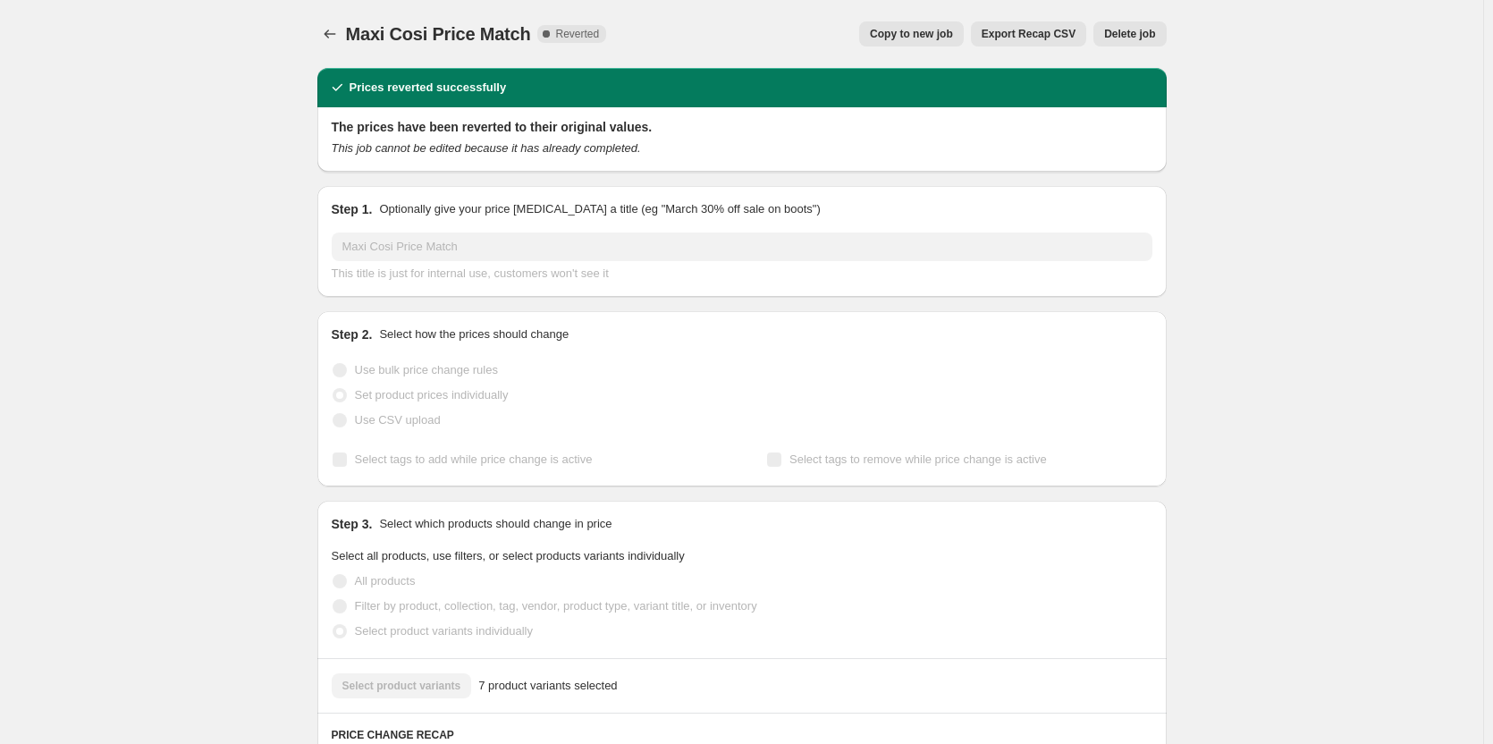
click at [1110, 31] on span "Delete job" at bounding box center [1129, 34] width 51 height 14
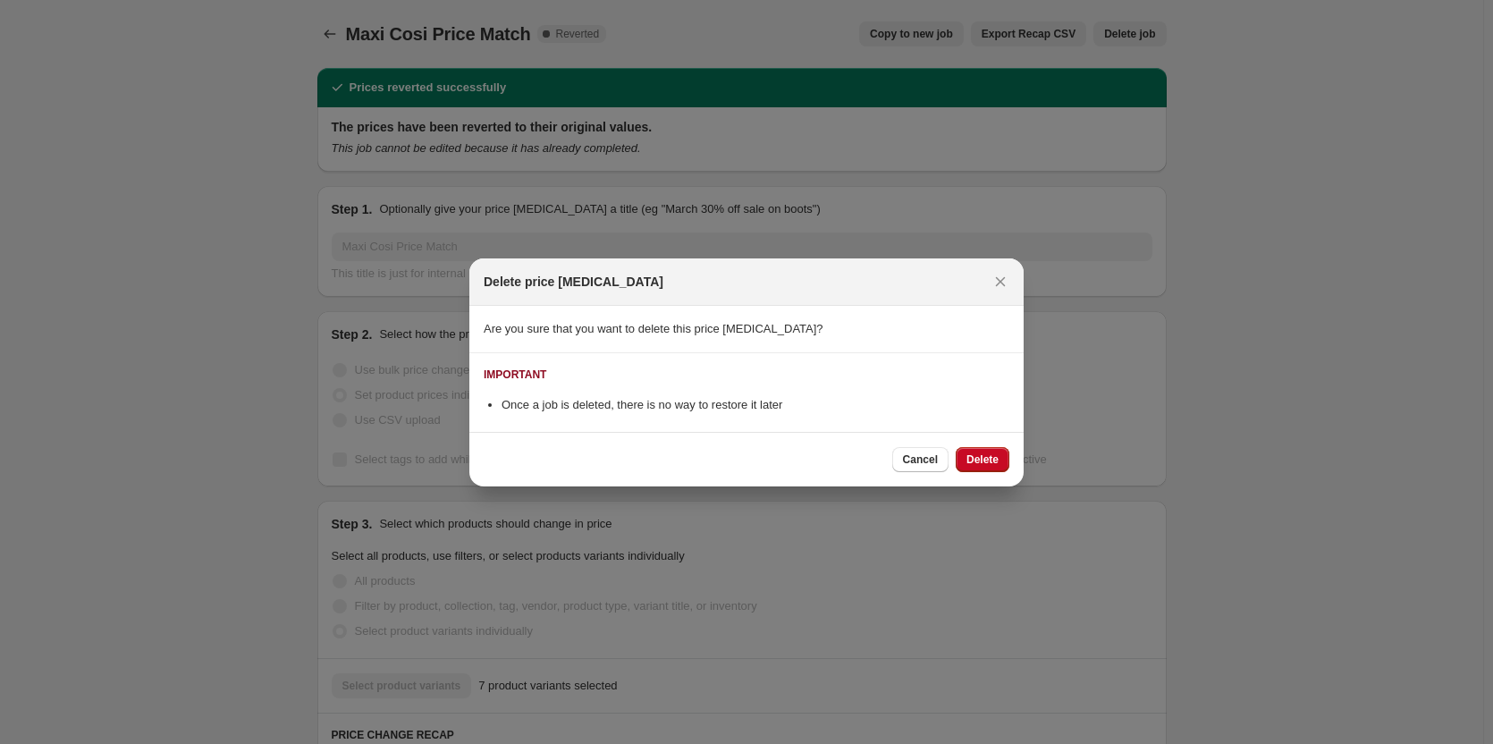
click at [989, 460] on span "Delete" at bounding box center [983, 459] width 32 height 14
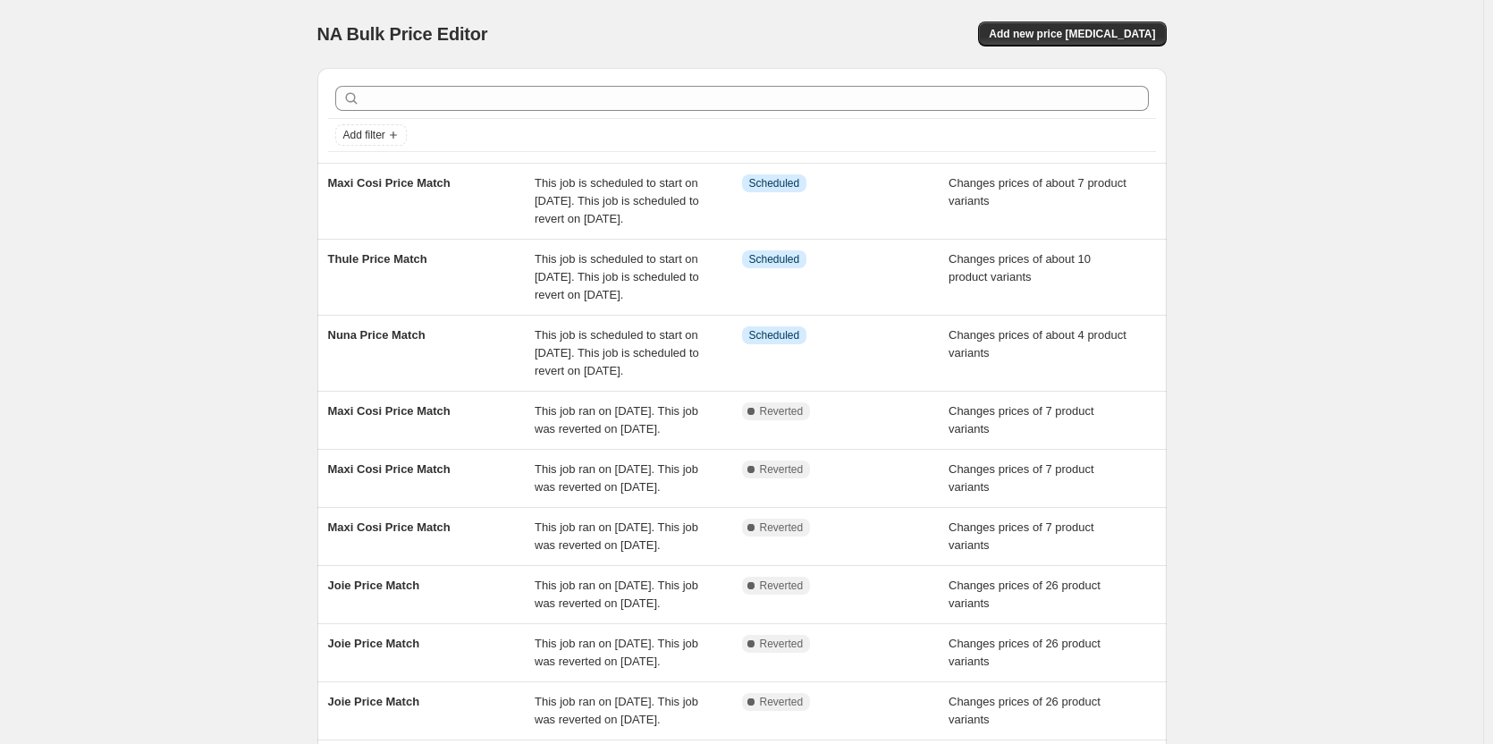
click at [989, 435] on span "Changes prices of 7 product variants" at bounding box center [1022, 419] width 146 height 31
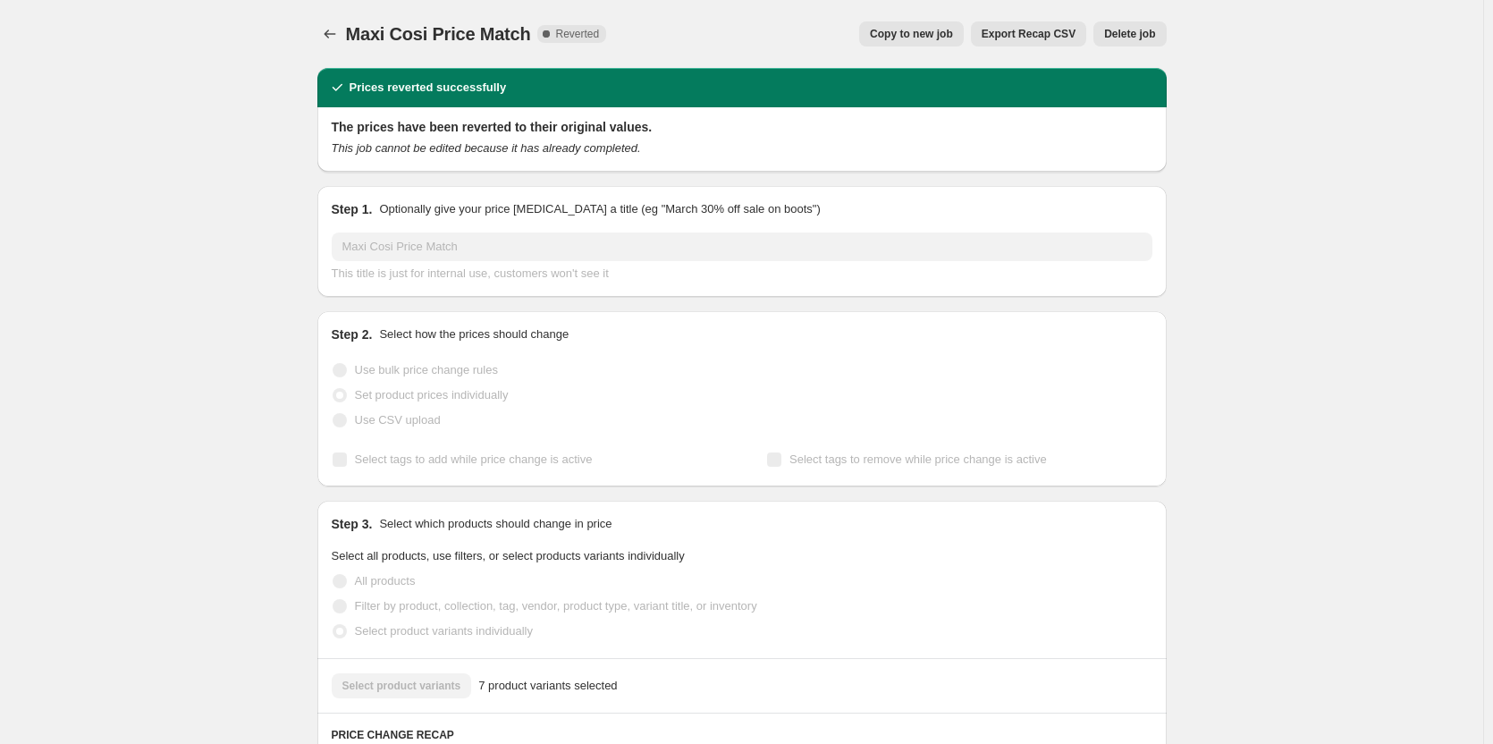
click at [1133, 46] on div "Maxi Cosi Price Match. This page is ready Maxi Cosi Price Match Complete Revert…" at bounding box center [742, 34] width 850 height 68
click at [1138, 41] on button "Delete job" at bounding box center [1130, 33] width 72 height 25
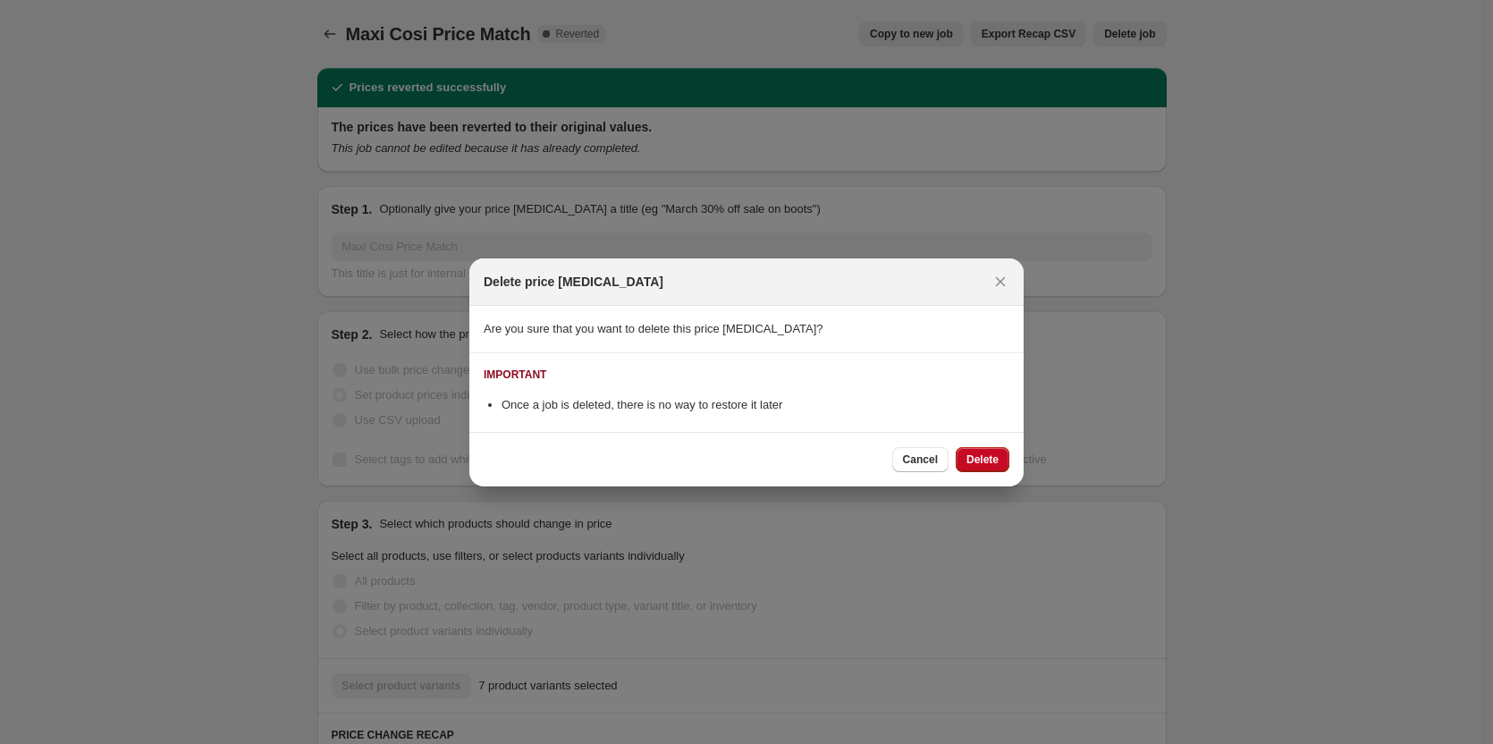
click at [1006, 461] on button "Delete" at bounding box center [983, 459] width 54 height 25
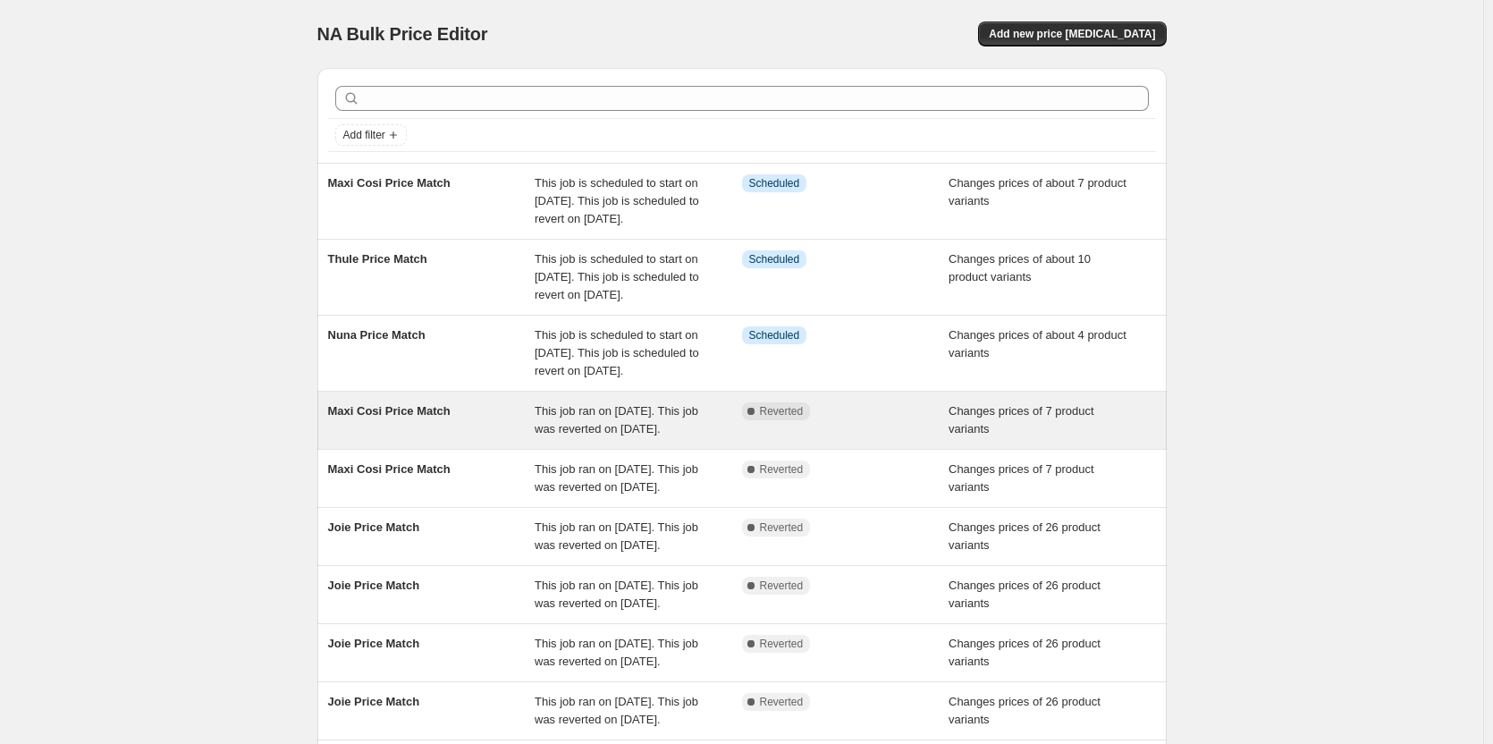
click at [1007, 438] on div "Changes prices of 7 product variants" at bounding box center [1052, 420] width 207 height 36
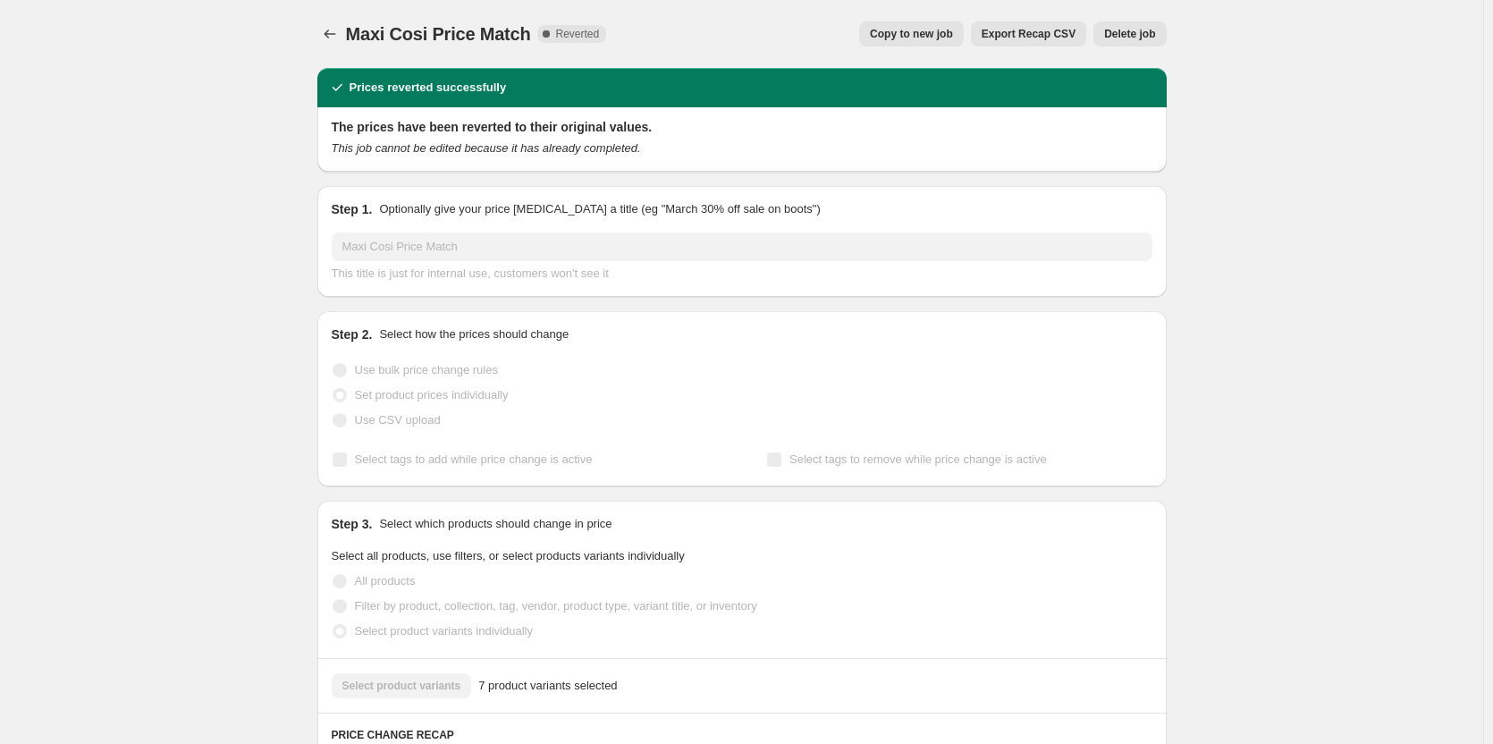
click at [1129, 24] on button "Delete job" at bounding box center [1130, 33] width 72 height 25
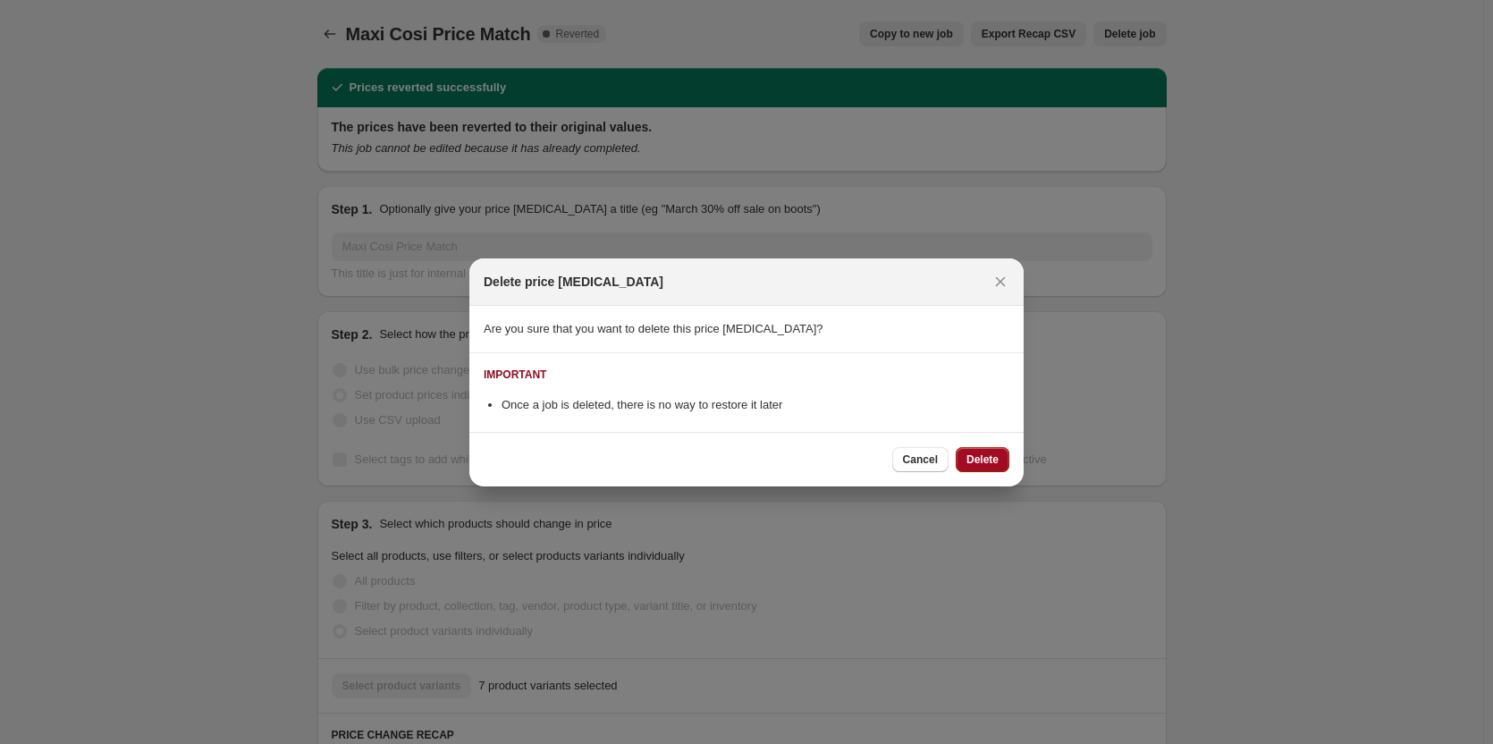
click at [993, 451] on button "Delete" at bounding box center [983, 459] width 54 height 25
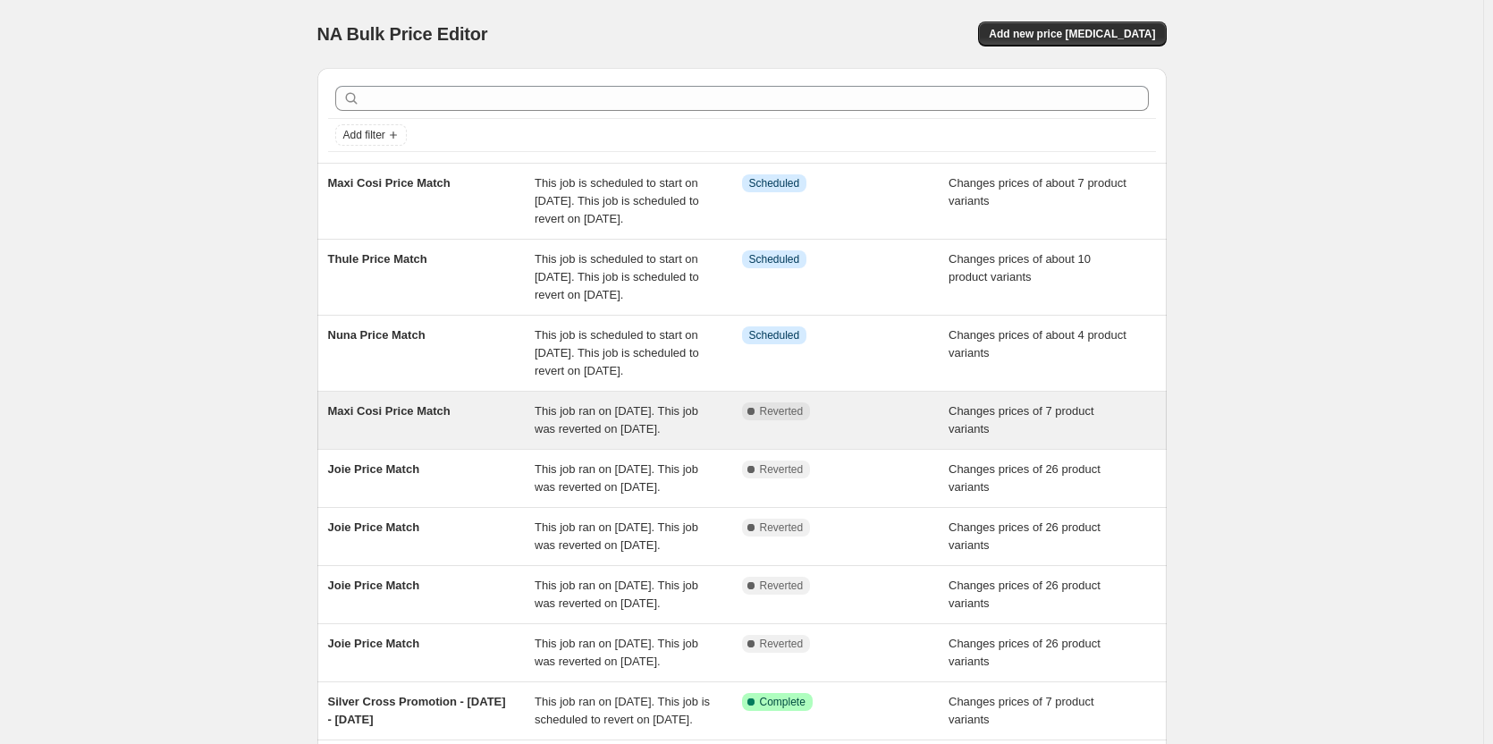
click at [991, 438] on div "Changes prices of 7 product variants" at bounding box center [1052, 420] width 207 height 36
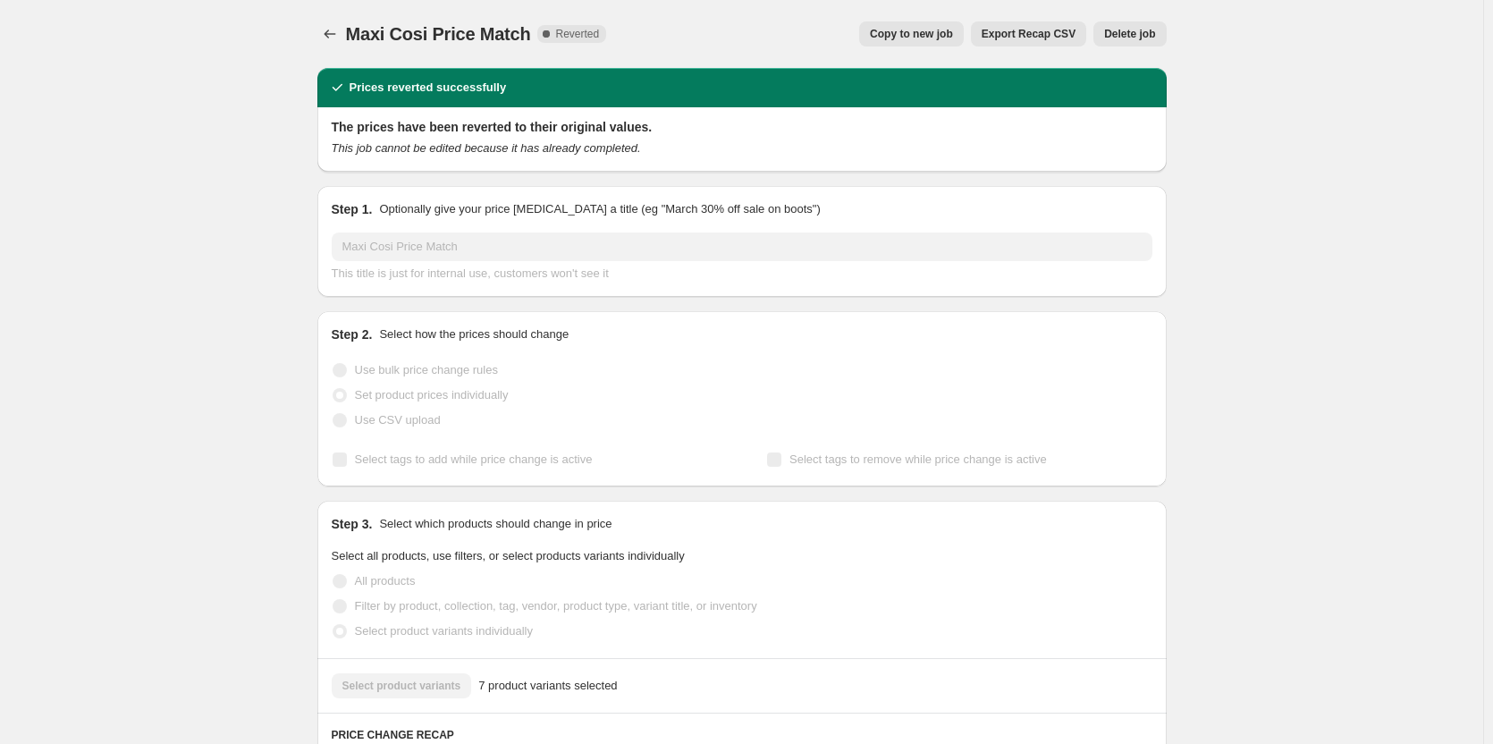
click at [1124, 18] on div "Maxi Cosi Price Match. This page is ready Maxi Cosi Price Match Complete Revert…" at bounding box center [742, 34] width 850 height 68
click at [1123, 30] on span "Delete job" at bounding box center [1129, 34] width 51 height 14
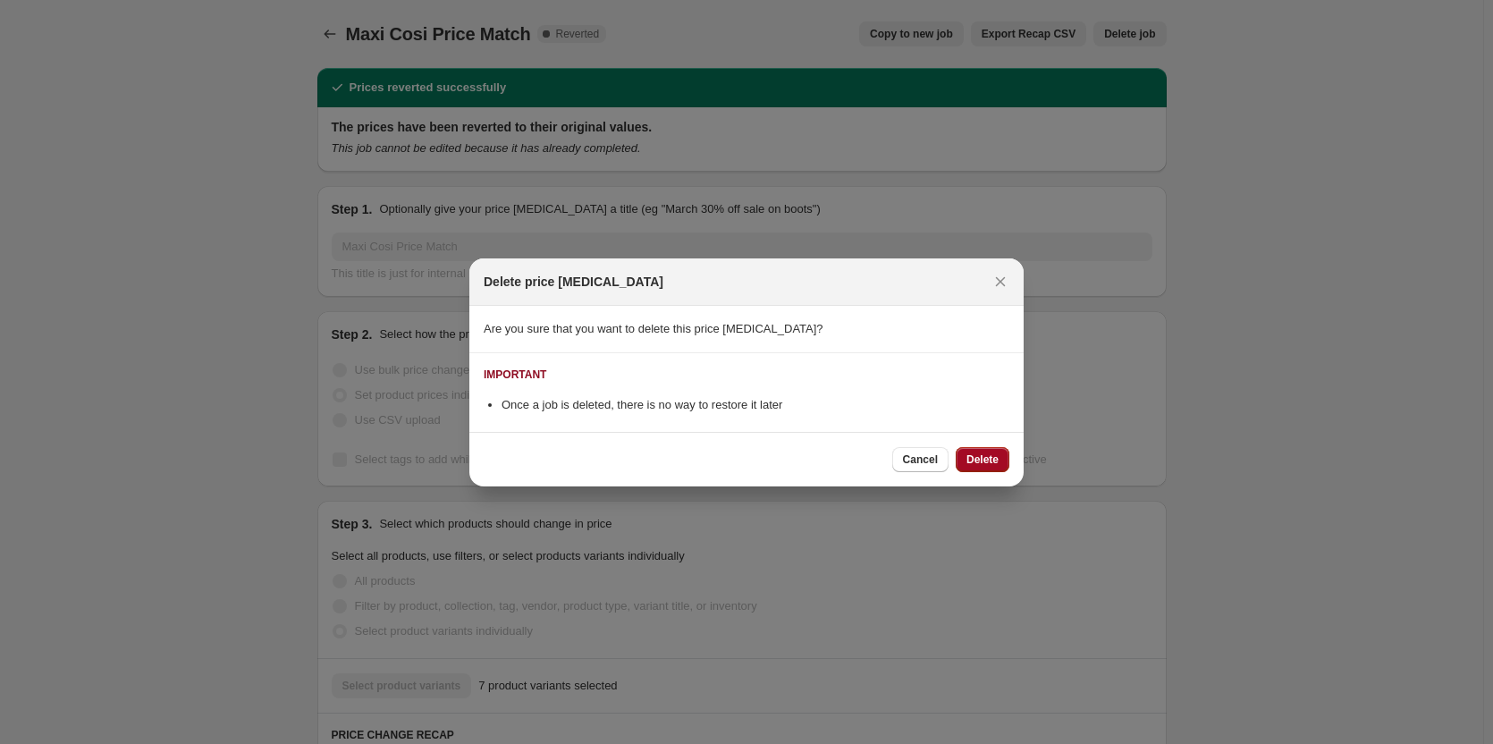
click at [1000, 452] on button "Delete" at bounding box center [983, 459] width 54 height 25
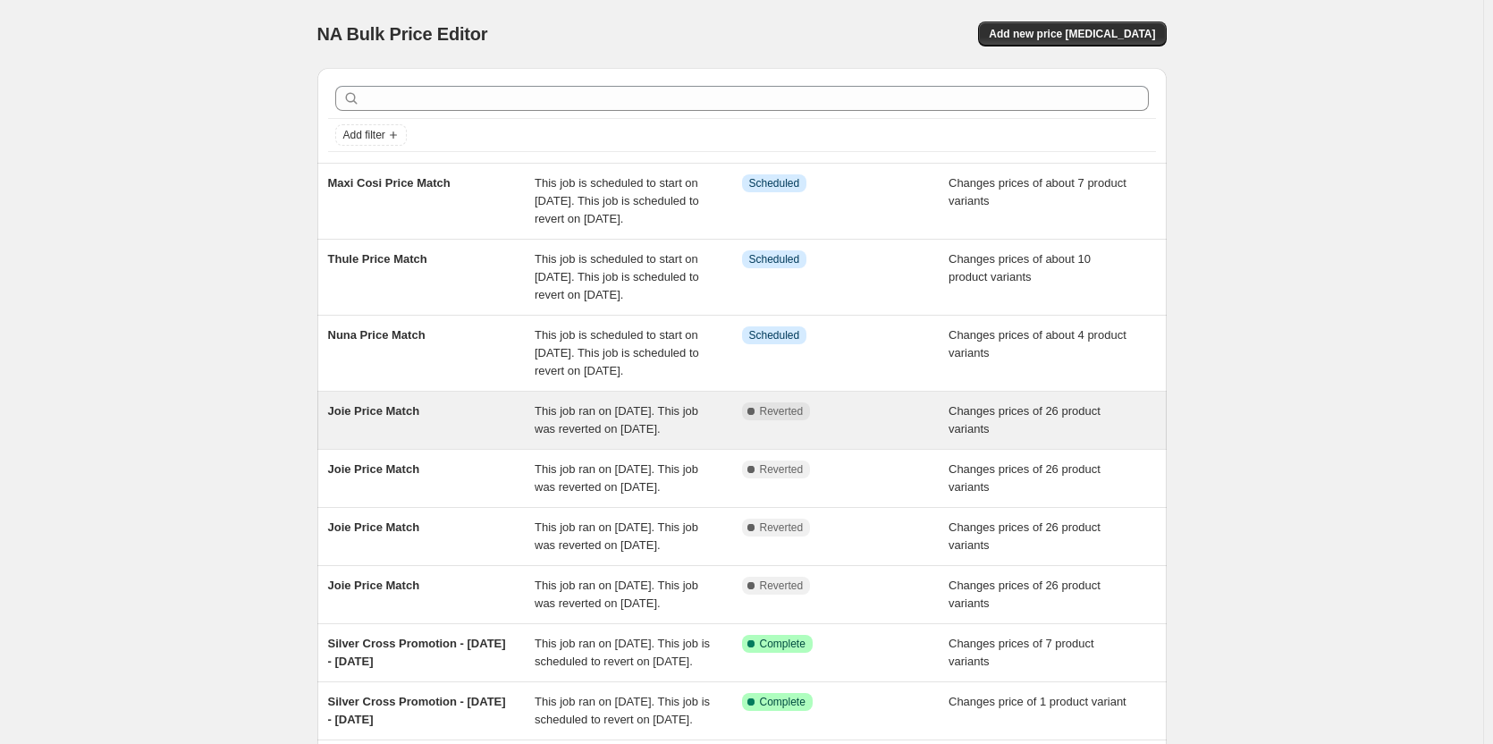
click at [941, 438] on div "Complete Reverted" at bounding box center [845, 420] width 207 height 36
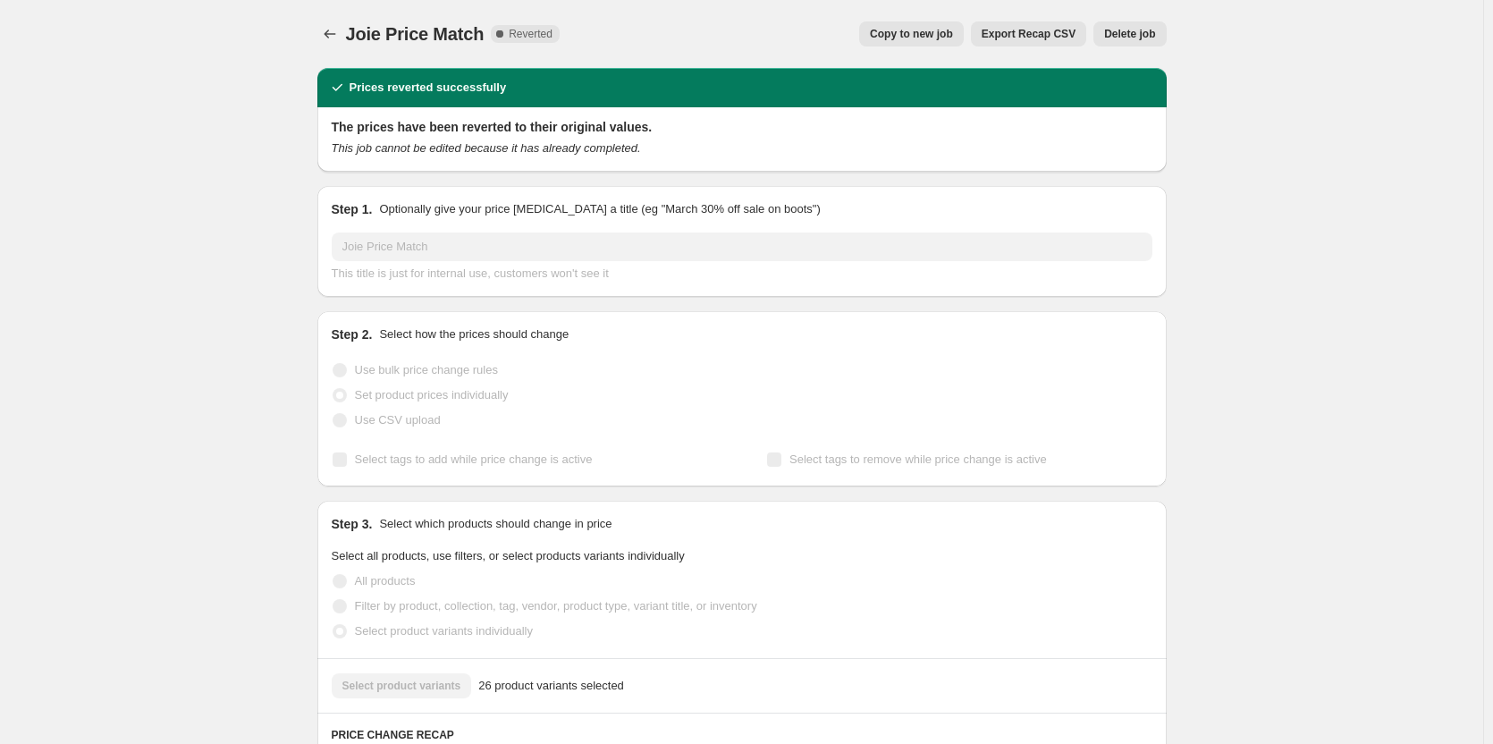
click at [931, 30] on span "Copy to new job" at bounding box center [911, 34] width 83 height 14
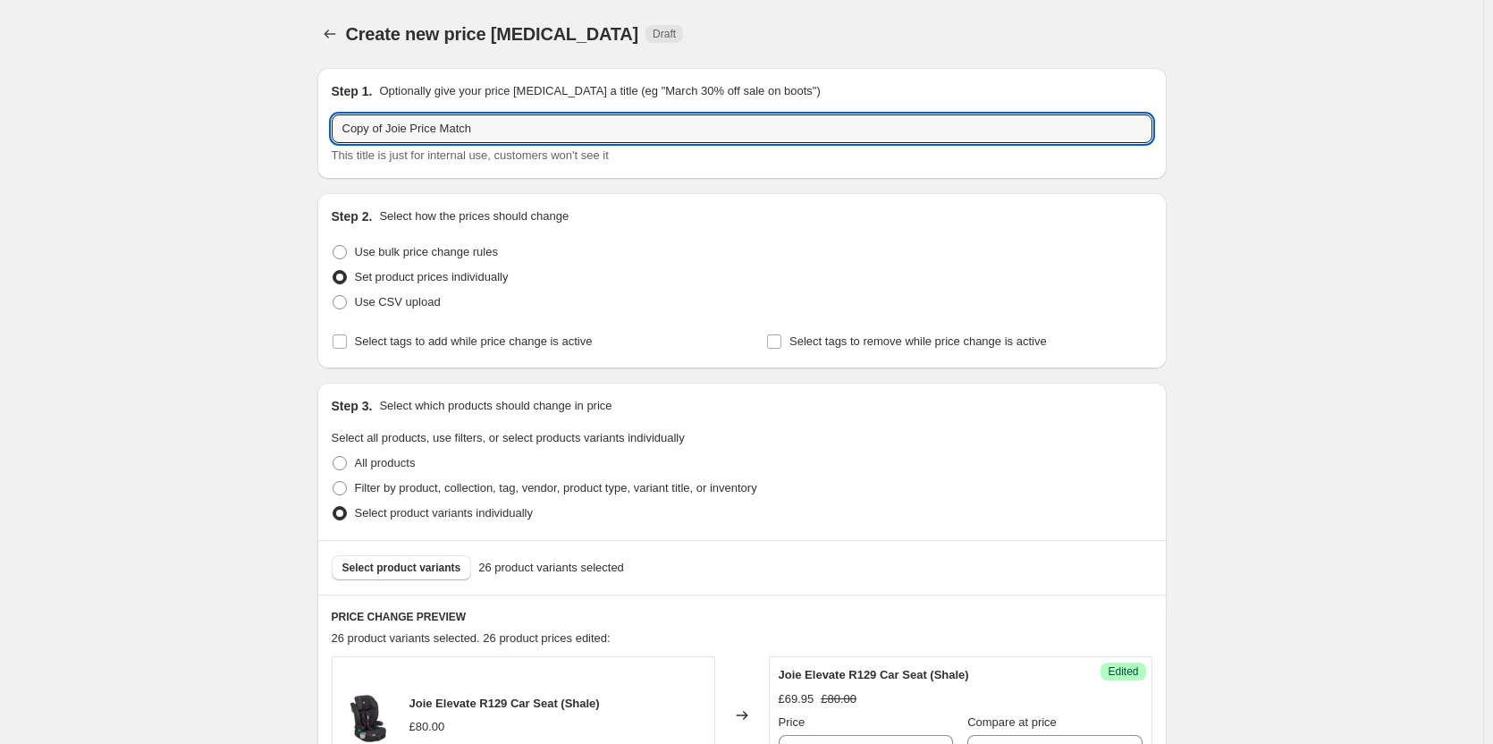
drag, startPoint x: 391, startPoint y: 122, endPoint x: 224, endPoint y: 119, distance: 166.3
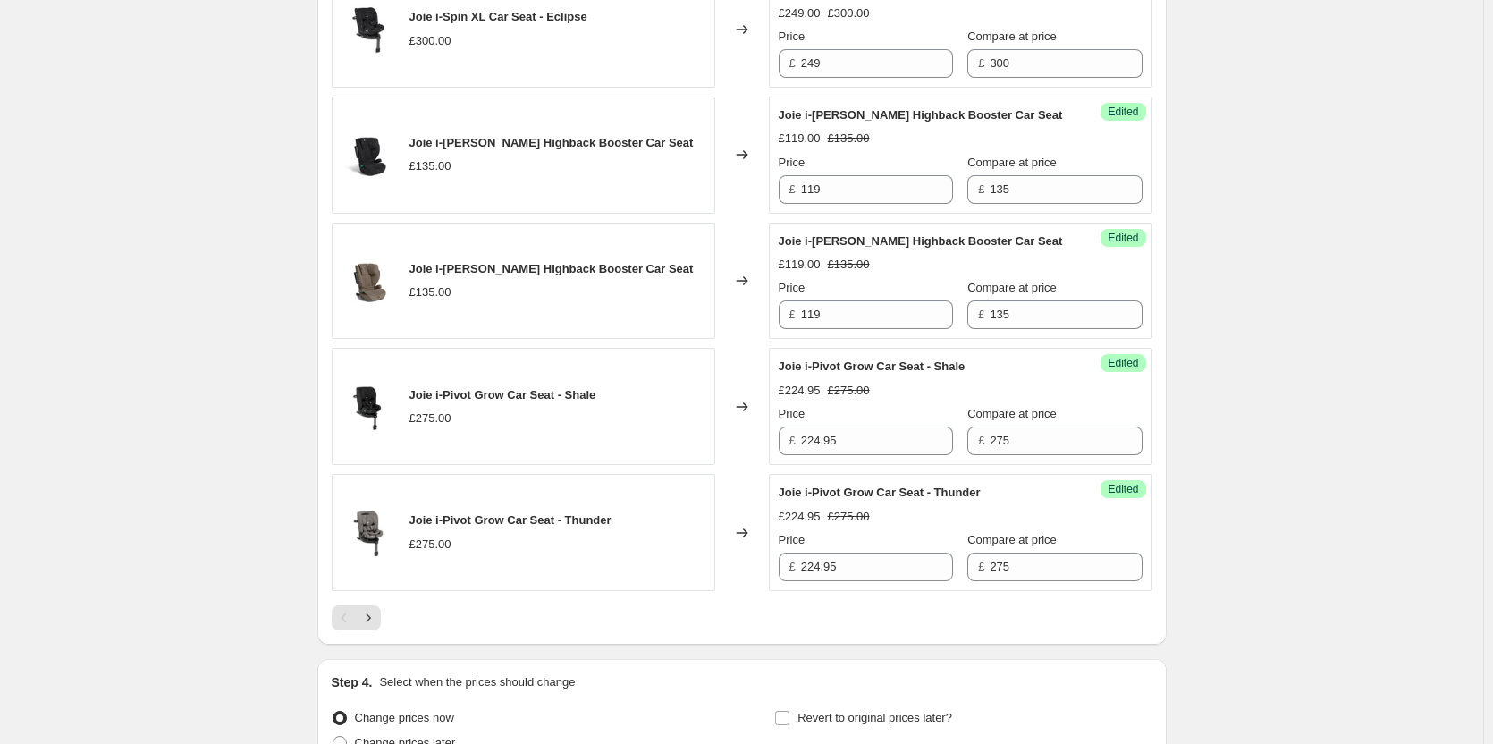
scroll to position [2842, 0]
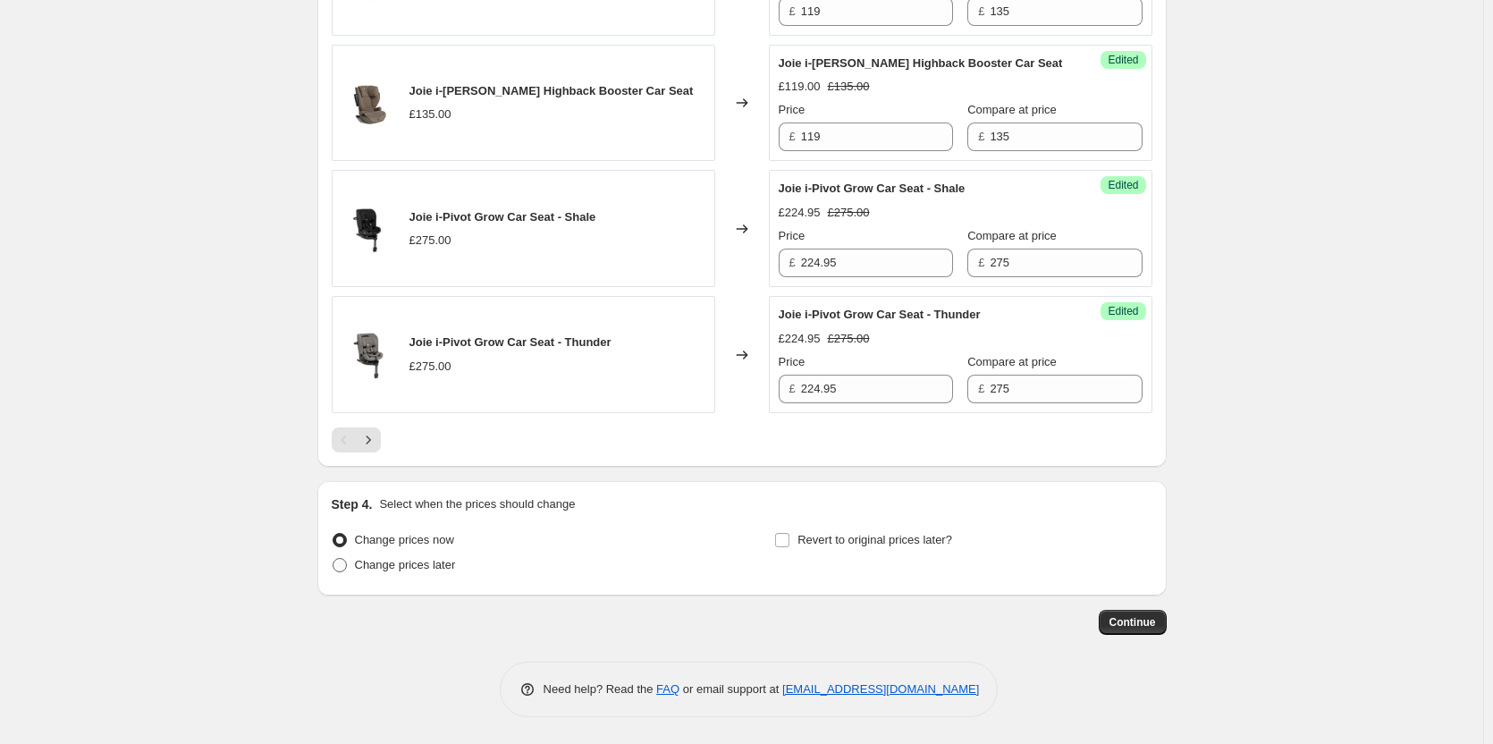
type input "Joie Price Match"
click at [444, 555] on label "Change prices later" at bounding box center [394, 565] width 124 height 25
click at [334, 558] on input "Change prices later" at bounding box center [333, 558] width 1 height 1
radio input "true"
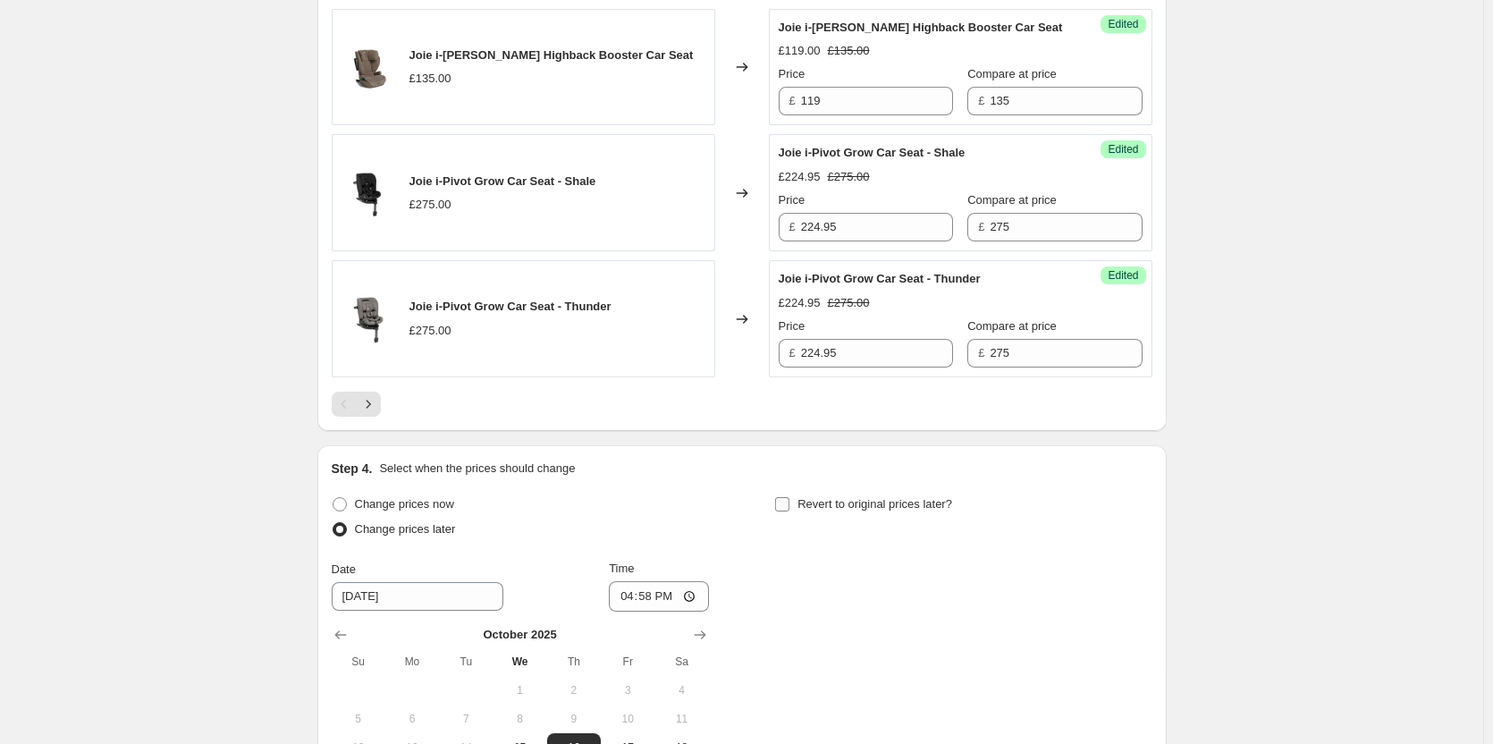
click at [903, 517] on label "Revert to original prices later?" at bounding box center [863, 504] width 178 height 25
click at [790, 511] on input "Revert to original prices later?" at bounding box center [782, 504] width 14 height 14
checkbox input "true"
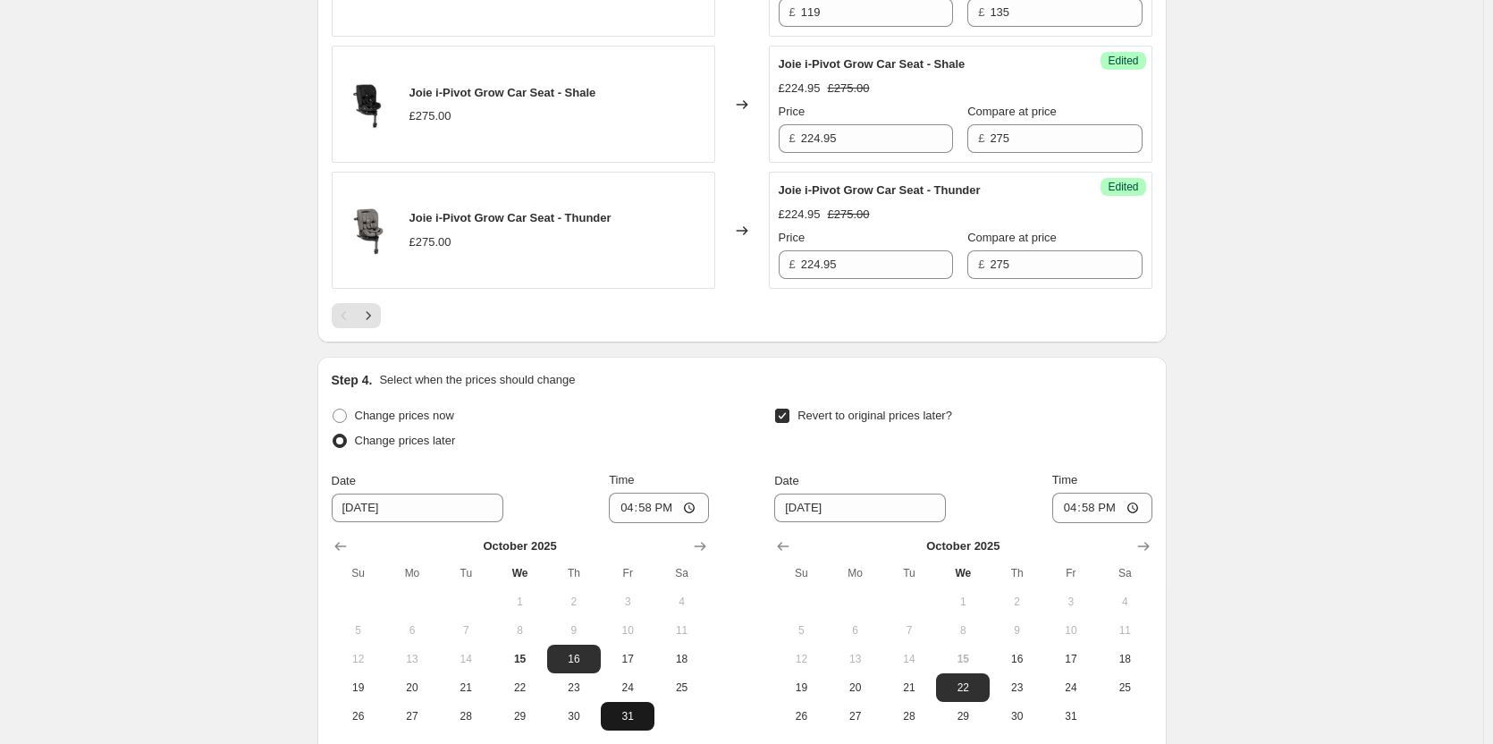
scroll to position [3148, 0]
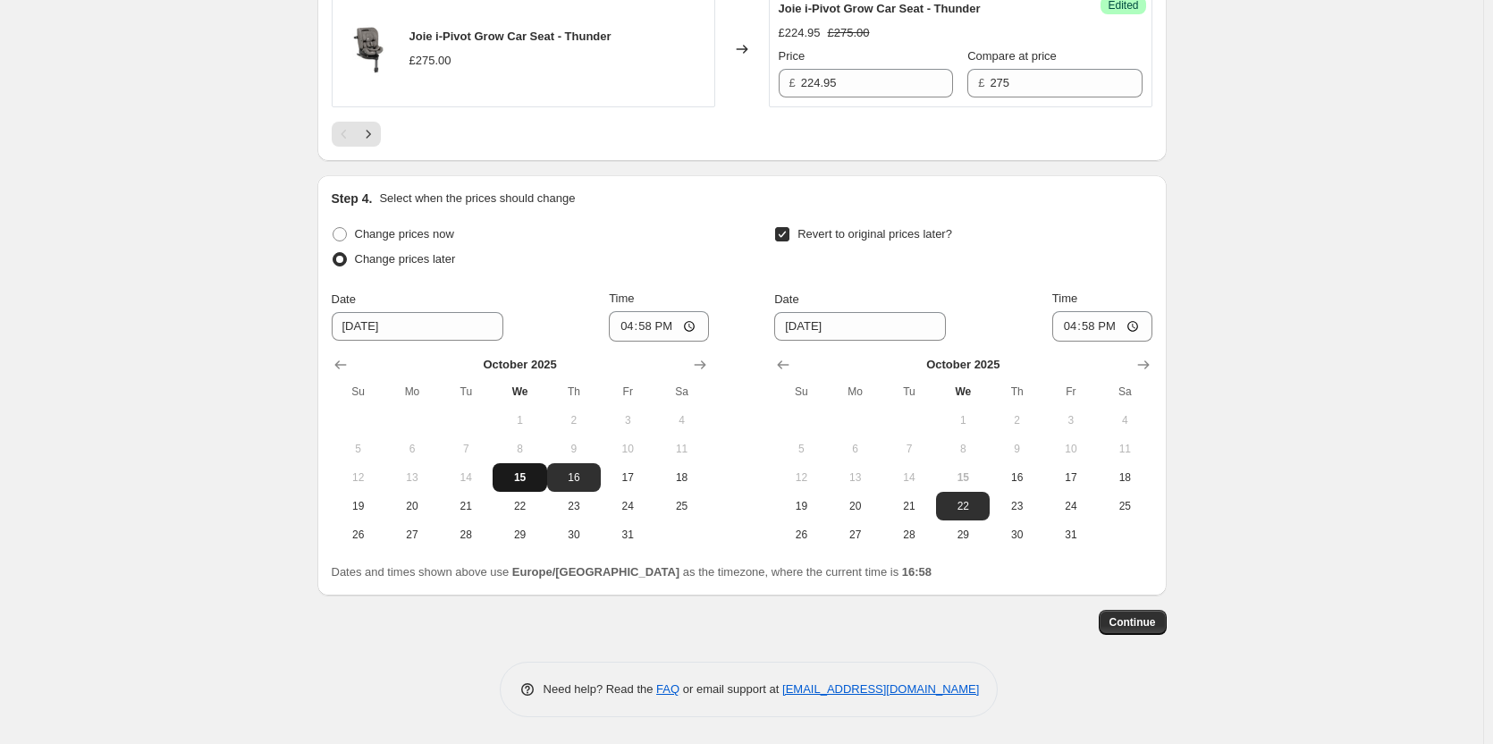
click at [538, 484] on span "15" at bounding box center [519, 477] width 39 height 14
type input "10/15/2025"
click at [1029, 475] on span "16" at bounding box center [1016, 477] width 39 height 14
type input "10/16/2025"
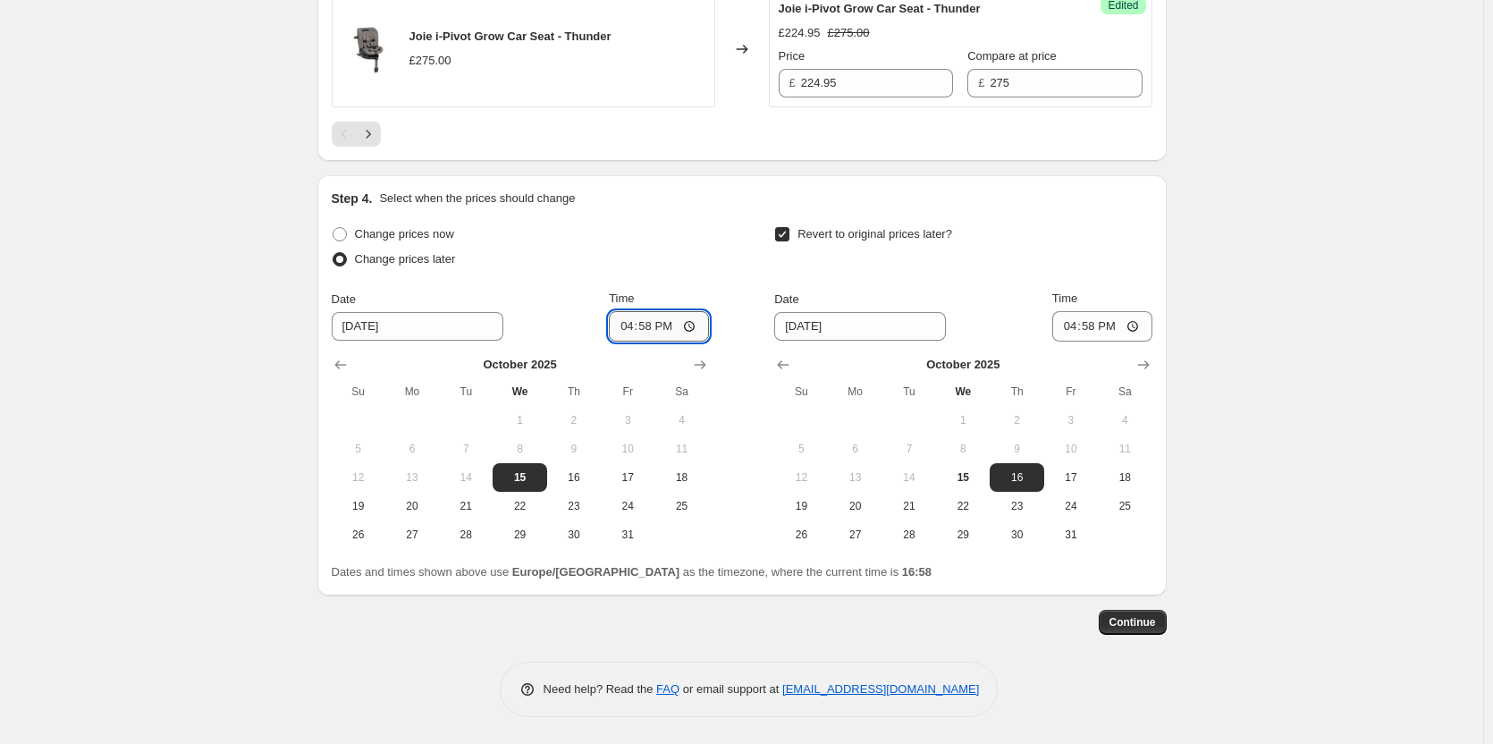
click at [653, 327] on input "16:58" at bounding box center [659, 326] width 100 height 30
type input "18:00"
click at [1098, 325] on input "16:58" at bounding box center [1103, 326] width 100 height 30
type input "06:00"
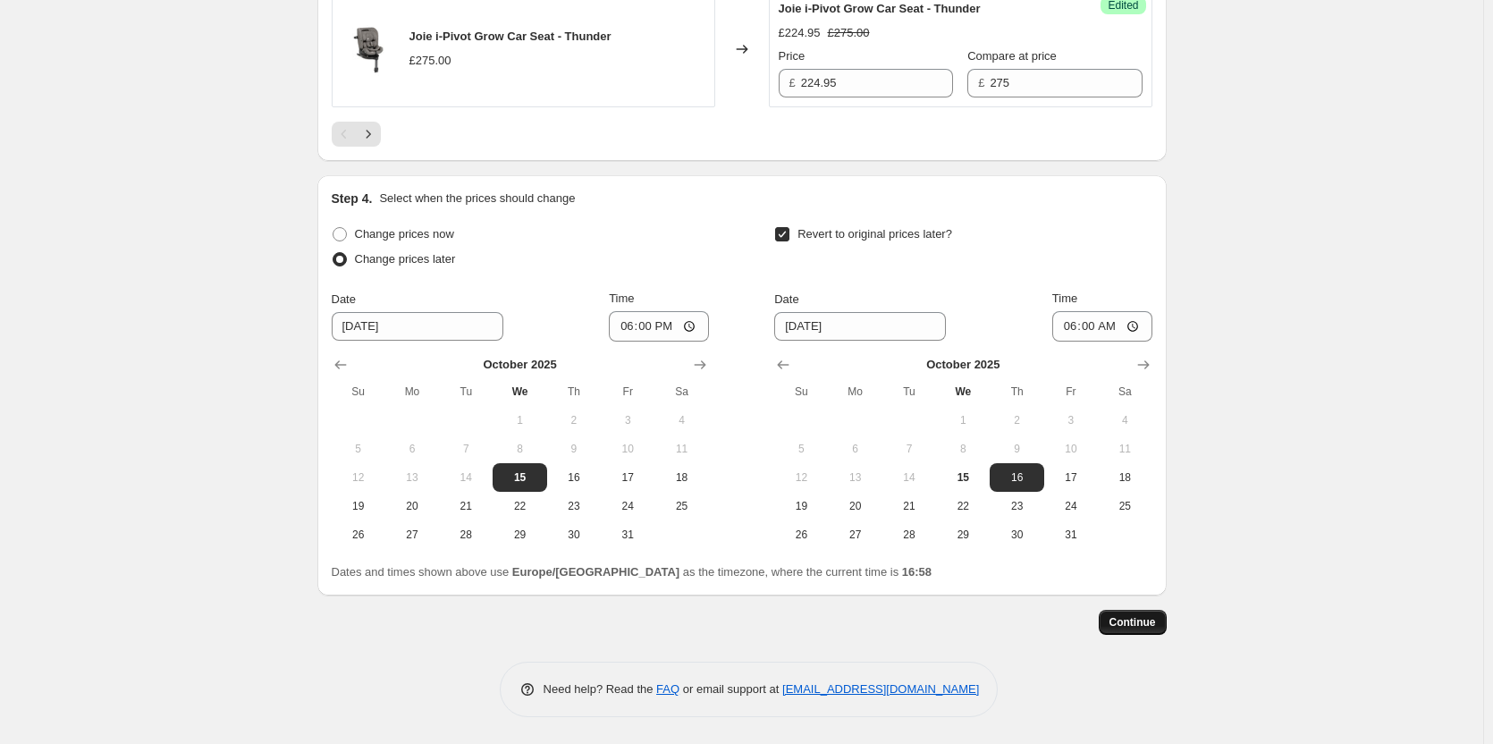
click at [1140, 622] on span "Continue" at bounding box center [1133, 622] width 46 height 14
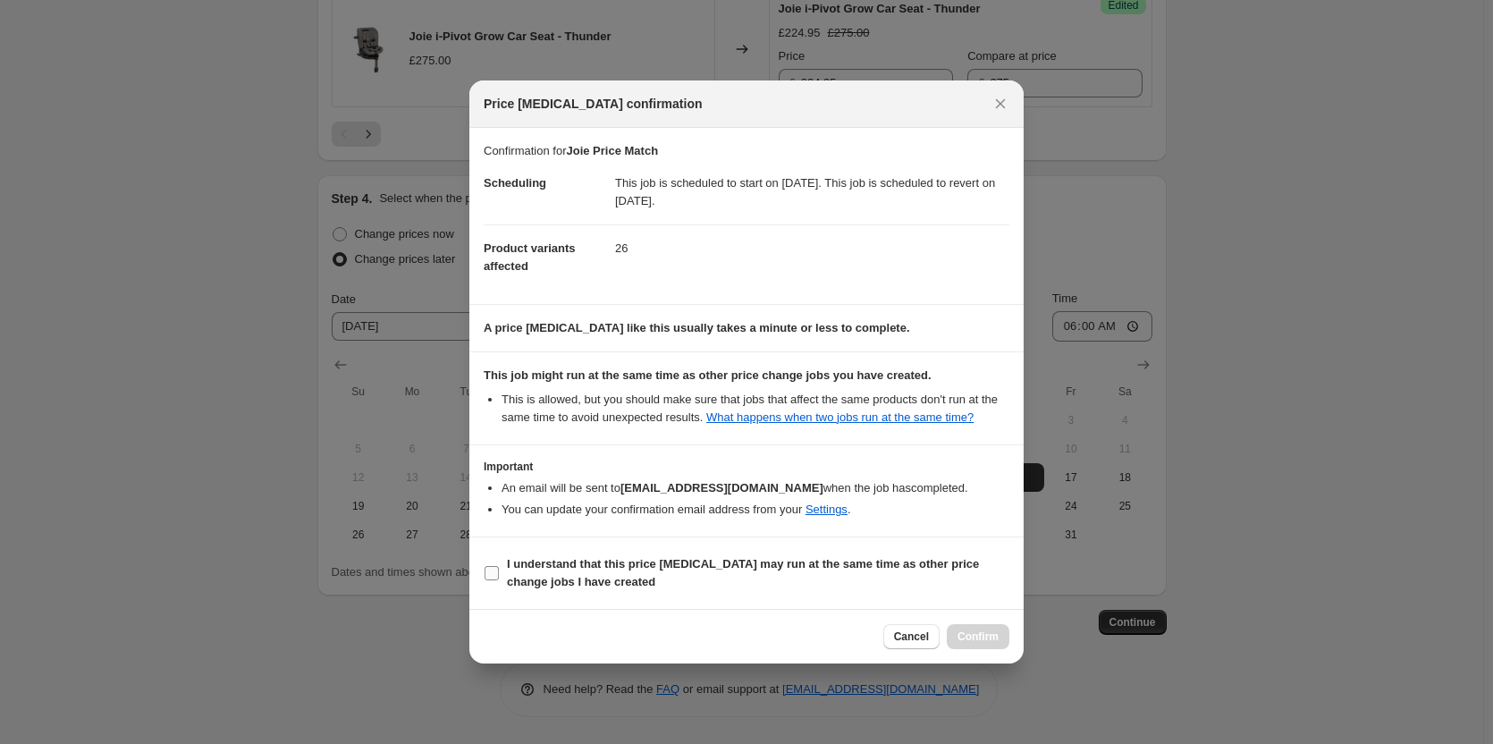
drag, startPoint x: 604, startPoint y: 592, endPoint x: 608, endPoint y: 580, distance: 12.5
click at [604, 593] on label "I understand that this price change job may run at the same time as other price…" at bounding box center [747, 573] width 526 height 43
click at [499, 580] on input "I understand that this price change job may run at the same time as other price…" at bounding box center [492, 573] width 14 height 14
checkbox input "true"
click at [967, 638] on span "Confirm" at bounding box center [978, 637] width 41 height 14
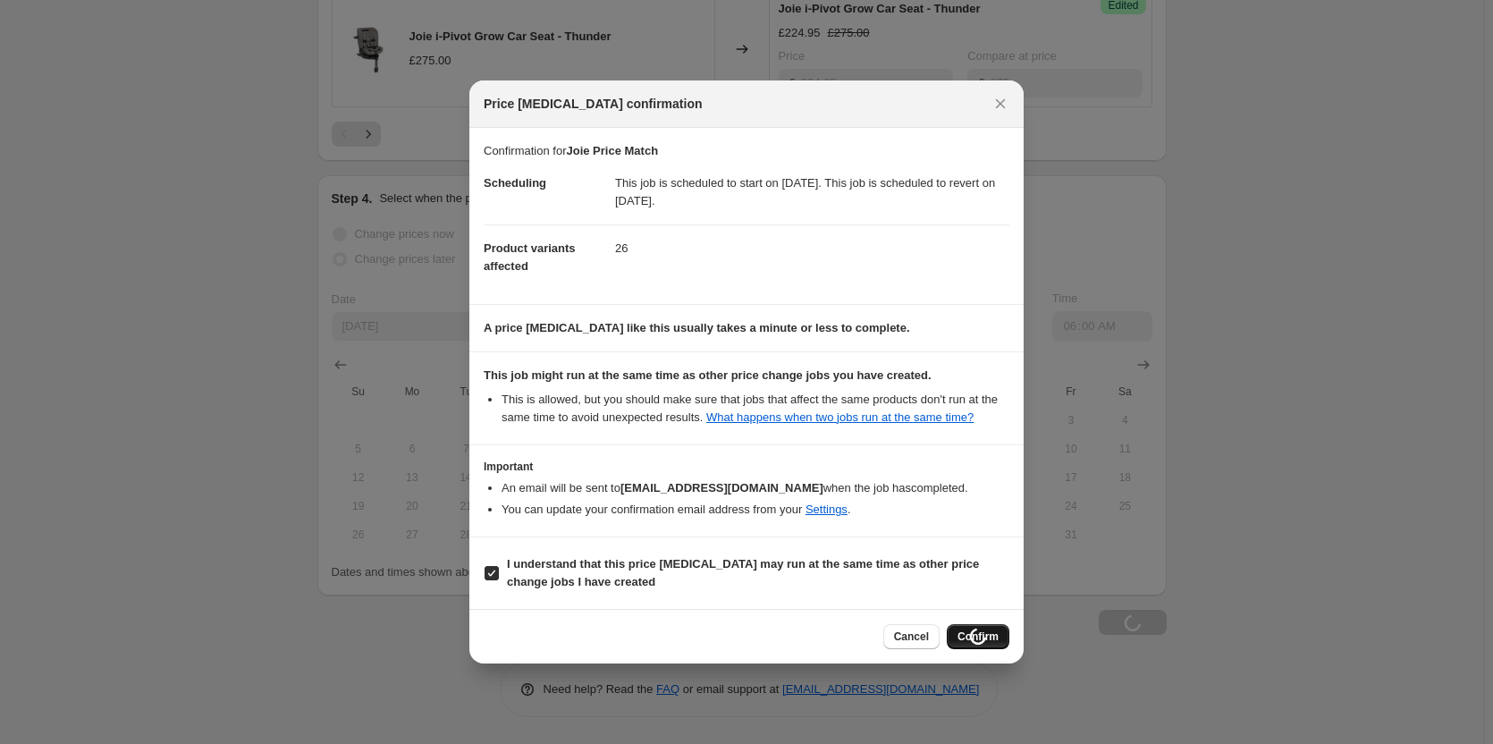
scroll to position [3148, 0]
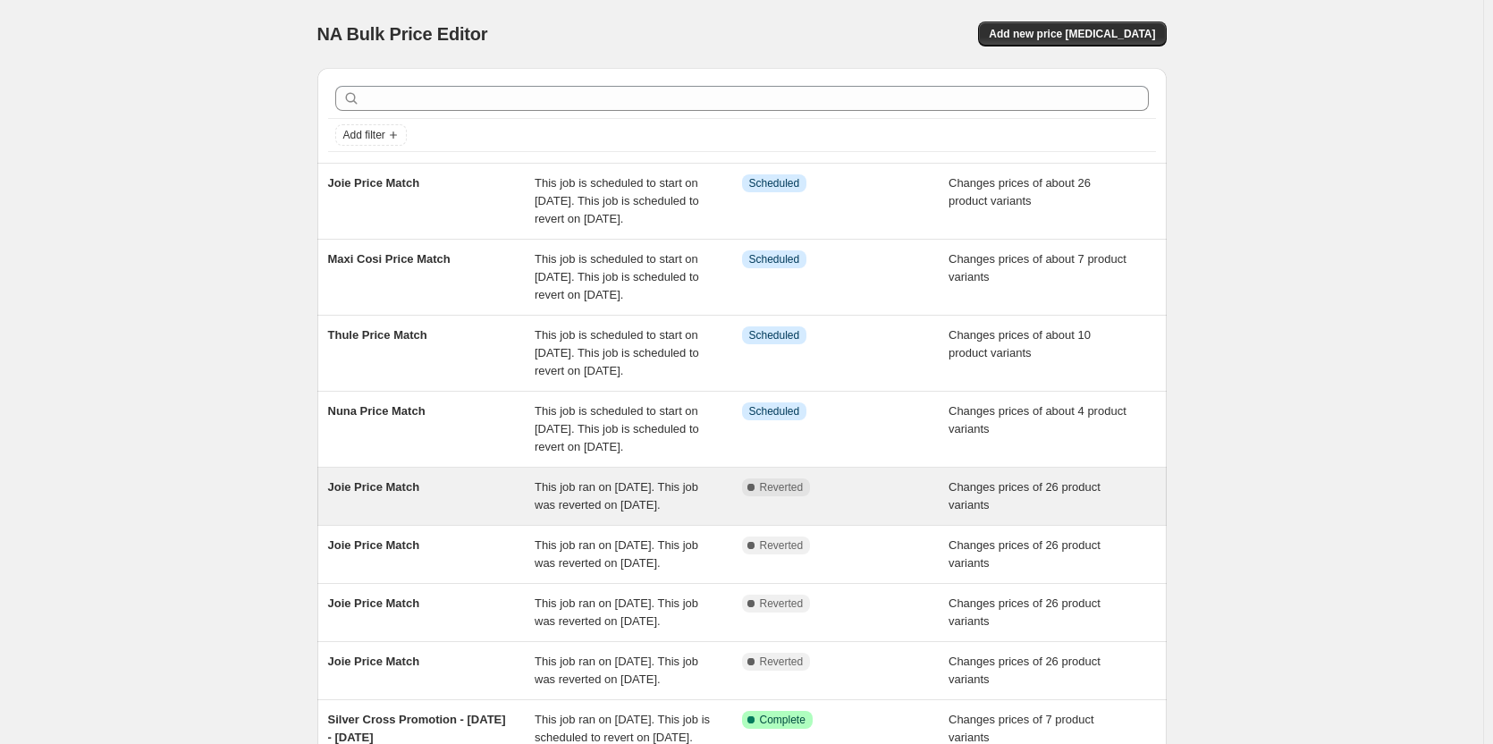
click at [794, 514] on div "Complete Reverted" at bounding box center [845, 496] width 207 height 36
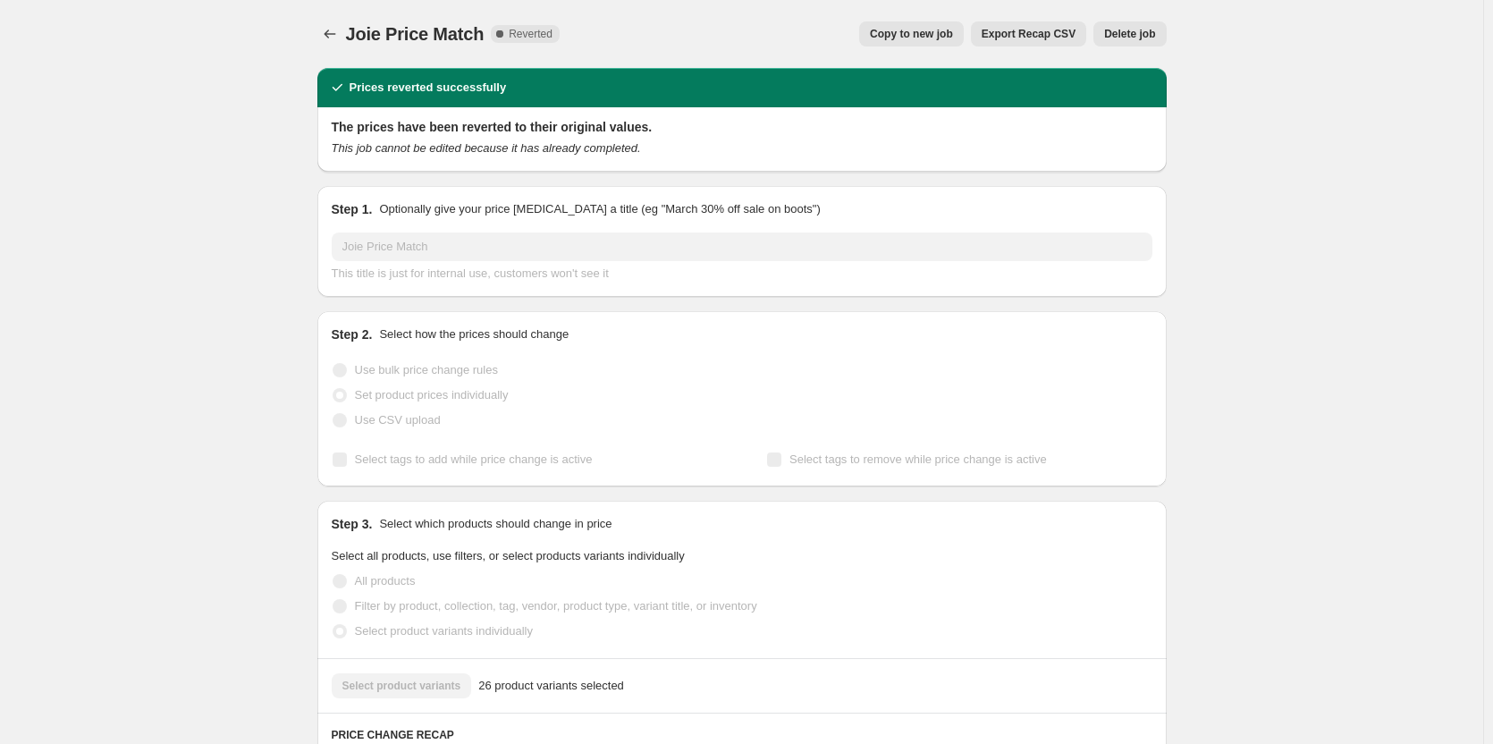
click at [1138, 32] on span "Delete job" at bounding box center [1129, 34] width 51 height 14
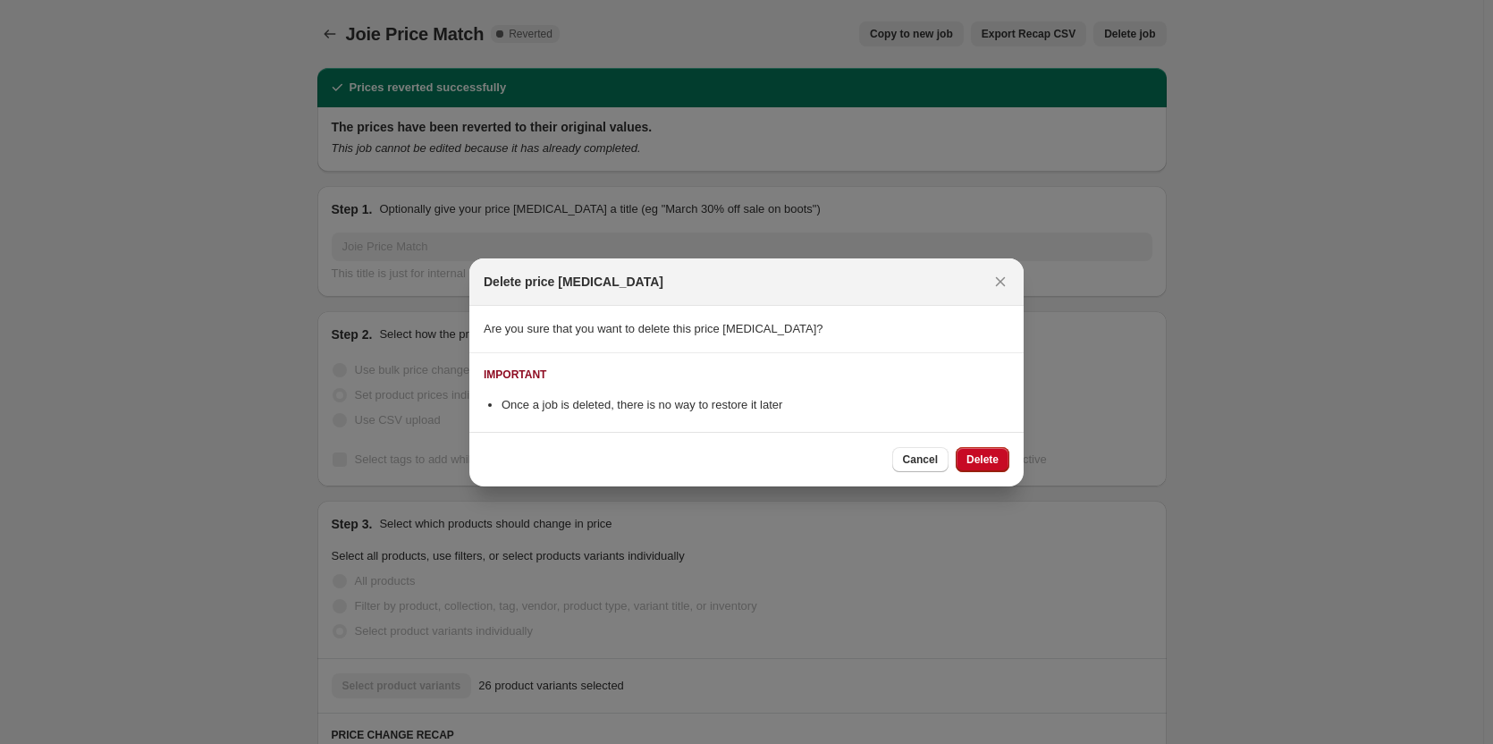
click at [958, 453] on button "Delete" at bounding box center [983, 459] width 54 height 25
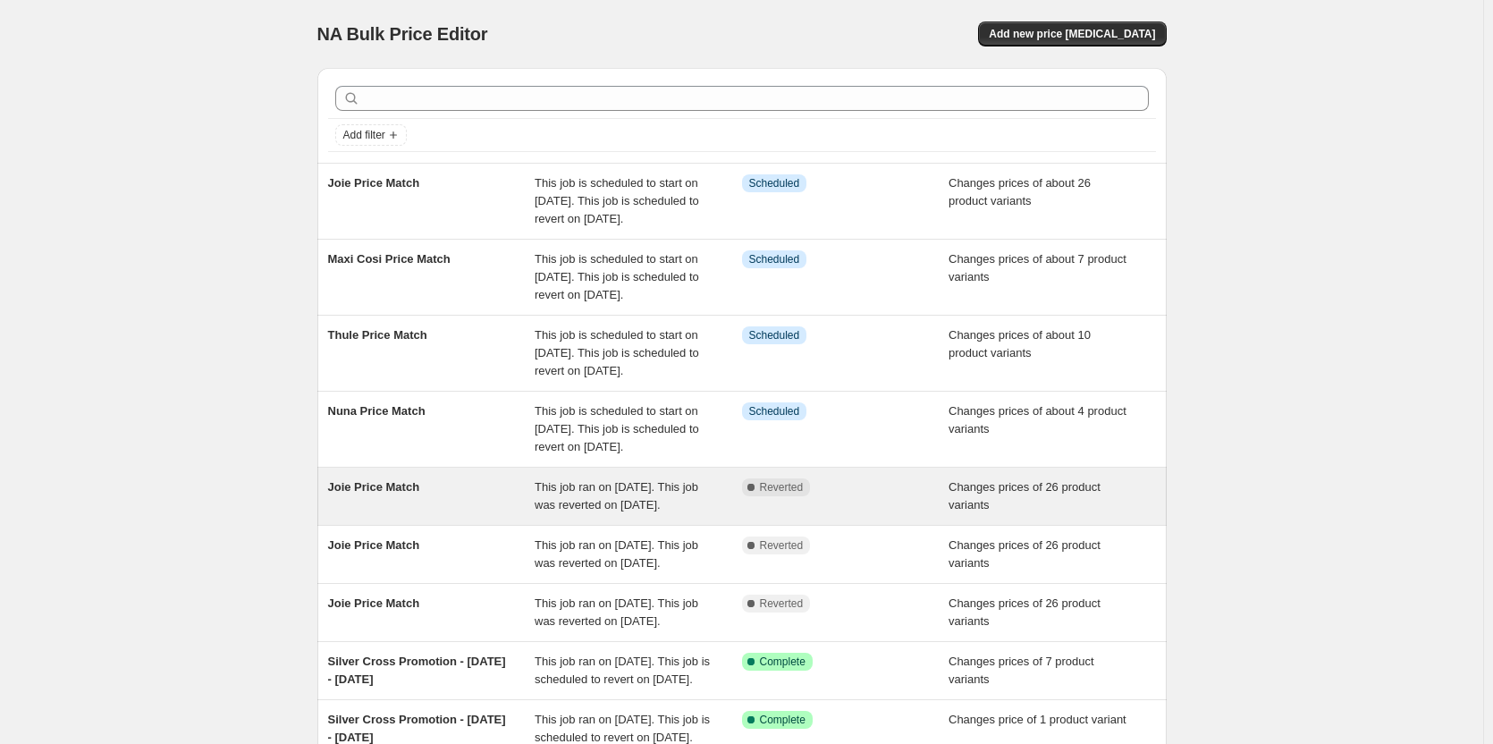
click at [1005, 514] on div "Changes prices of 26 product variants" at bounding box center [1052, 496] width 207 height 36
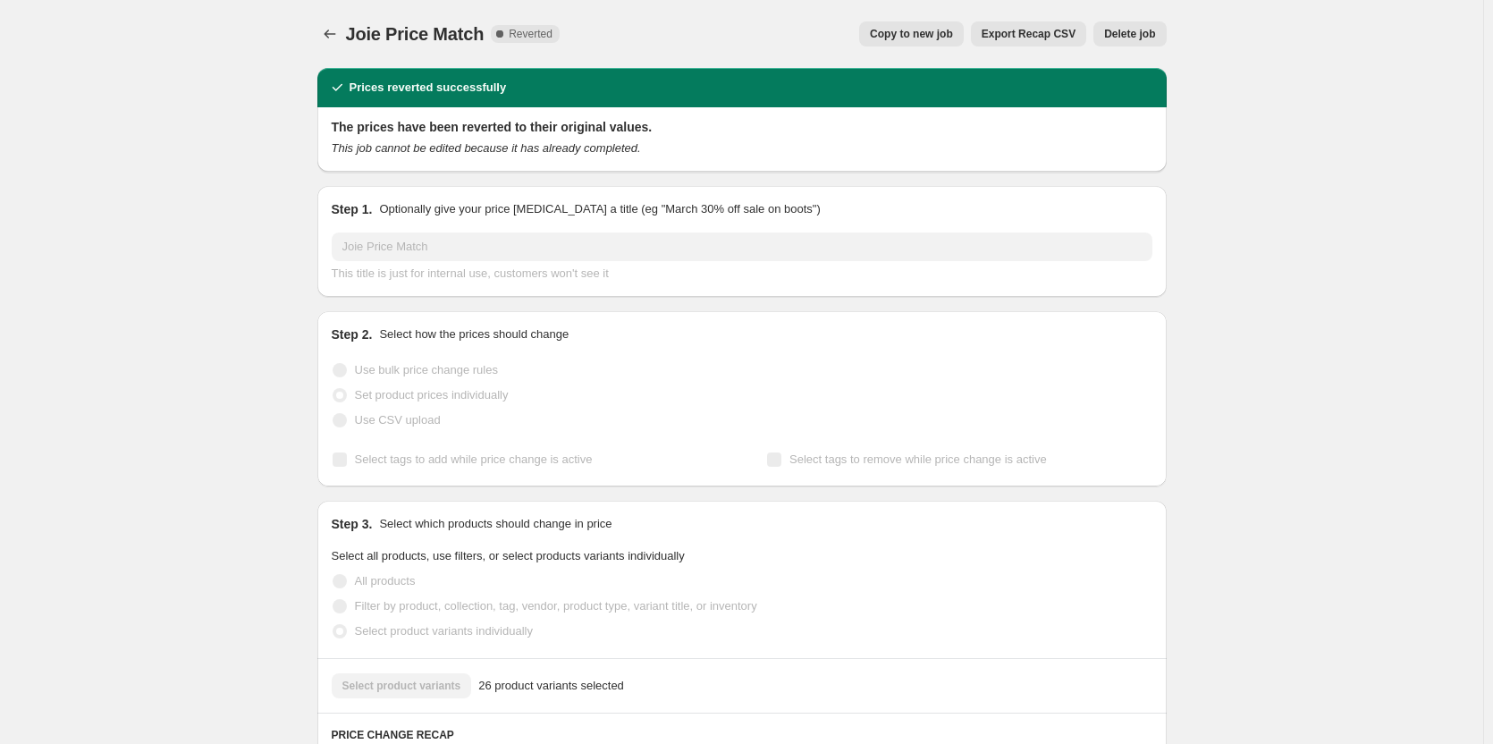
click at [1131, 38] on span "Delete job" at bounding box center [1129, 34] width 51 height 14
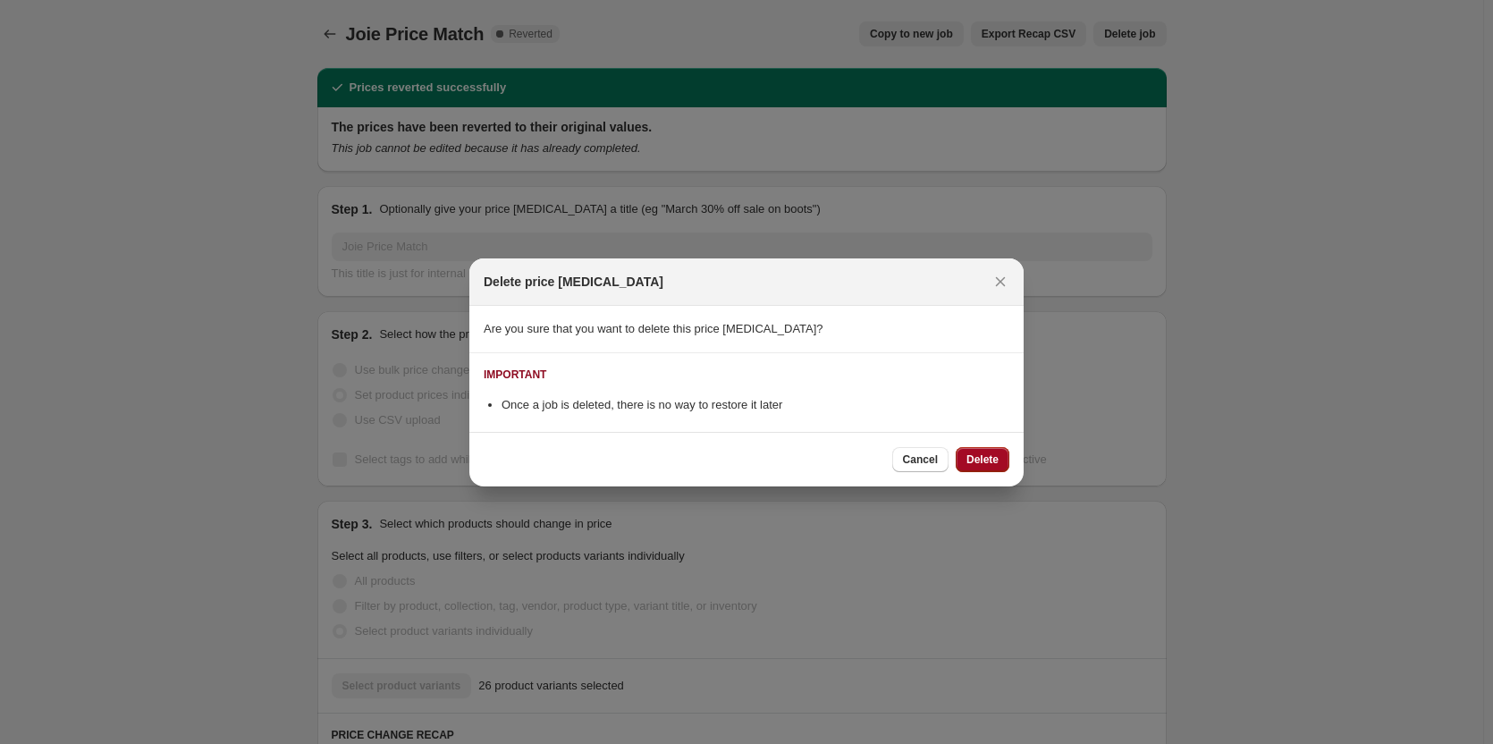
click at [980, 471] on button "Delete" at bounding box center [983, 459] width 54 height 25
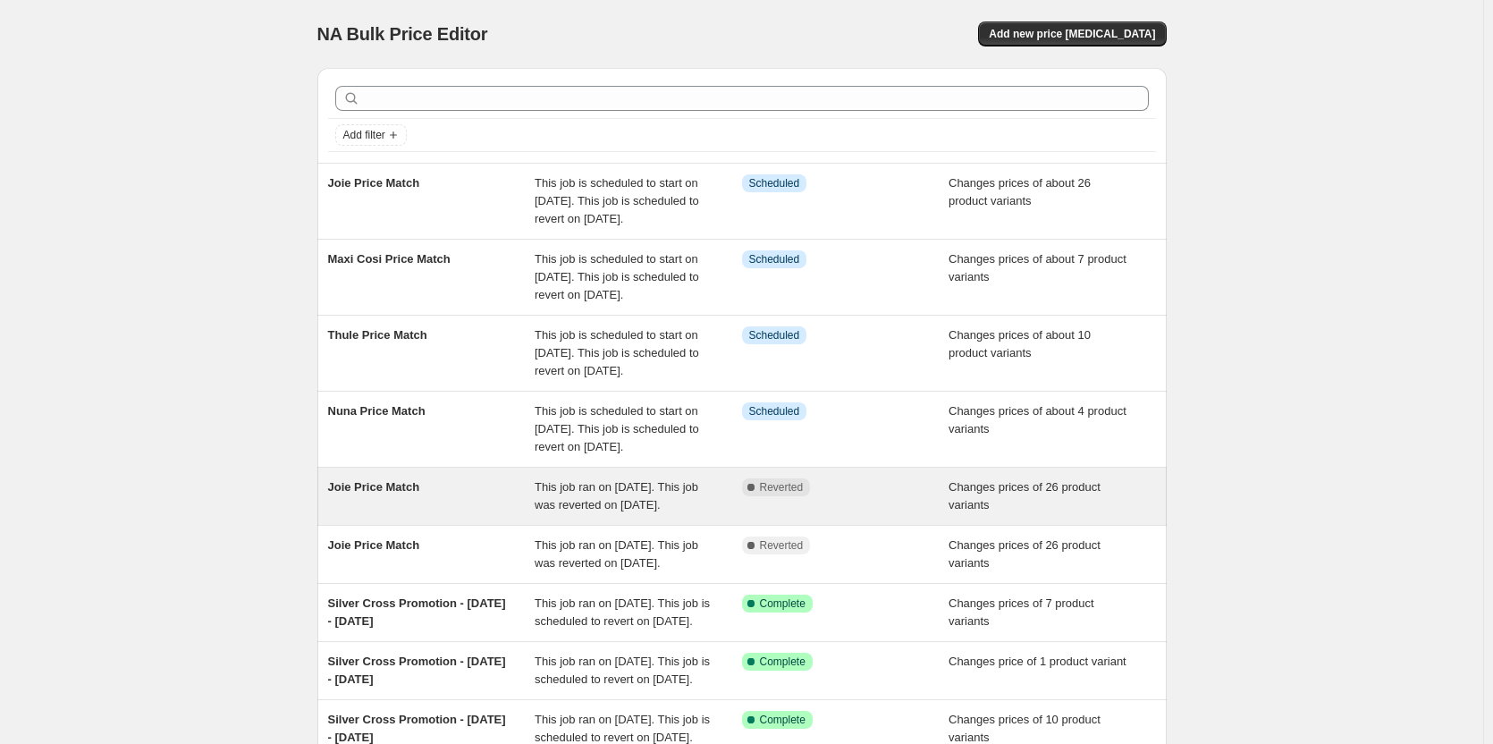
click at [950, 514] on div "Complete Reverted" at bounding box center [845, 496] width 207 height 36
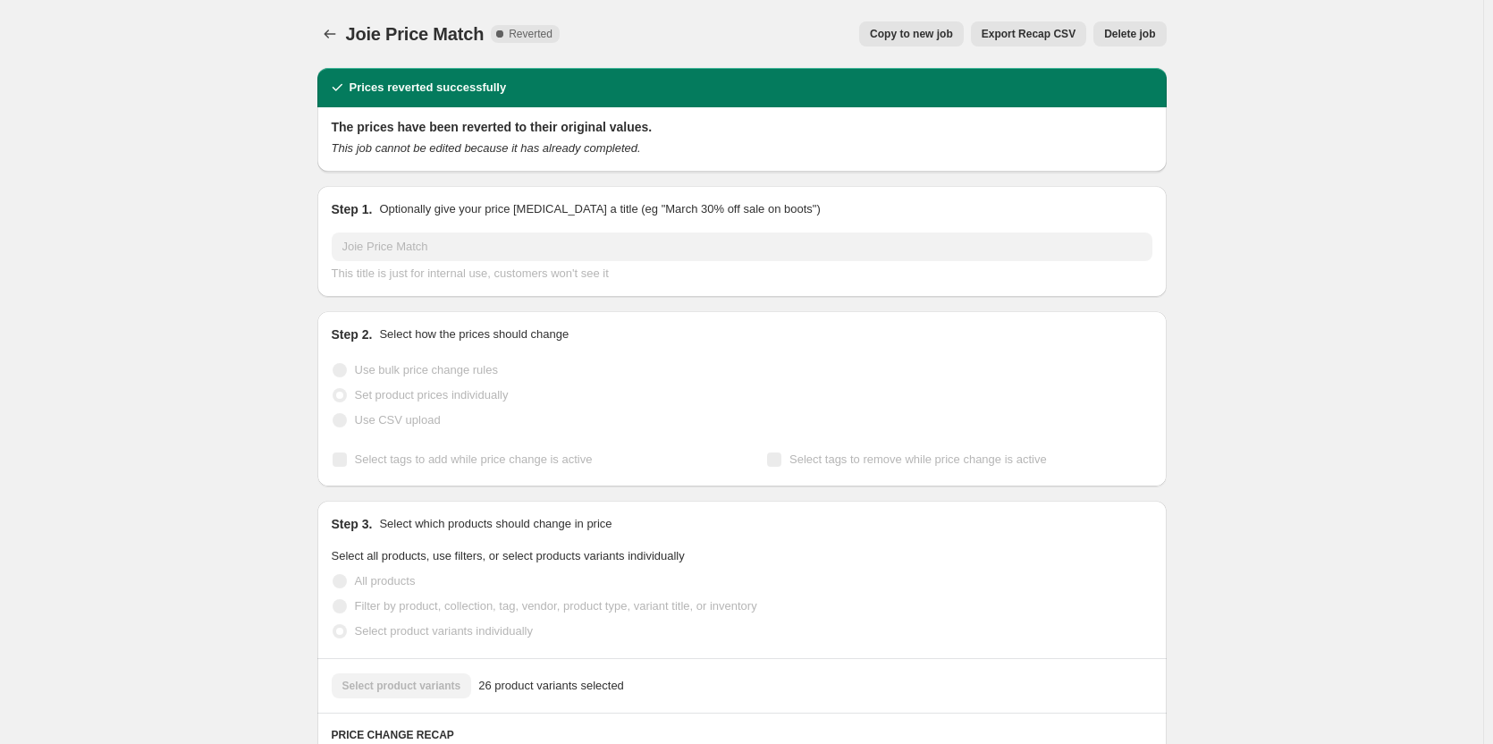
click at [1126, 41] on button "Delete job" at bounding box center [1130, 33] width 72 height 25
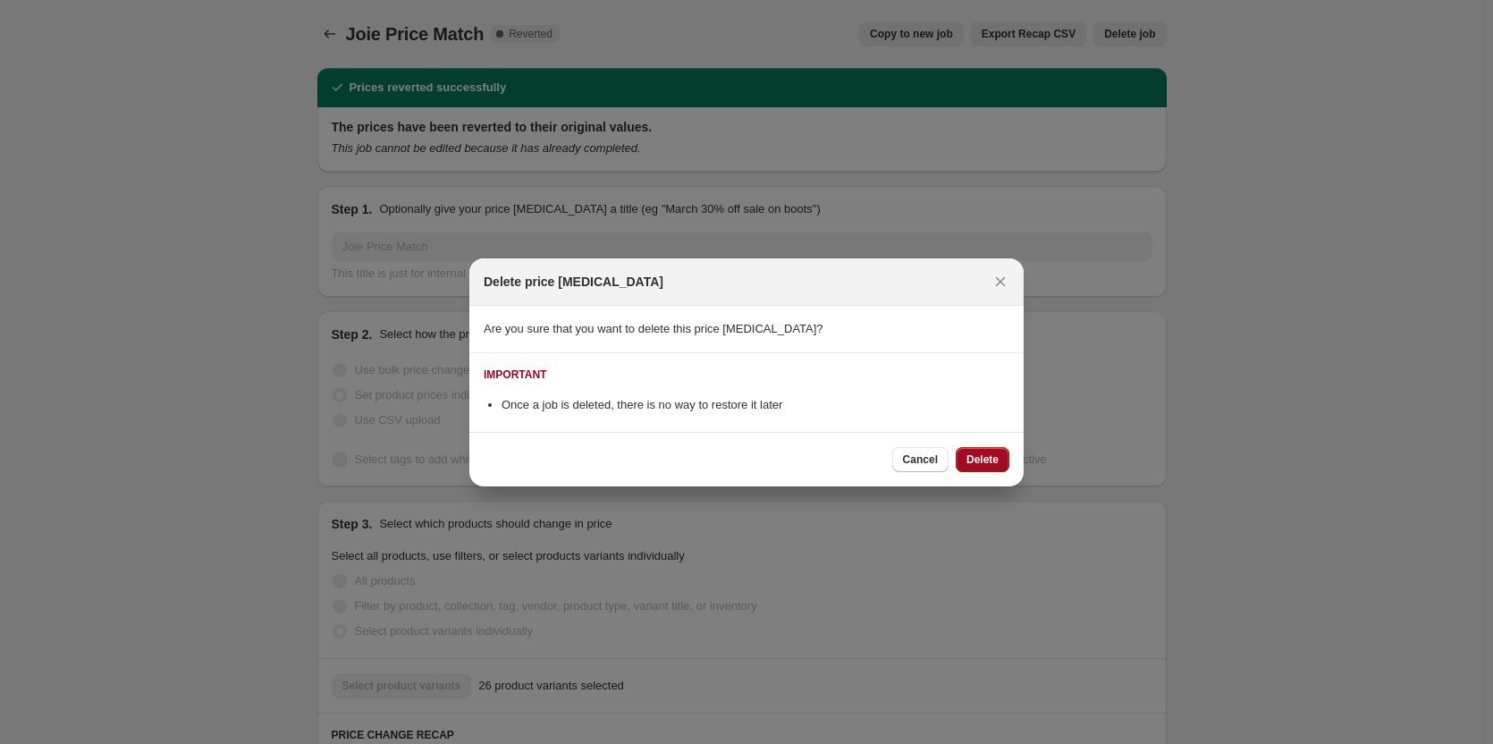
click at [989, 447] on button "Delete" at bounding box center [983, 459] width 54 height 25
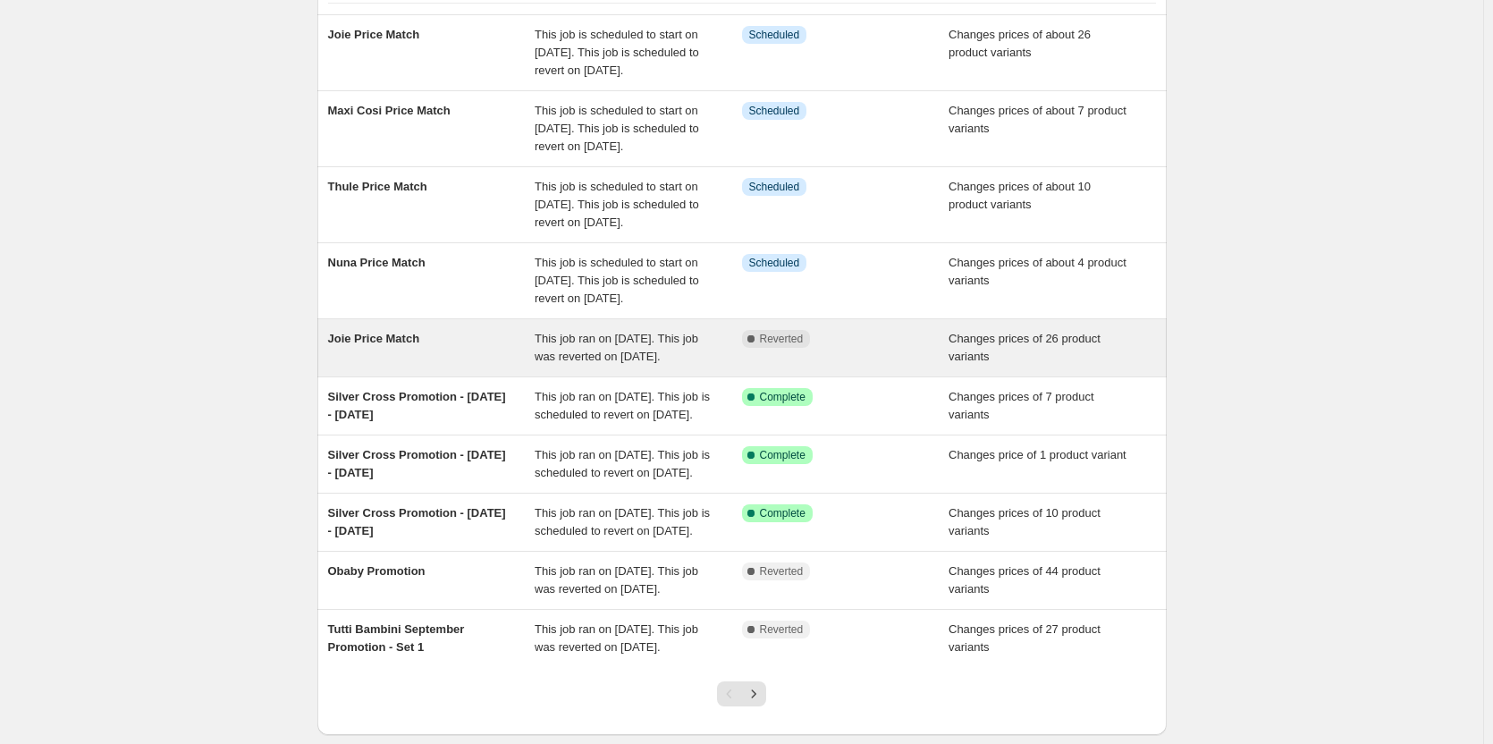
scroll to position [179, 0]
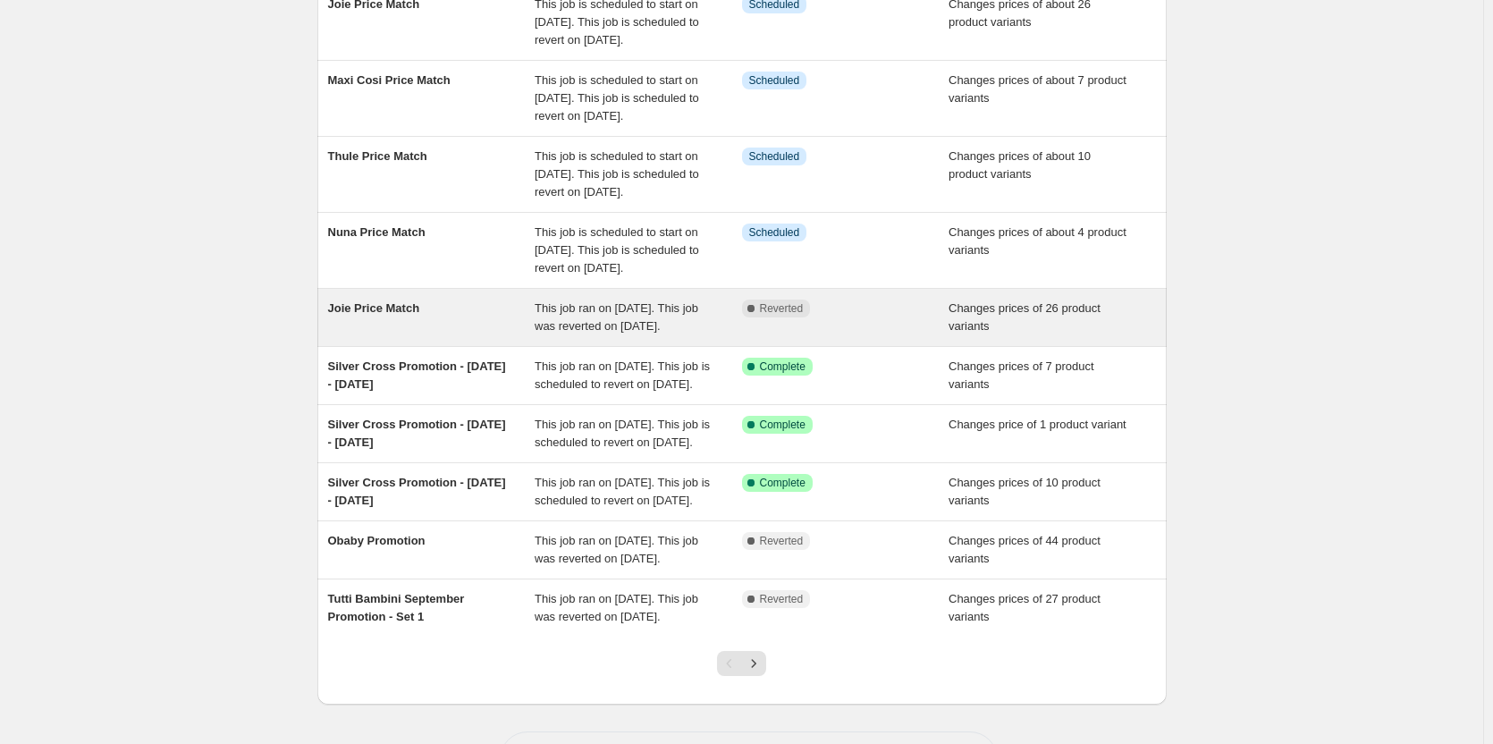
click at [1009, 333] on span "Changes prices of 26 product variants" at bounding box center [1025, 316] width 152 height 31
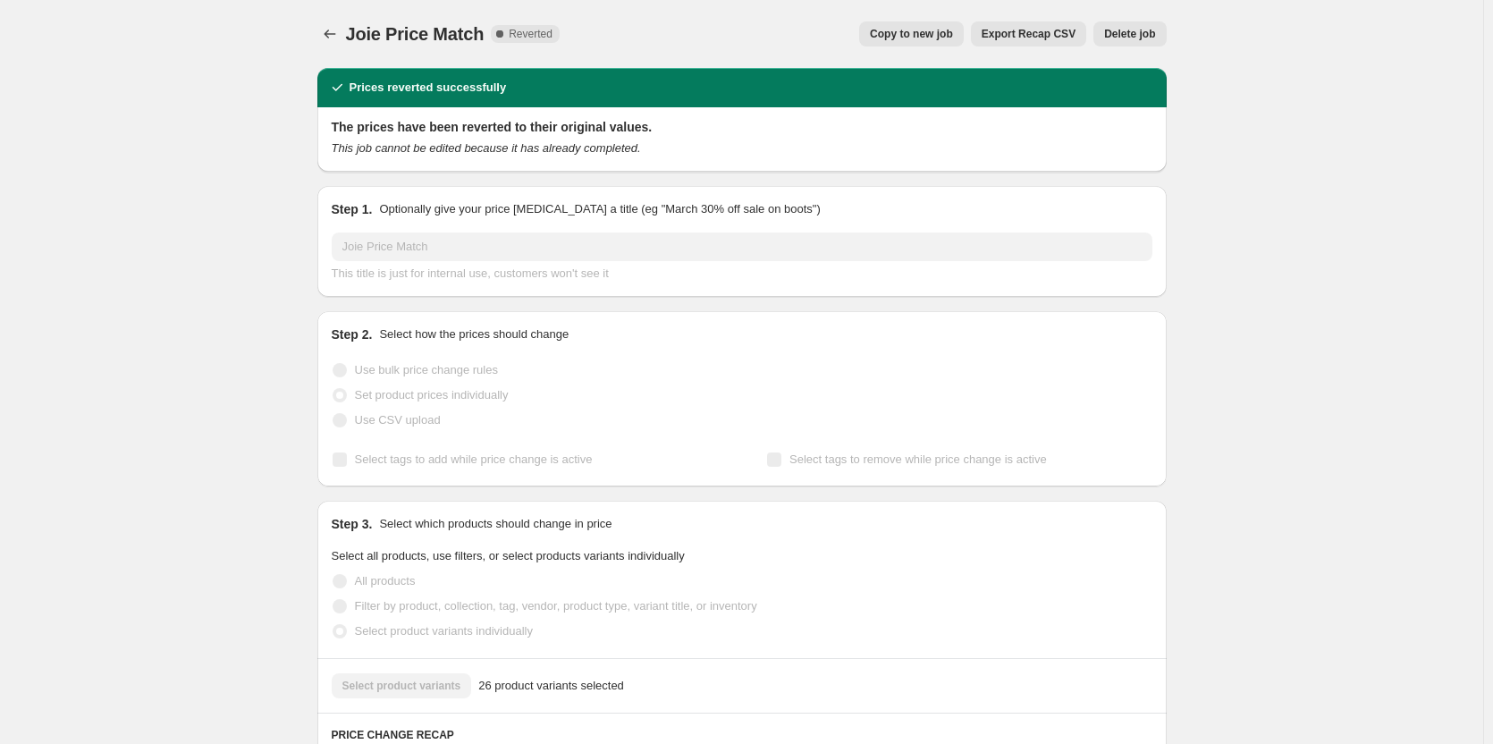
click at [1129, 28] on span "Delete job" at bounding box center [1129, 34] width 51 height 14
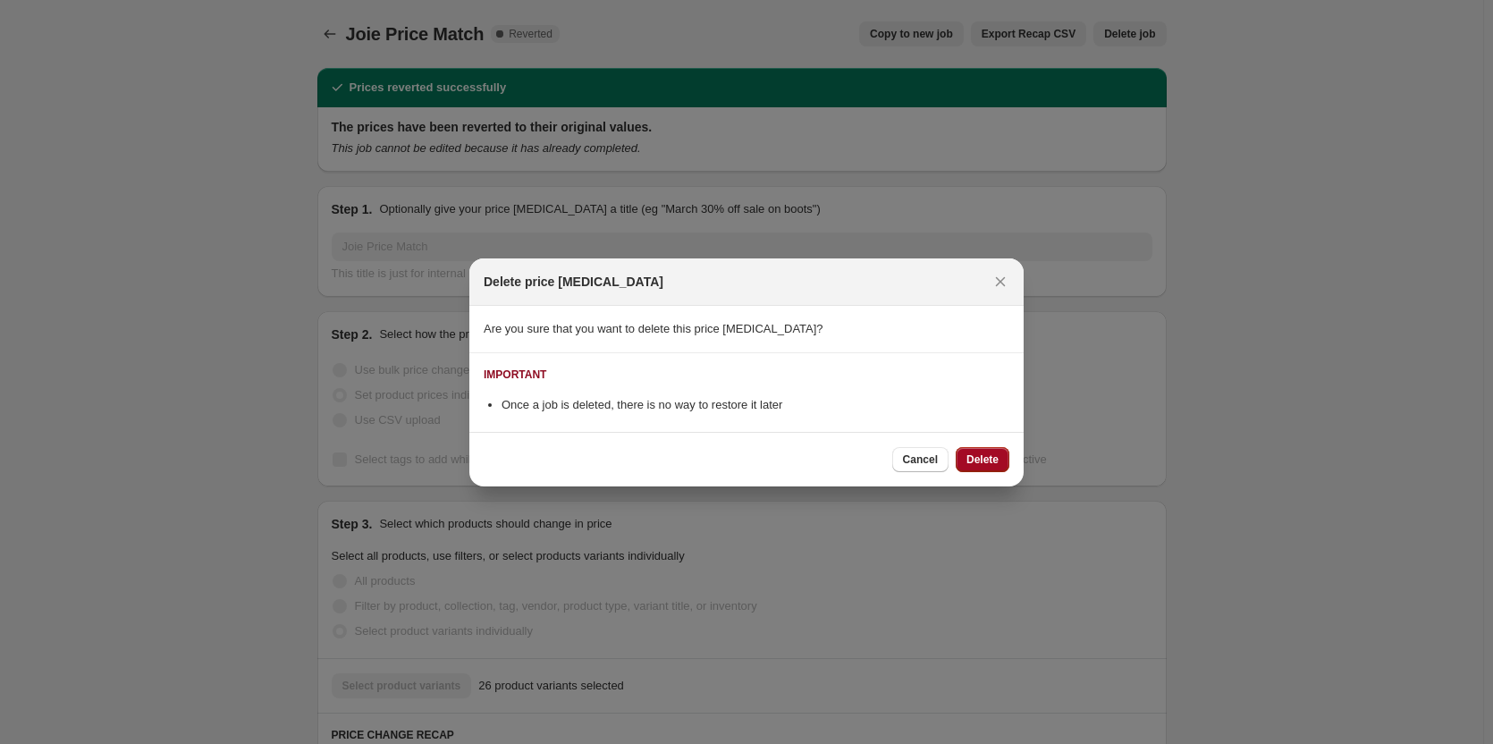
click at [971, 459] on span "Delete" at bounding box center [983, 459] width 32 height 14
